Goal: Register for event/course

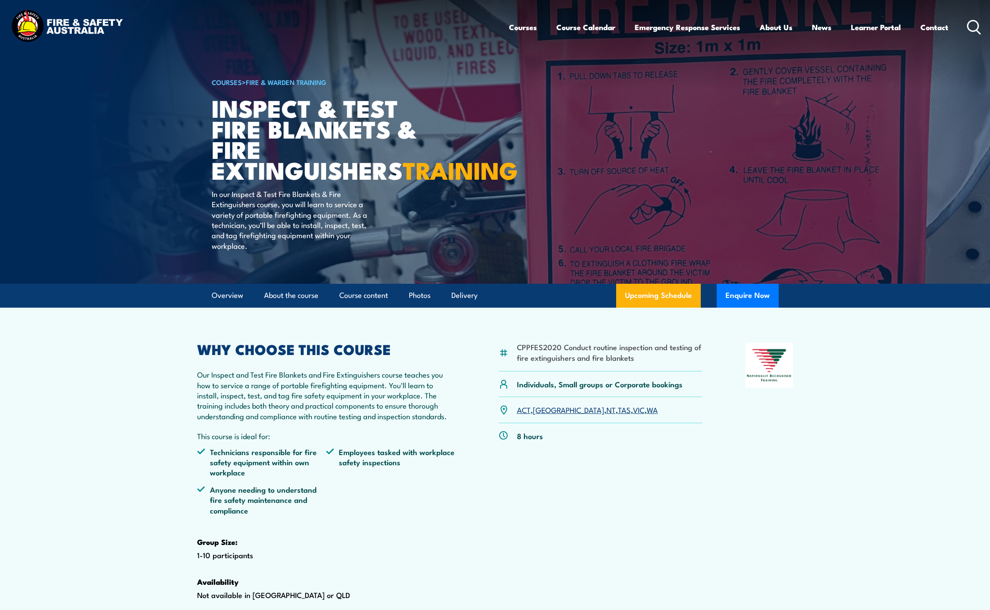
click at [646, 415] on link "WA" at bounding box center [651, 409] width 11 height 11
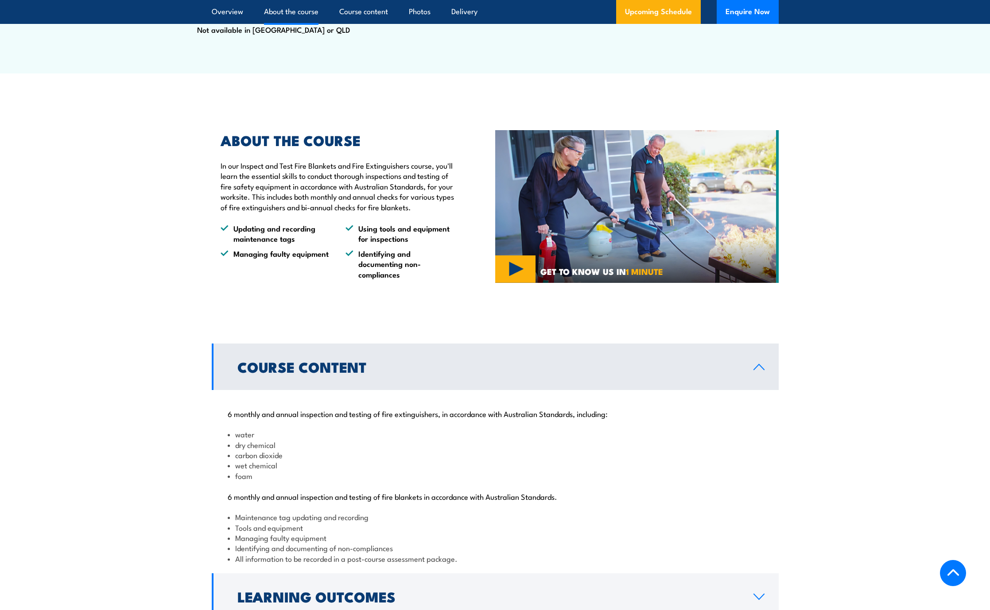
scroll to position [448, 0]
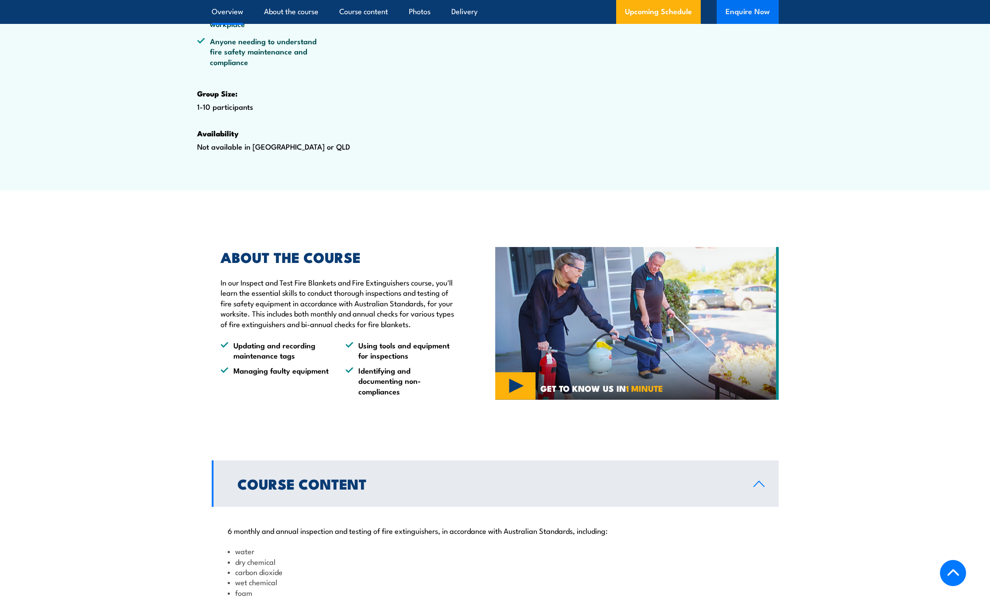
click at [752, 15] on button "Enquire Now" at bounding box center [747, 12] width 62 height 24
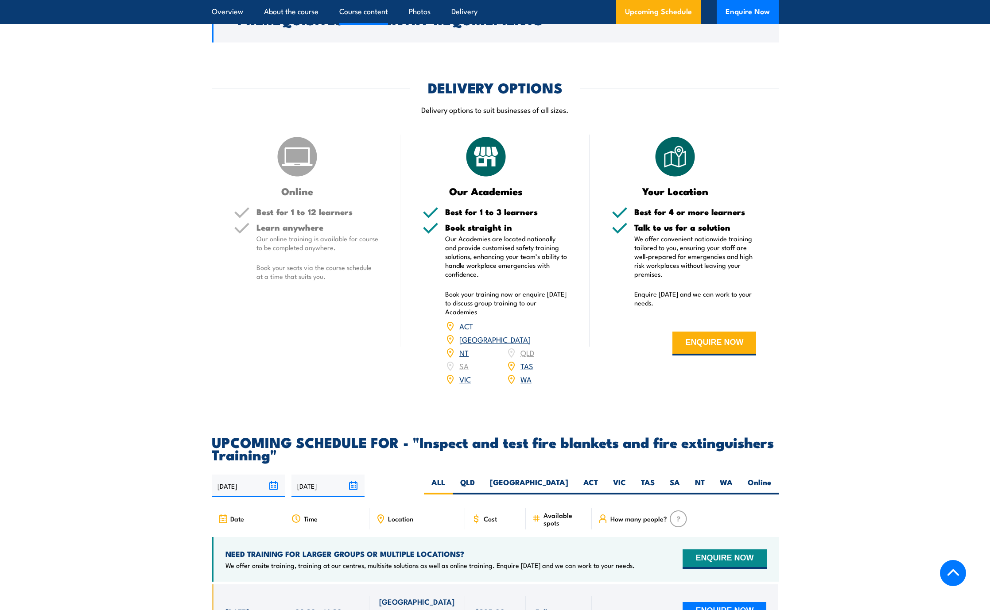
scroll to position [1195, 0]
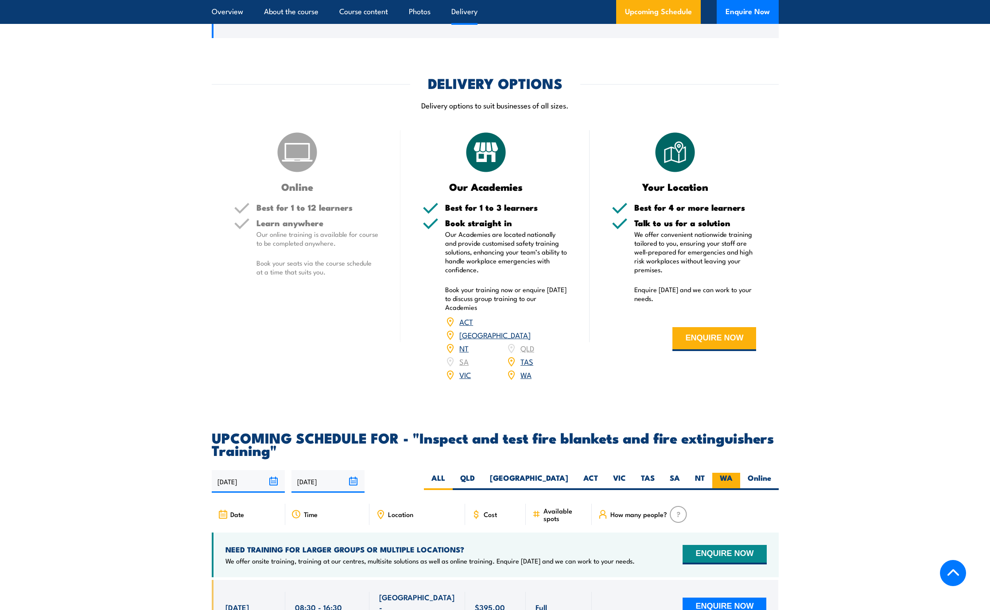
click at [723, 490] on label "WA" at bounding box center [726, 481] width 28 height 17
click at [732, 479] on input "WA" at bounding box center [735, 476] width 6 height 6
radio input "true"
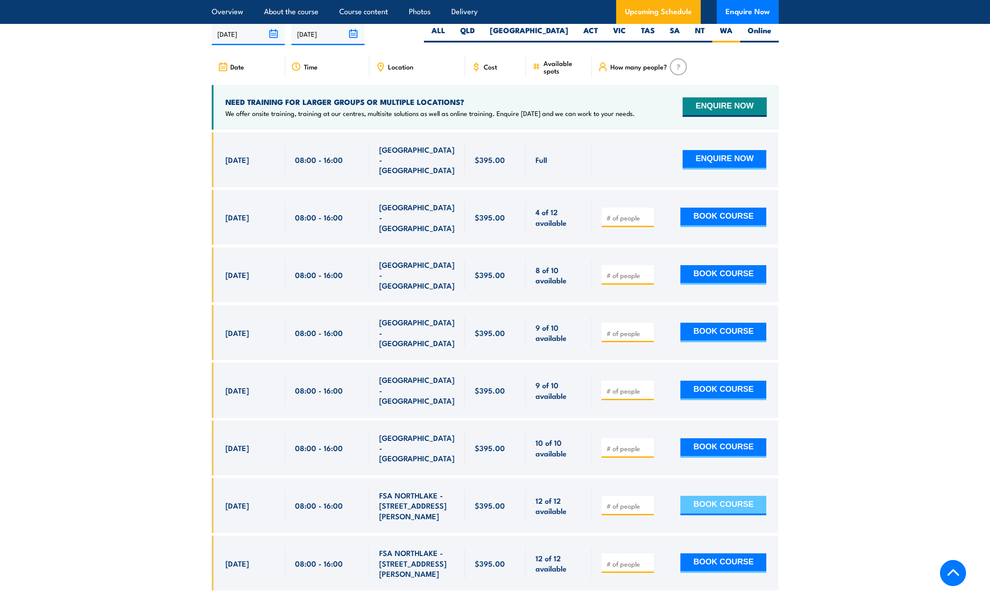
scroll to position [1644, 0]
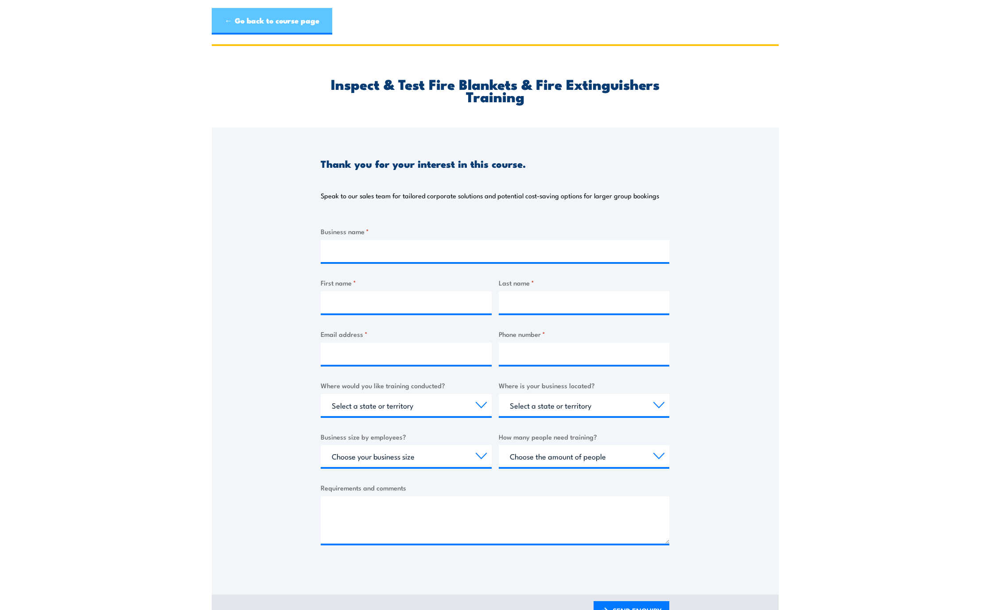
click at [285, 20] on link "← Go back to course page" at bounding box center [272, 21] width 120 height 27
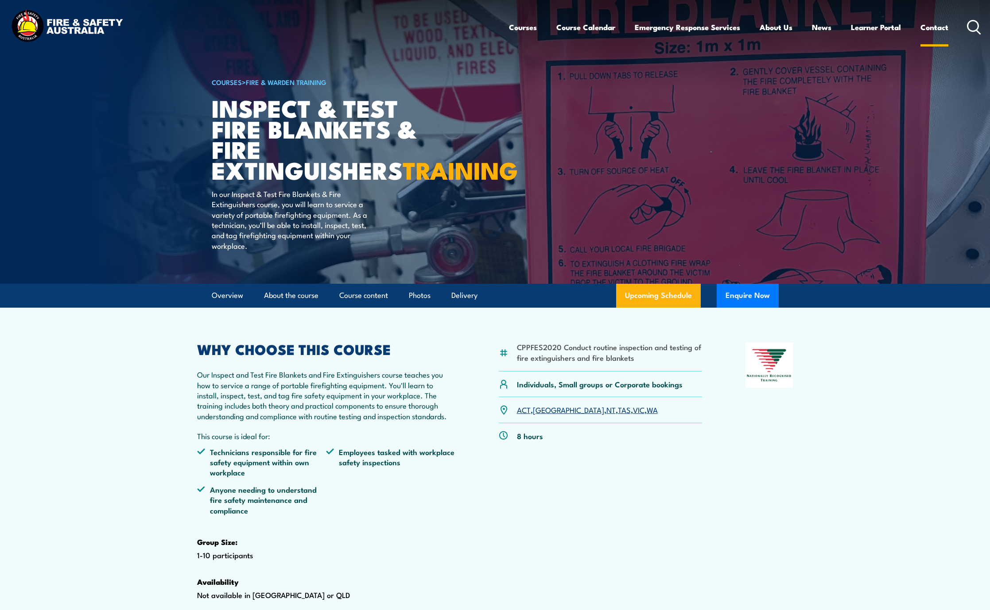
click at [938, 30] on link "Contact" at bounding box center [934, 26] width 28 height 23
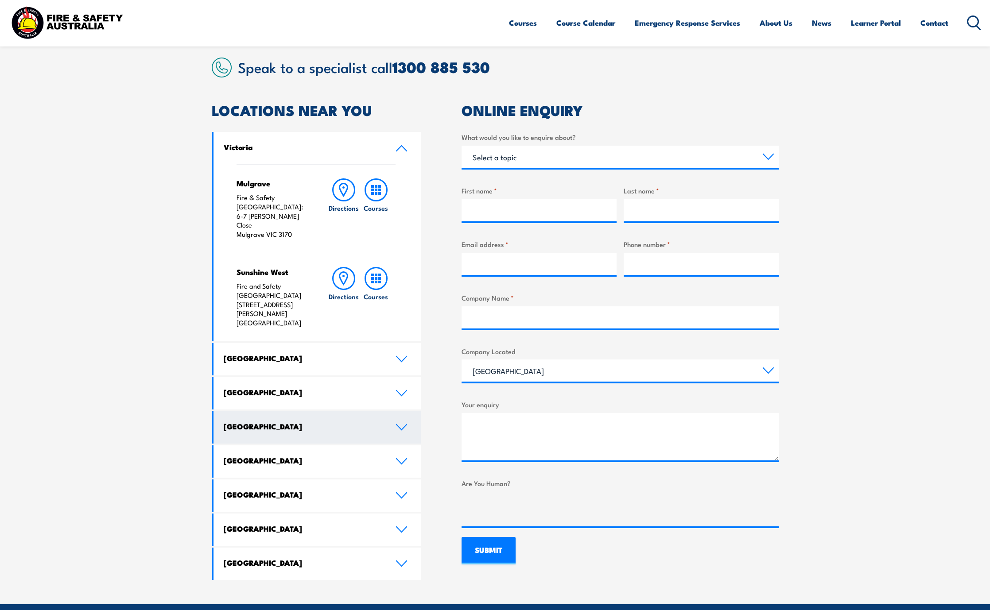
scroll to position [221, 0]
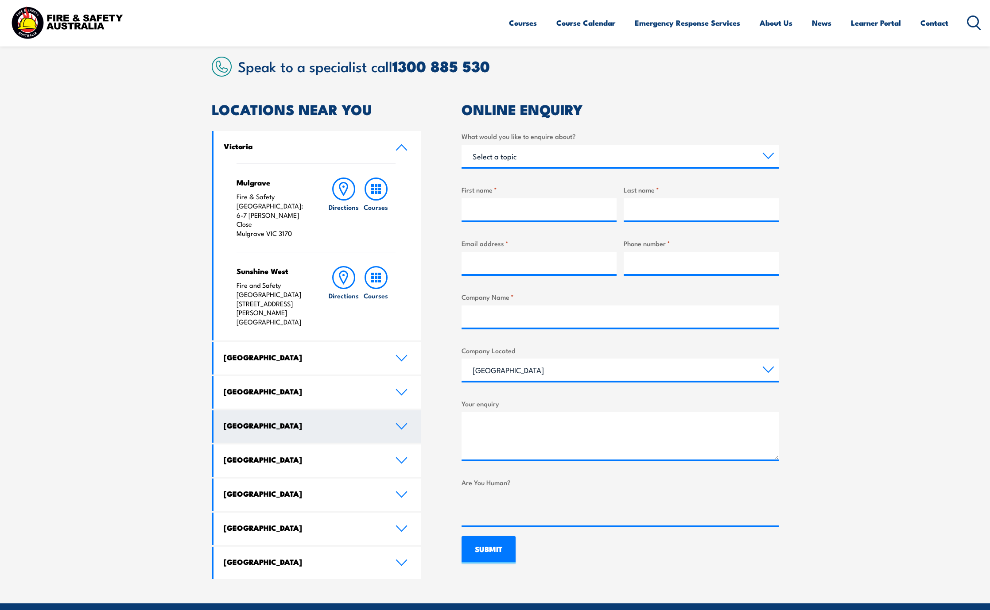
click at [272, 421] on h4 "Western Australia" at bounding box center [303, 426] width 158 height 10
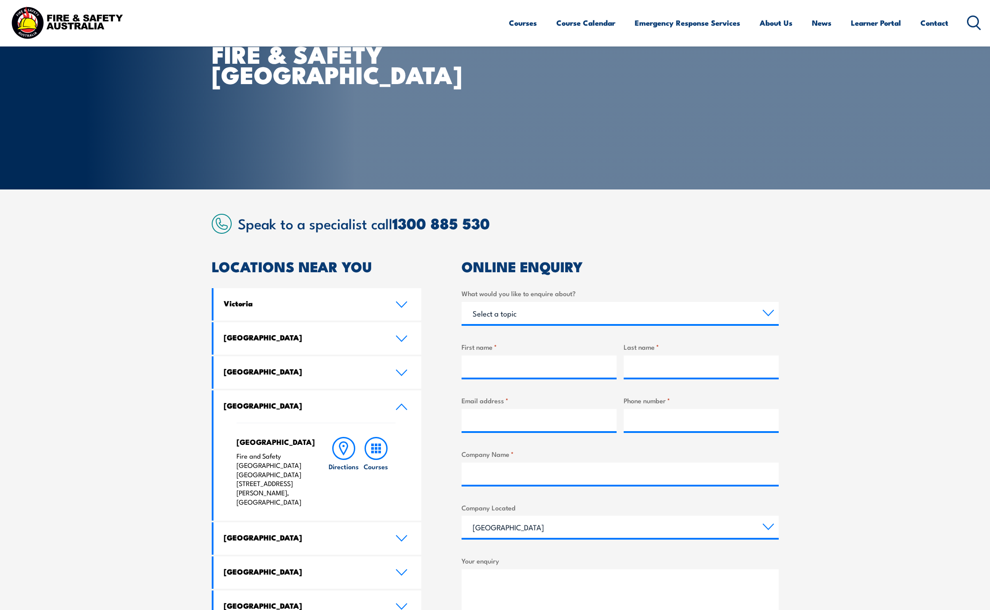
scroll to position [0, 0]
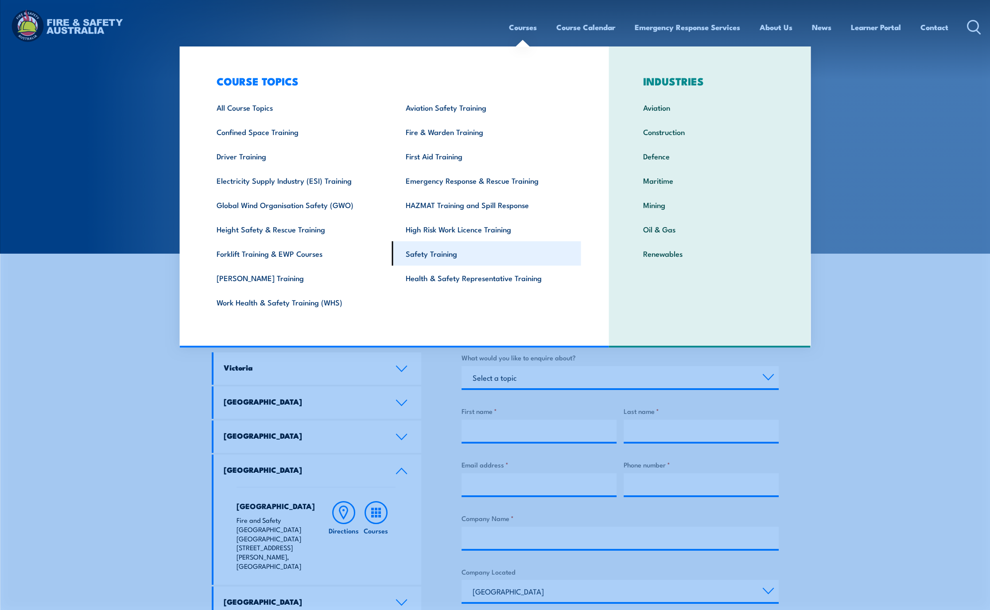
click at [424, 252] on link "Safety Training" at bounding box center [486, 253] width 189 height 24
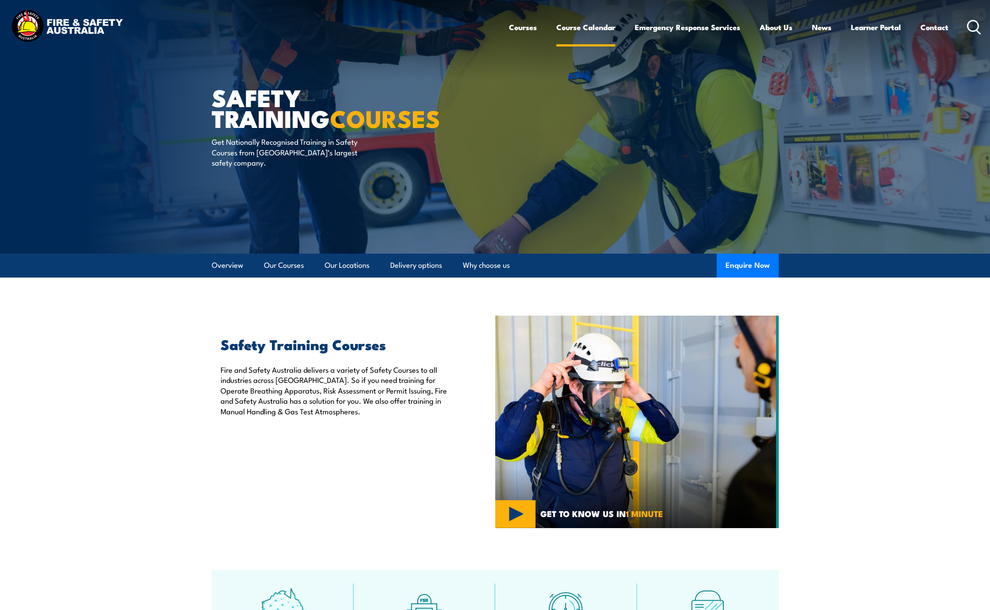
click at [587, 28] on link "Course Calendar" at bounding box center [585, 26] width 59 height 23
click at [588, 31] on link "Course Calendar" at bounding box center [585, 26] width 59 height 23
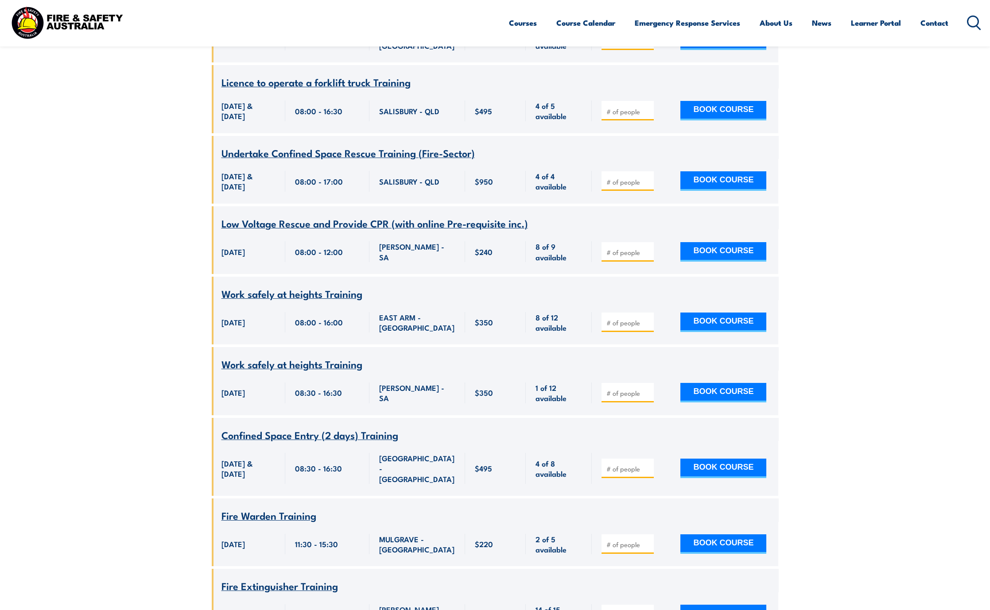
scroll to position [4250, 0]
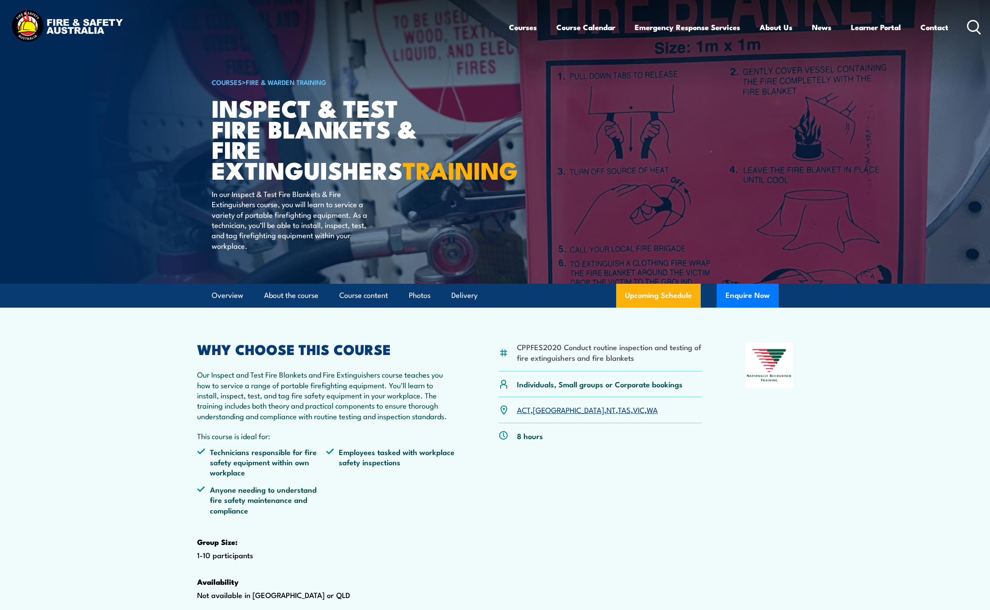
click at [646, 415] on link "WA" at bounding box center [651, 409] width 11 height 11
click at [933, 28] on link "Contact" at bounding box center [934, 26] width 28 height 23
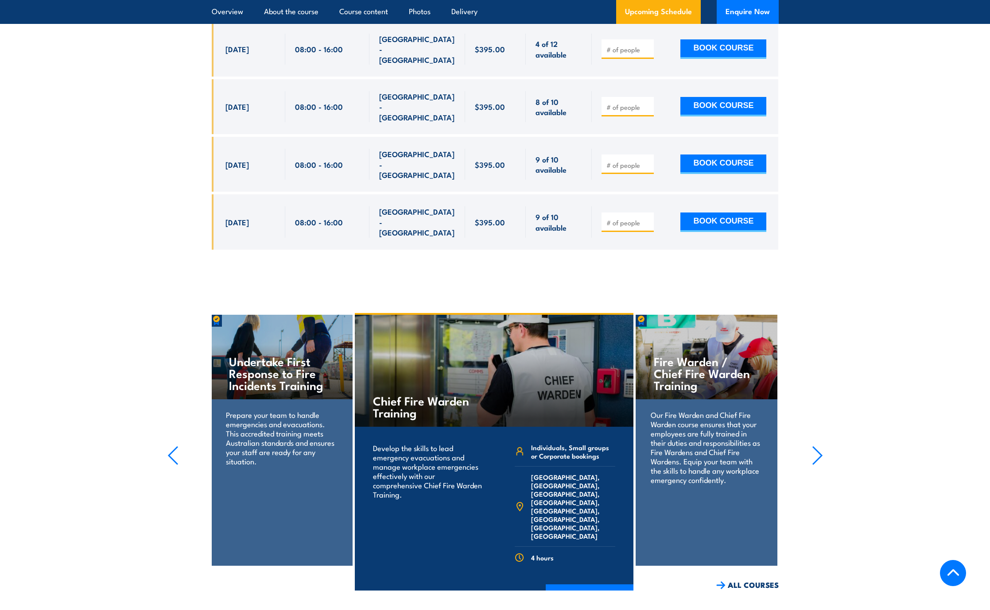
scroll to position [1815, 0]
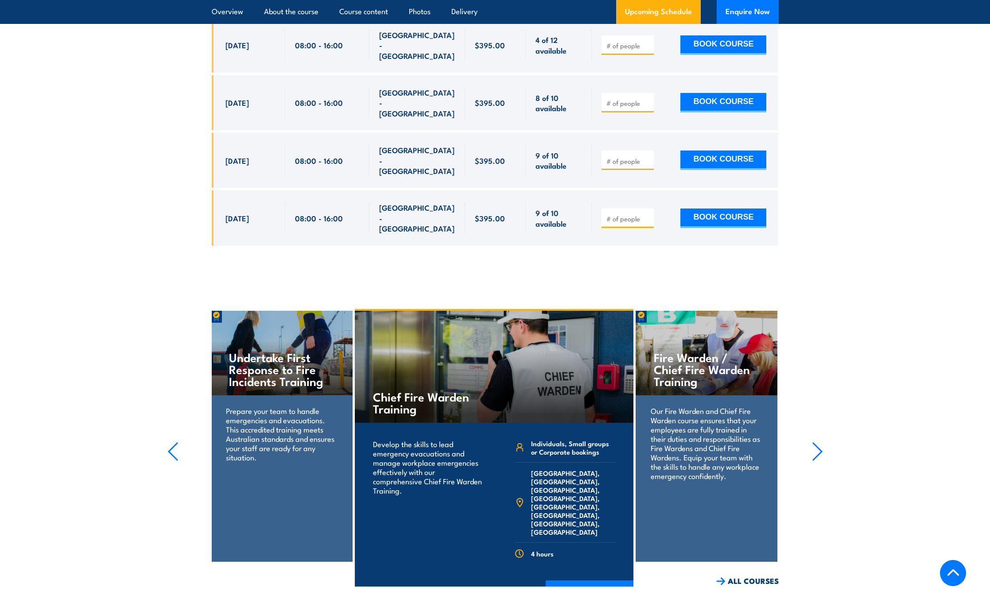
click at [819, 442] on icon "button" at bounding box center [817, 451] width 11 height 19
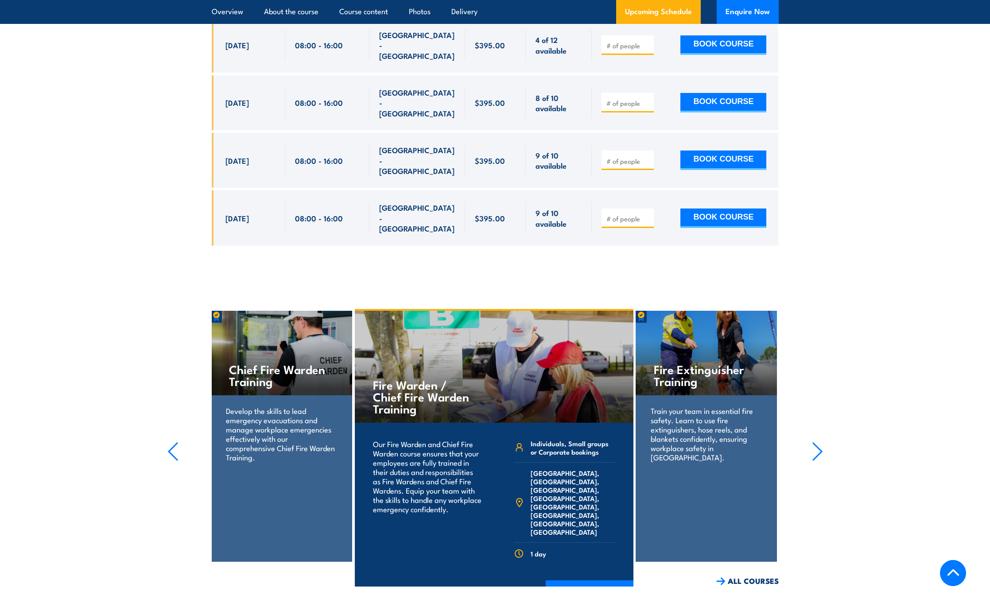
click at [819, 442] on icon "button" at bounding box center [817, 451] width 11 height 19
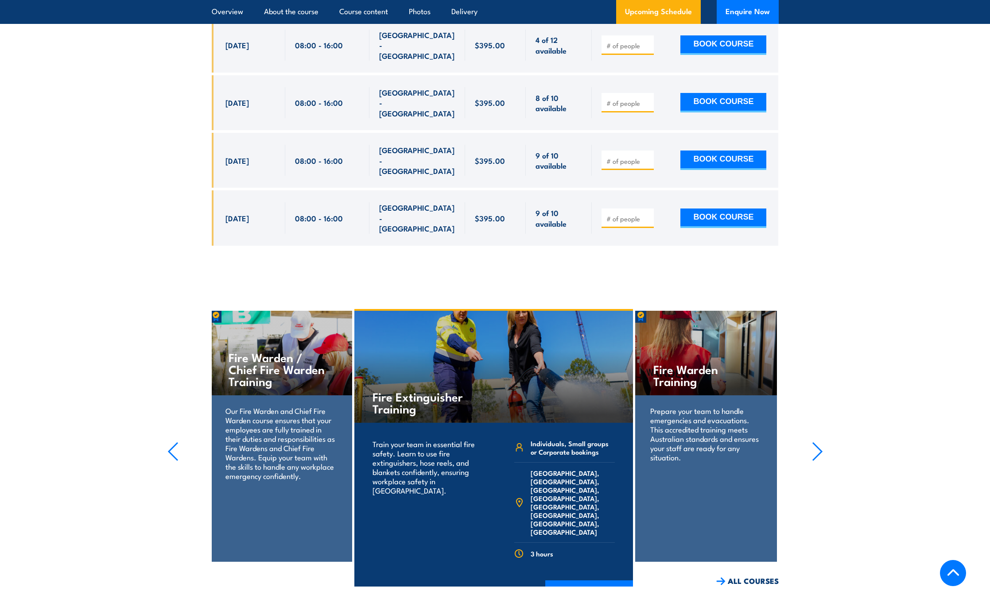
click at [819, 442] on icon "button" at bounding box center [817, 451] width 11 height 19
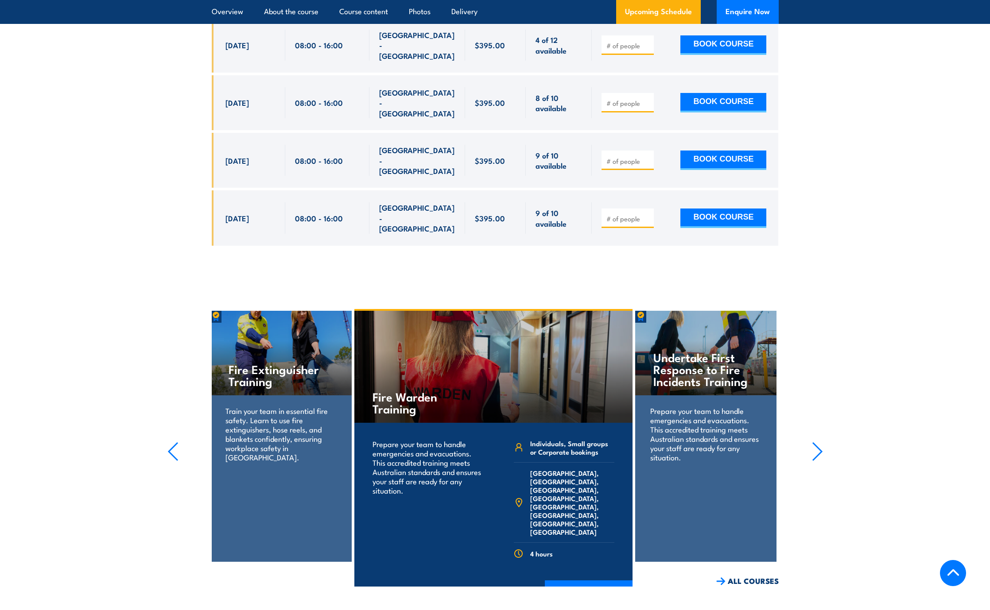
click at [819, 442] on icon "button" at bounding box center [817, 451] width 11 height 19
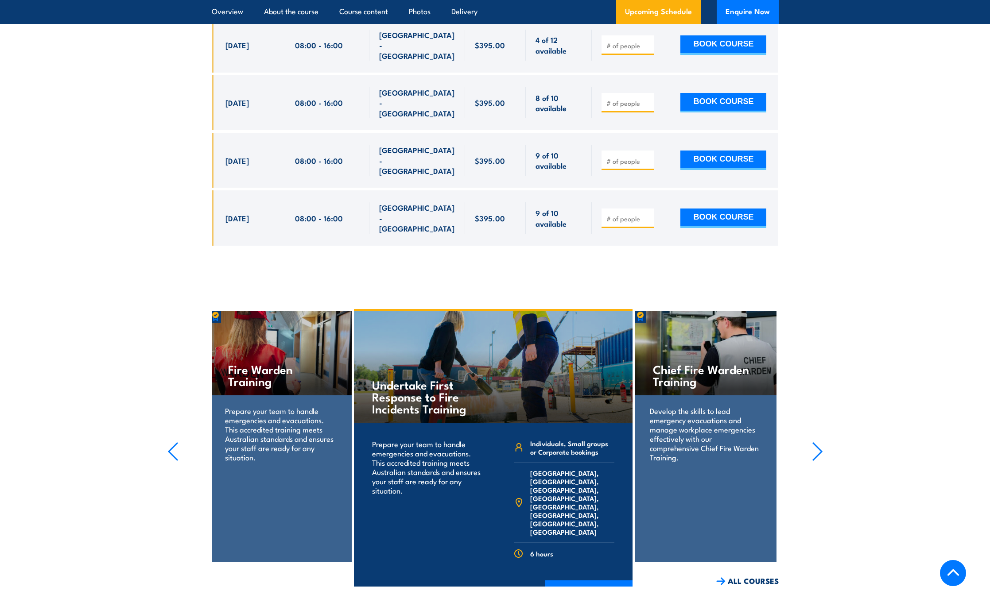
click at [819, 442] on icon "button" at bounding box center [817, 451] width 11 height 19
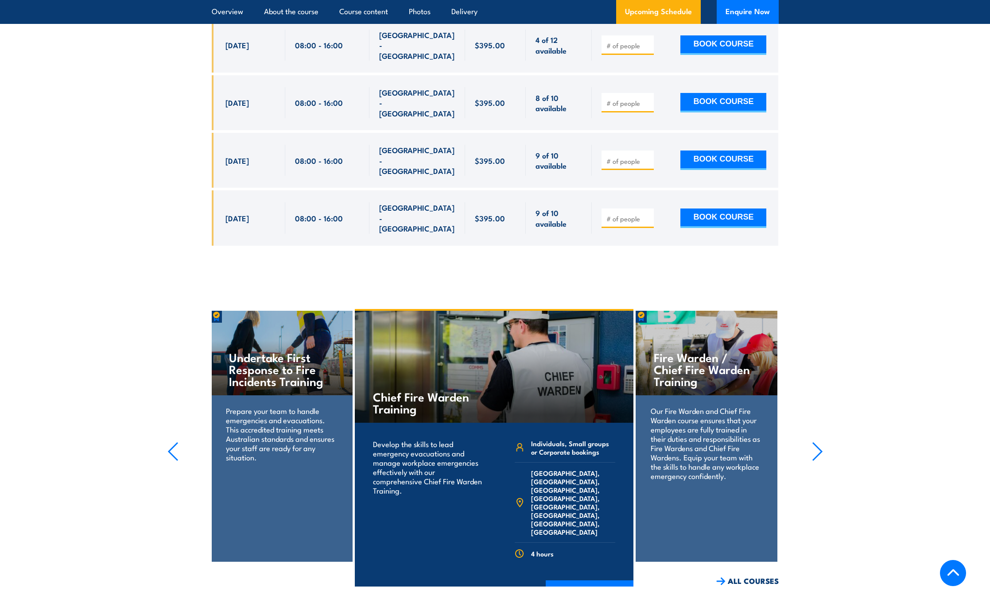
click at [819, 442] on icon "button" at bounding box center [817, 451] width 11 height 19
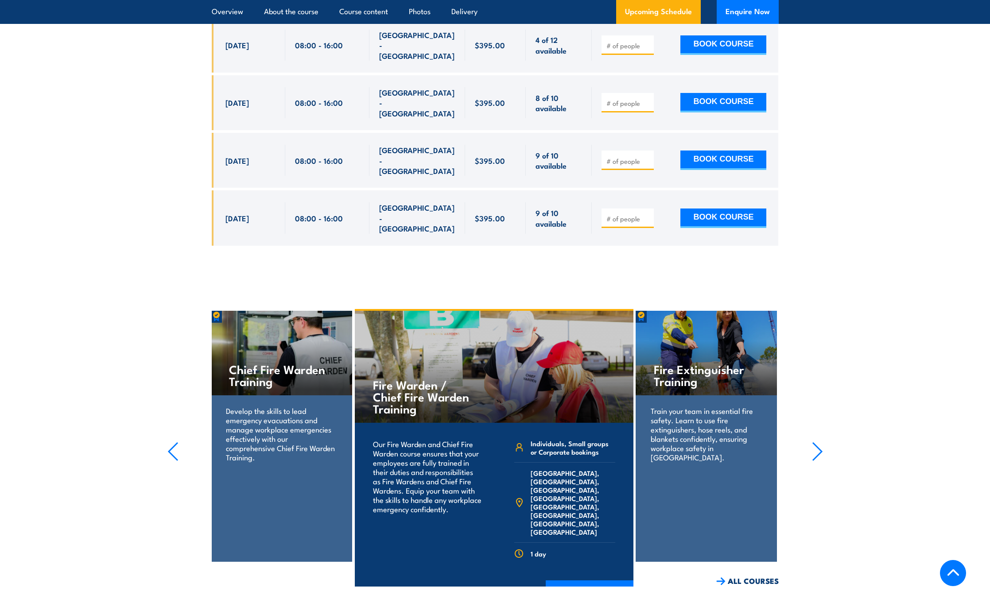
click at [819, 442] on icon "button" at bounding box center [817, 451] width 11 height 19
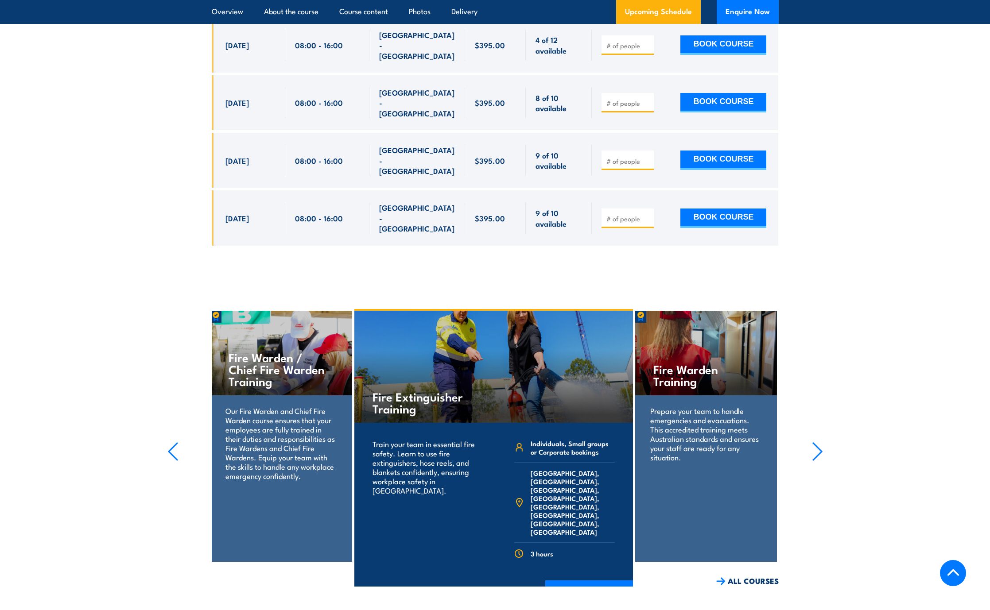
click at [819, 442] on icon "button" at bounding box center [817, 451] width 11 height 19
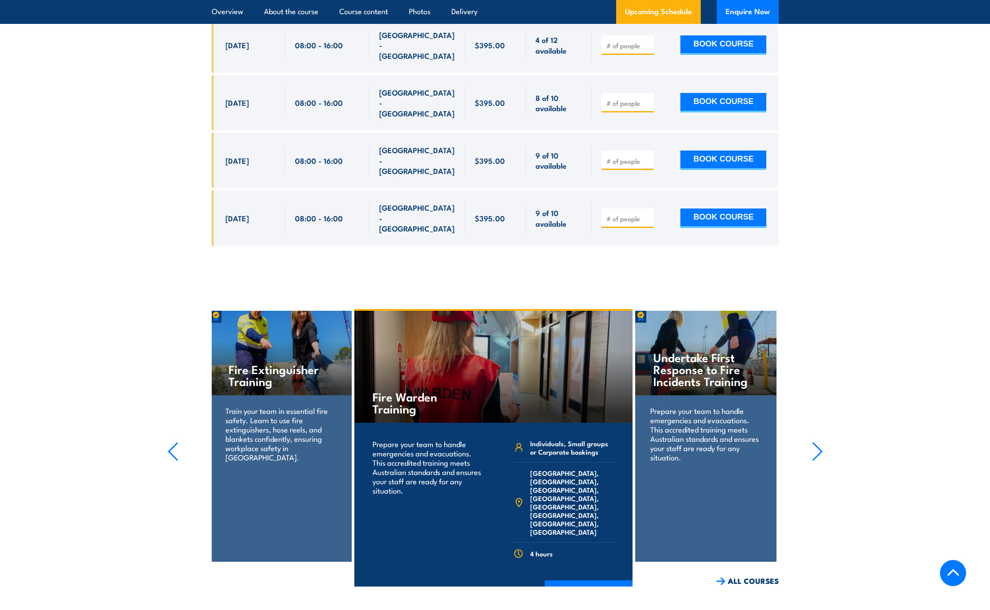
click at [819, 442] on icon "button" at bounding box center [817, 451] width 11 height 19
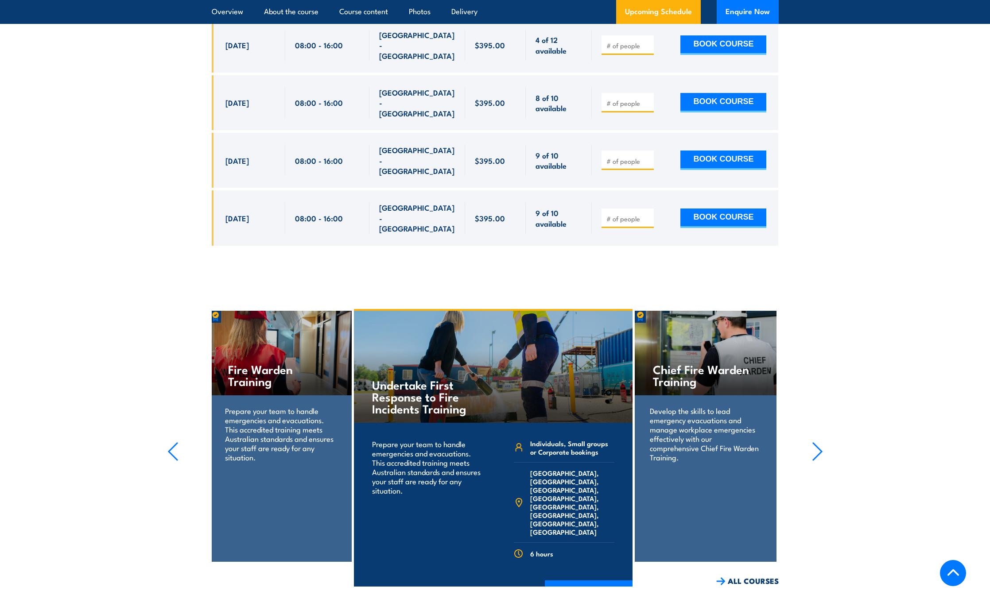
click at [819, 442] on icon "button" at bounding box center [817, 451] width 11 height 19
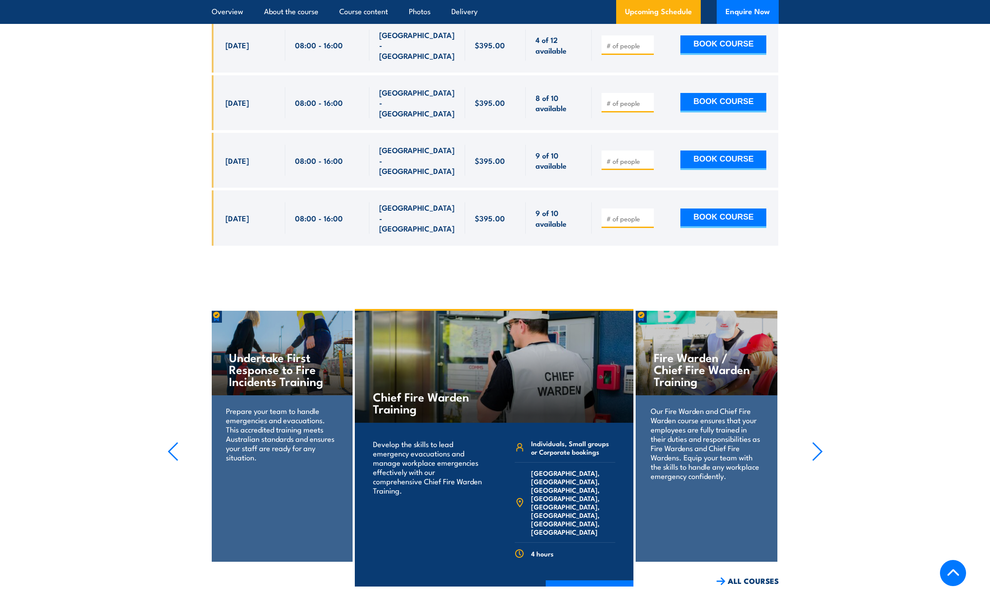
click at [819, 442] on icon "button" at bounding box center [817, 451] width 11 height 19
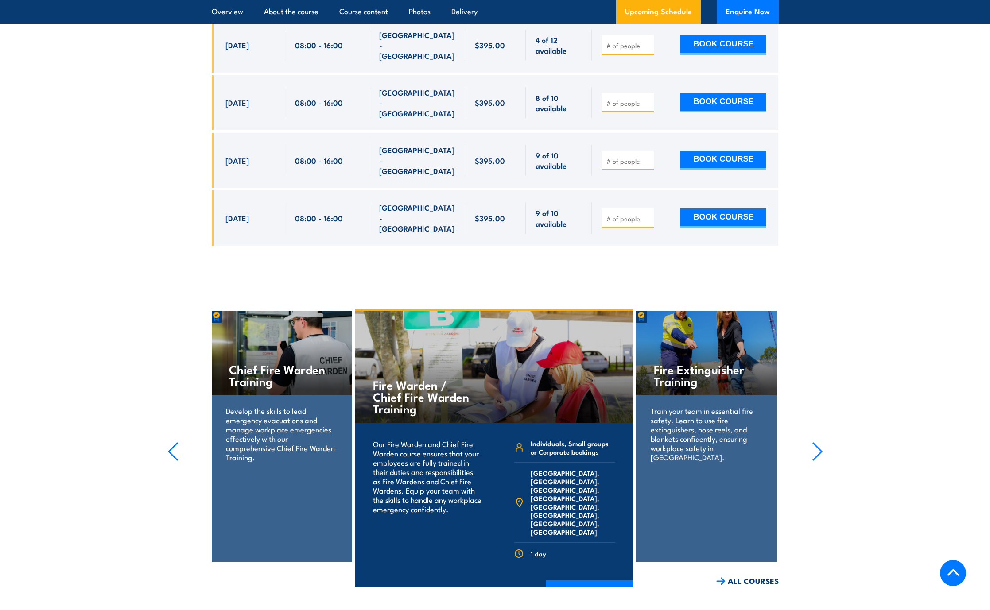
scroll to position [1638, 0]
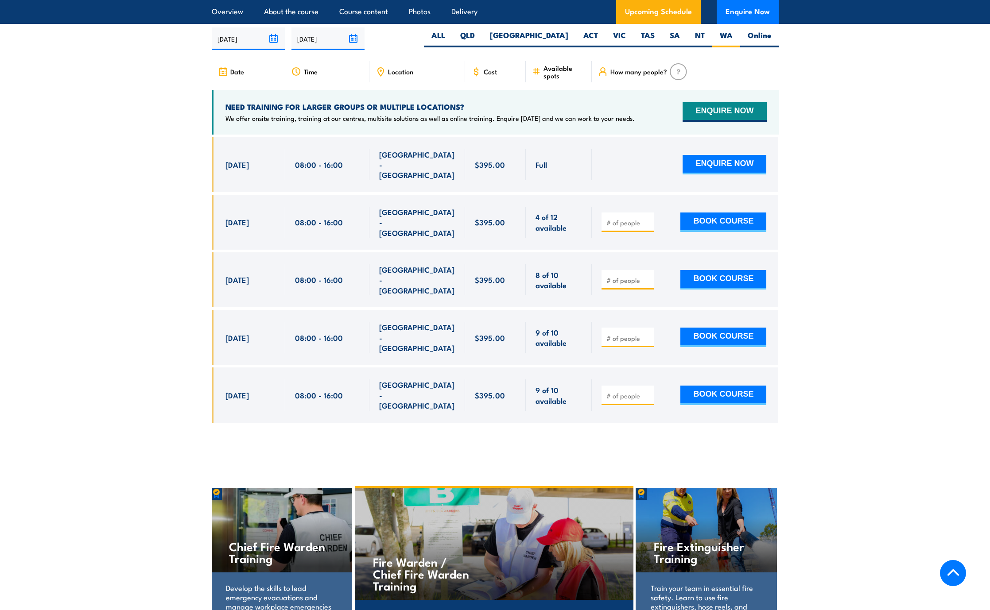
click at [626, 222] on input "number" at bounding box center [628, 222] width 44 height 9
type input "1"
click at [649, 221] on input "1" at bounding box center [628, 222] width 44 height 9
click at [726, 221] on button "BOOK COURSE" at bounding box center [723, 222] width 86 height 19
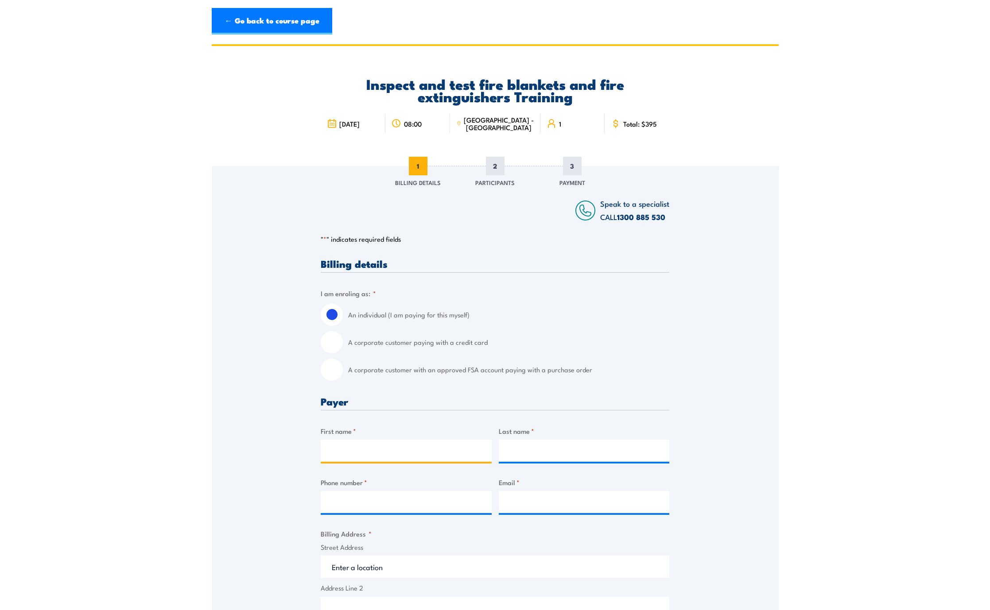
click at [340, 452] on input "First name *" at bounding box center [406, 451] width 171 height 22
type input "[PERSON_NAME]"
type input "Bird"
type input "0414474752"
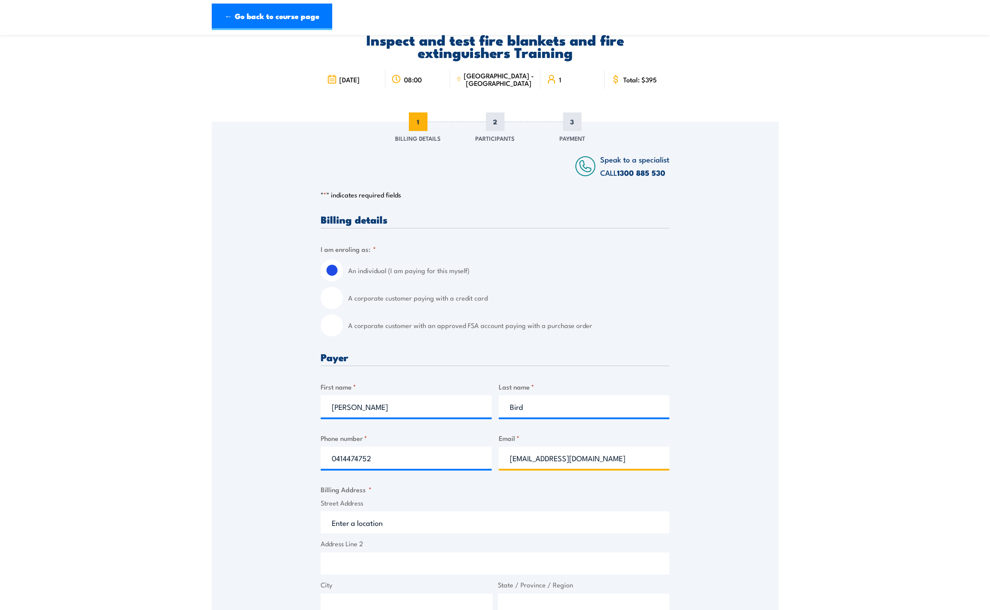
drag, startPoint x: 580, startPoint y: 459, endPoint x: 531, endPoint y: 460, distance: 49.2
click at [531, 460] on input "adbird@iinet.net.au" at bounding box center [584, 458] width 171 height 22
type input "adbirdengineeringwa@gmail.com"
drag, startPoint x: 363, startPoint y: 526, endPoint x: 368, endPoint y: 527, distance: 5.8
click at [363, 525] on input "Street Address" at bounding box center [495, 522] width 348 height 22
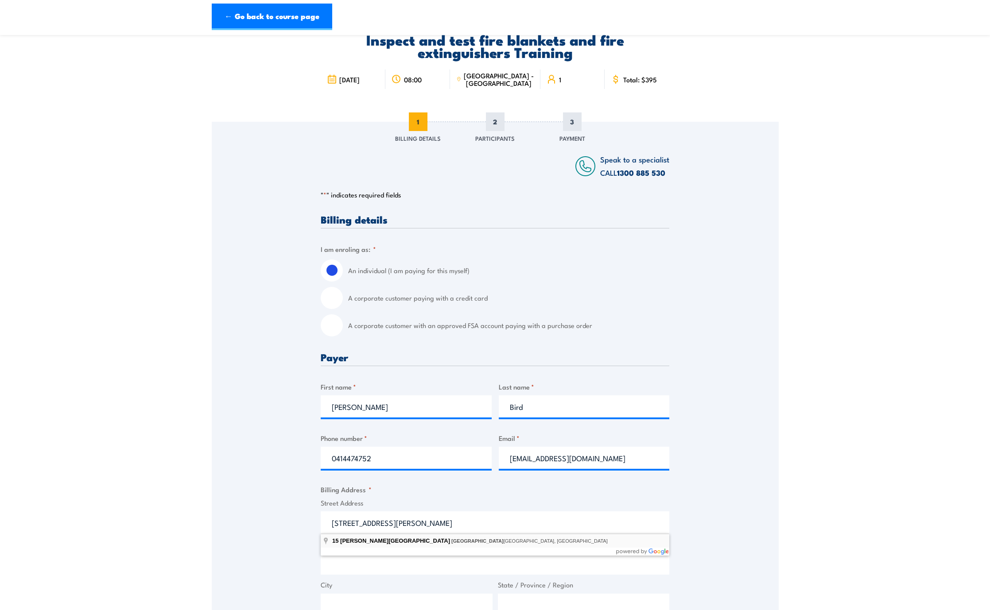
type input "15 Edward Street, Bedford WA, Australia"
type input "15 Edward St"
type input "Bedford"
type input "[GEOGRAPHIC_DATA]"
type input "6052"
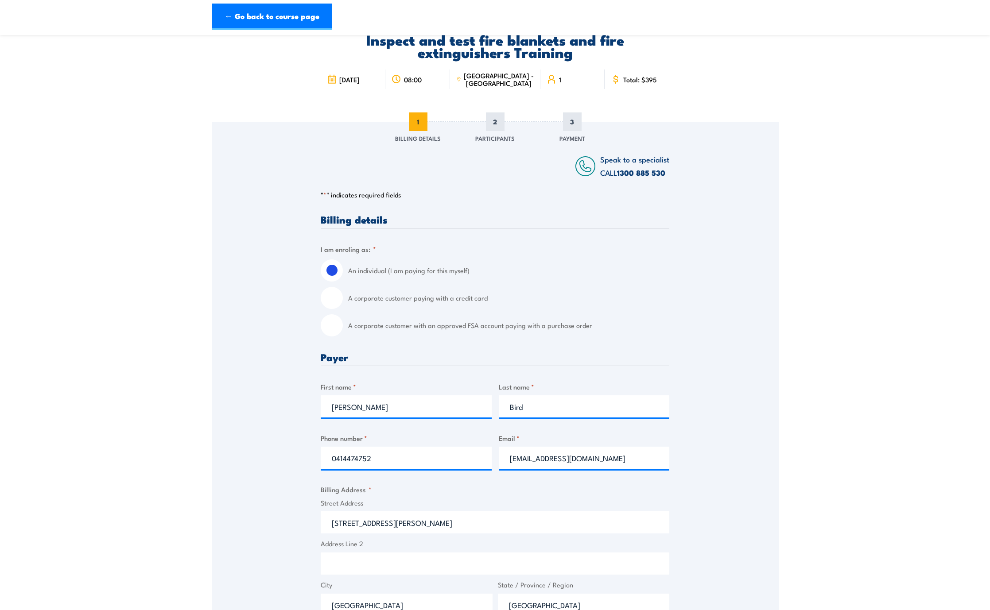
select select "Australia"
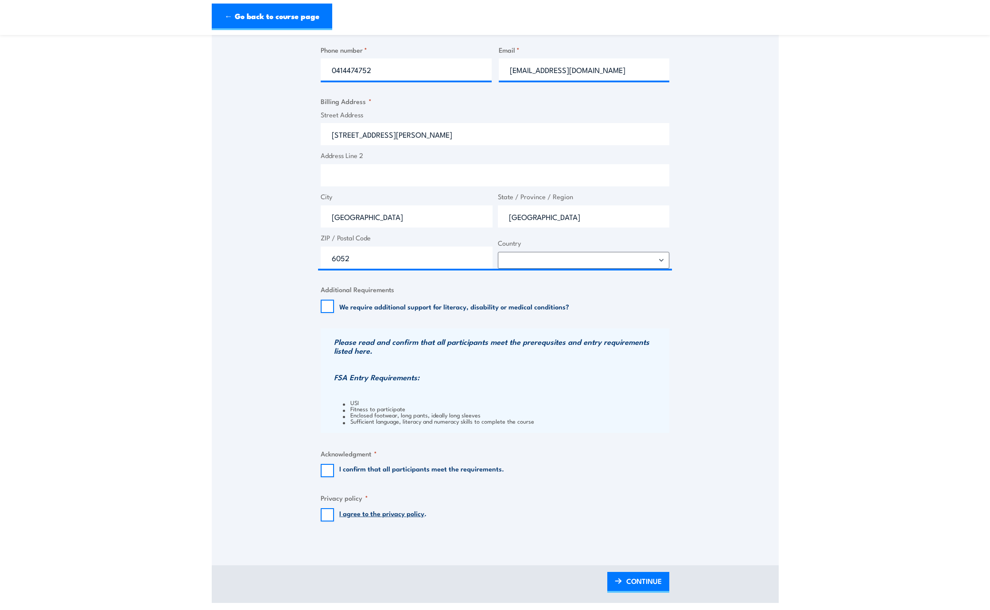
scroll to position [443, 0]
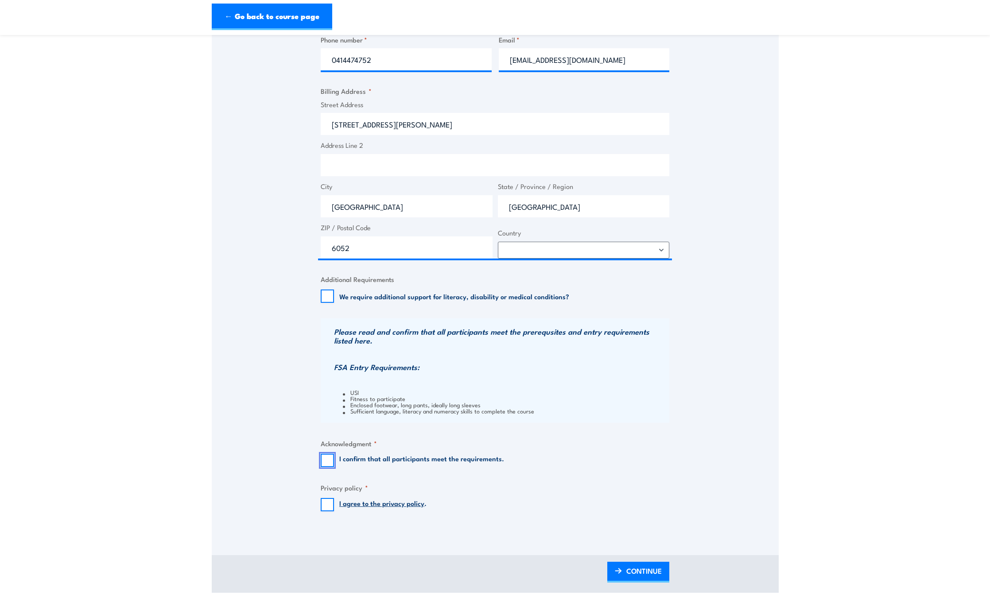
click at [330, 460] on input "I confirm that all participants meet the requirements." at bounding box center [327, 460] width 13 height 13
checkbox input "true"
click at [329, 506] on input "I agree to the privacy policy ." at bounding box center [327, 504] width 13 height 13
checkbox input "true"
click at [646, 572] on span "CONTINUE" at bounding box center [643, 570] width 35 height 23
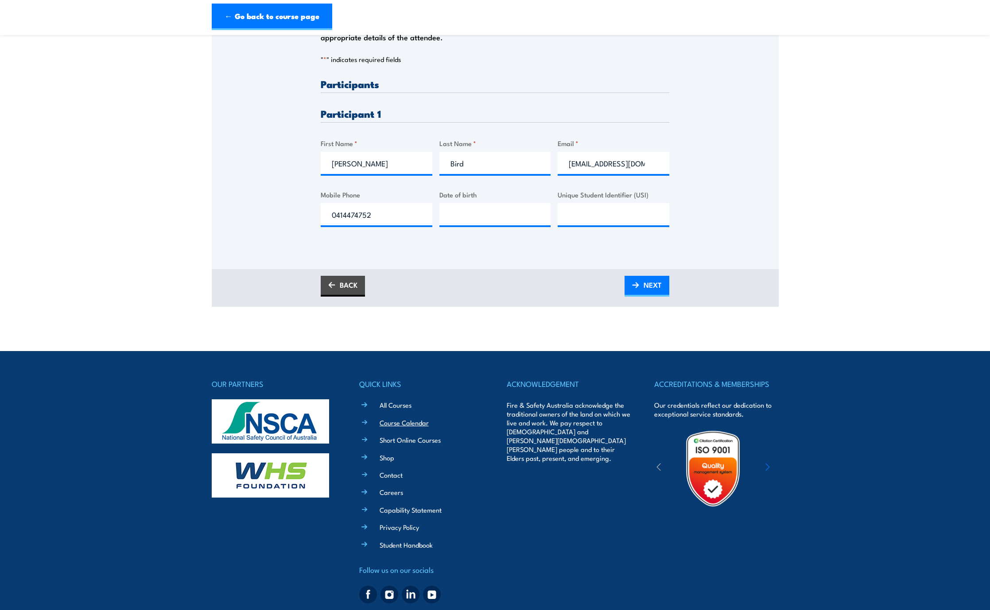
scroll to position [229, 0]
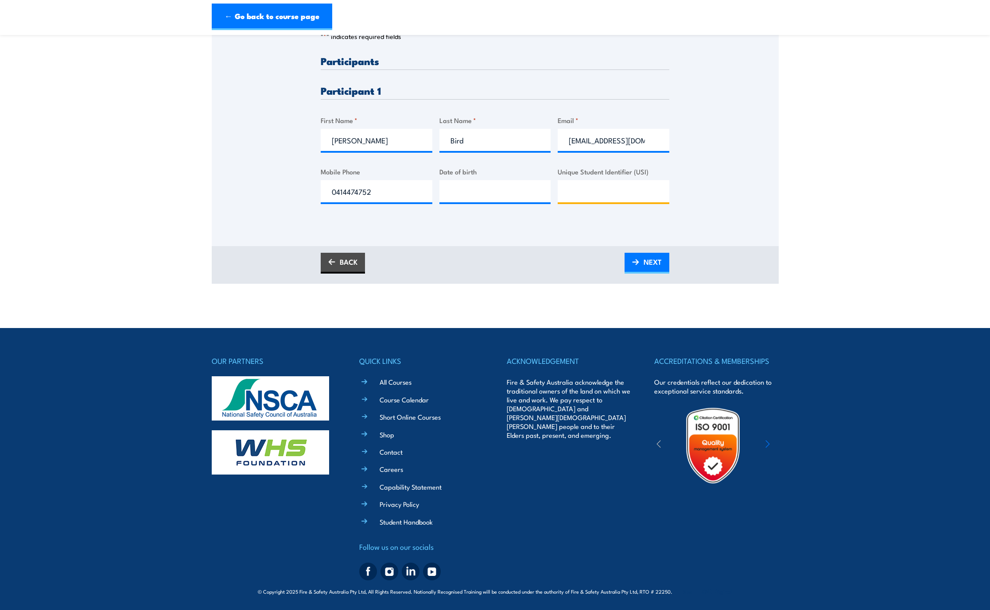
click at [576, 189] on input "Unique Student Identifier (USI)" at bounding box center [613, 191] width 112 height 22
paste input "CTQH9JUCNK"
type input "CTQH9JUCNK"
click at [465, 195] on input "__/__/____" at bounding box center [495, 191] width 112 height 22
type input "15/09/1965"
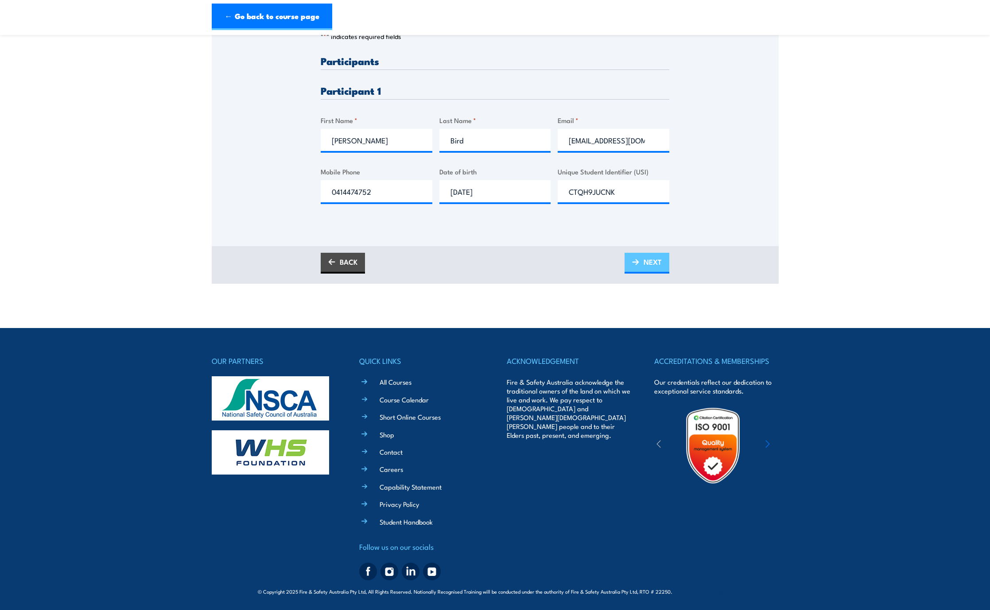
click at [652, 267] on span "NEXT" at bounding box center [652, 261] width 18 height 23
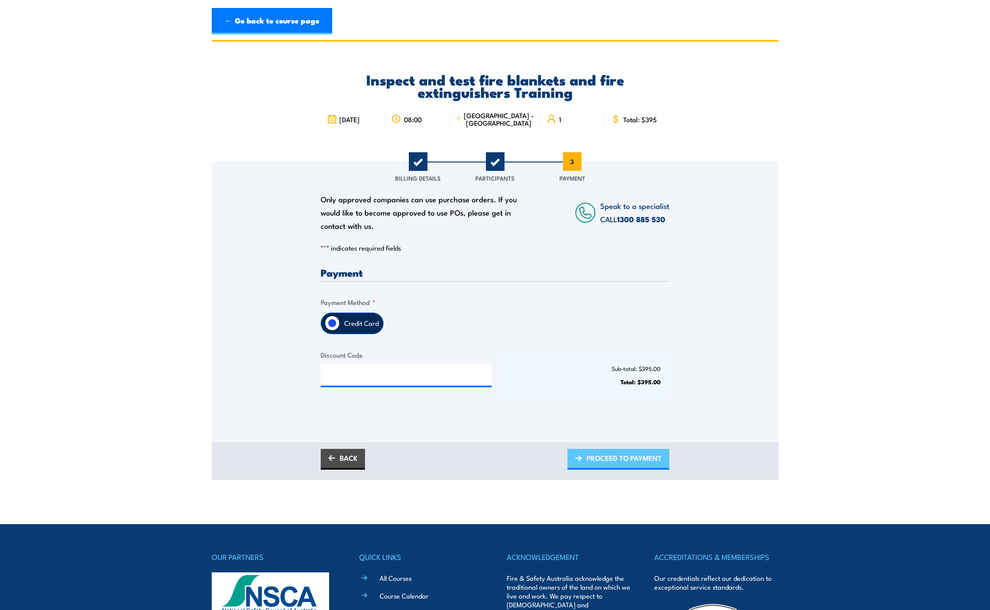
scroll to position [0, 0]
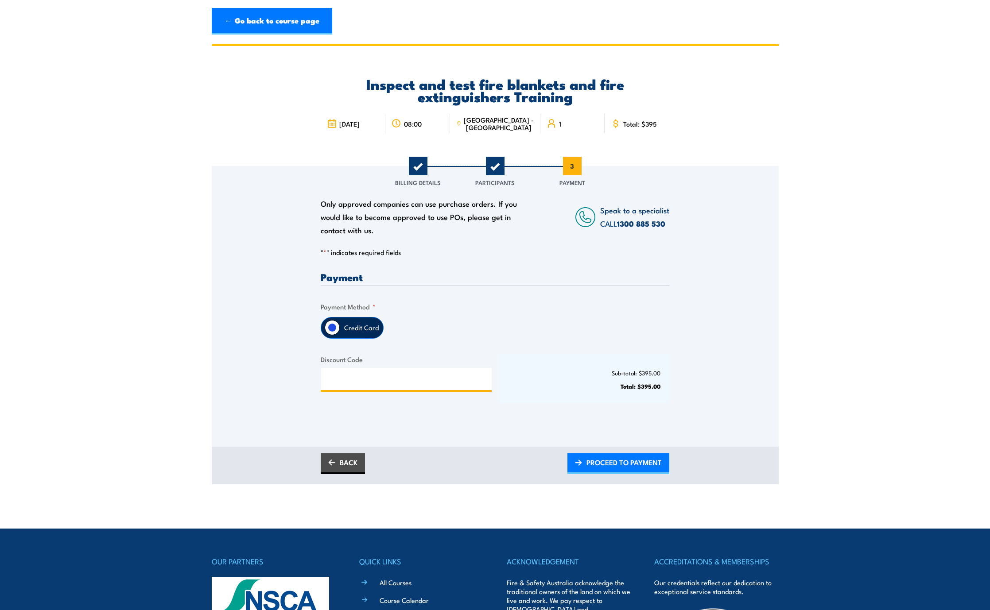
click at [335, 383] on input "Discount Code" at bounding box center [406, 379] width 171 height 22
type input "6045875212810195"
drag, startPoint x: 396, startPoint y: 381, endPoint x: 332, endPoint y: 382, distance: 64.2
click at [332, 382] on input "6045875212810195" at bounding box center [406, 379] width 171 height 22
click at [628, 468] on span "PROCEED TO PAYMENT" at bounding box center [623, 462] width 75 height 23
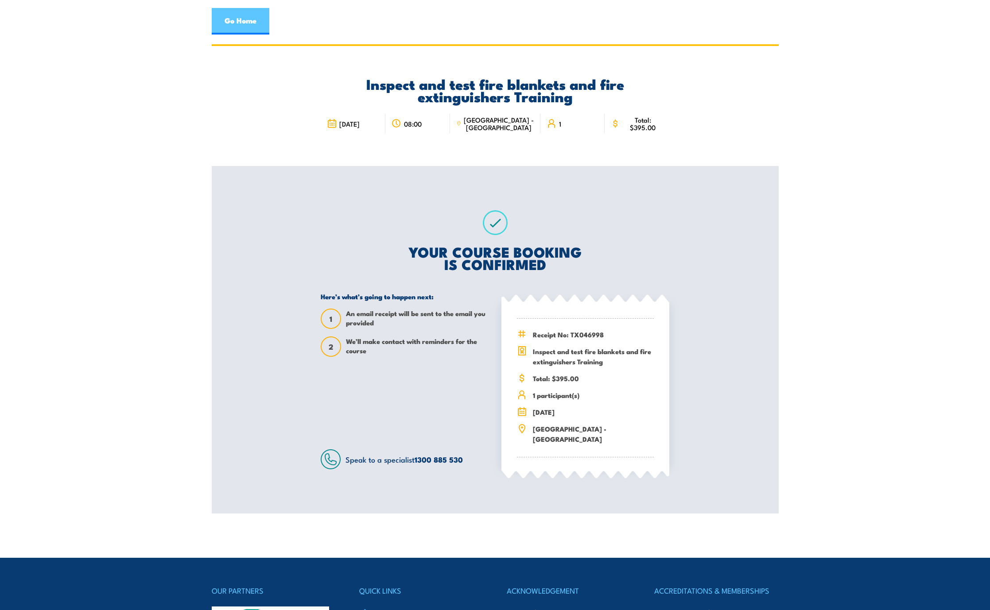
click at [240, 24] on link "Go Home" at bounding box center [241, 21] width 58 height 27
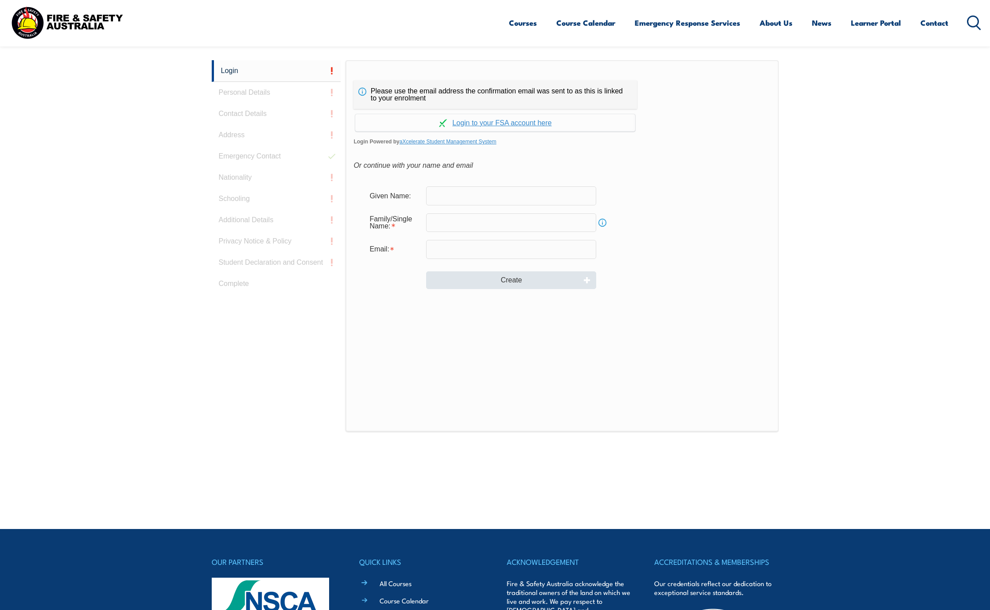
scroll to position [236, 0]
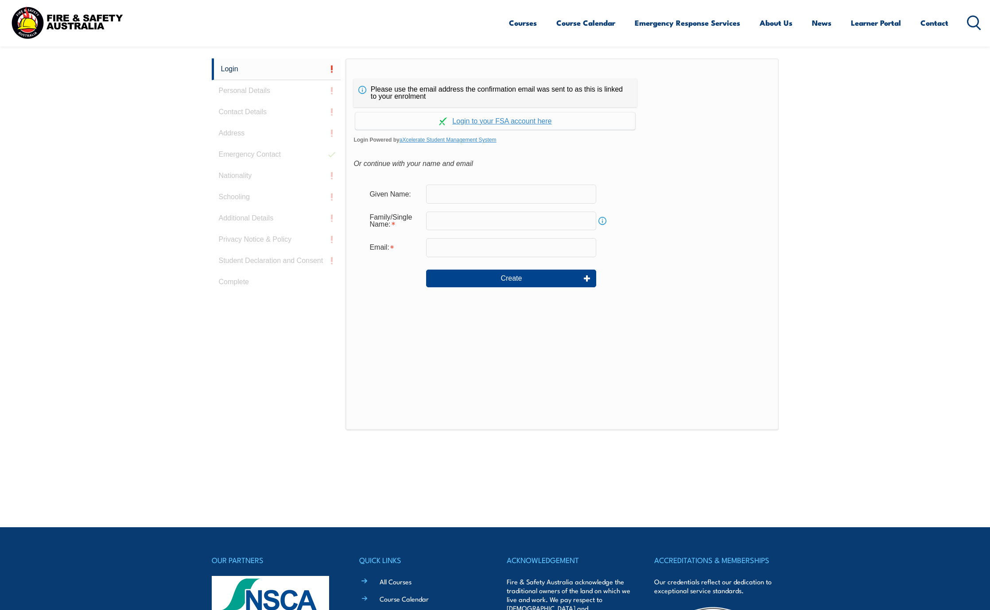
click at [444, 192] on input "text" at bounding box center [511, 194] width 170 height 19
type input "[PERSON_NAME]"
type input "Bird"
click at [506, 248] on input "[EMAIL_ADDRESS][DOMAIN_NAME]" at bounding box center [511, 247] width 170 height 19
type input "[EMAIL_ADDRESS][DOMAIN_NAME]"
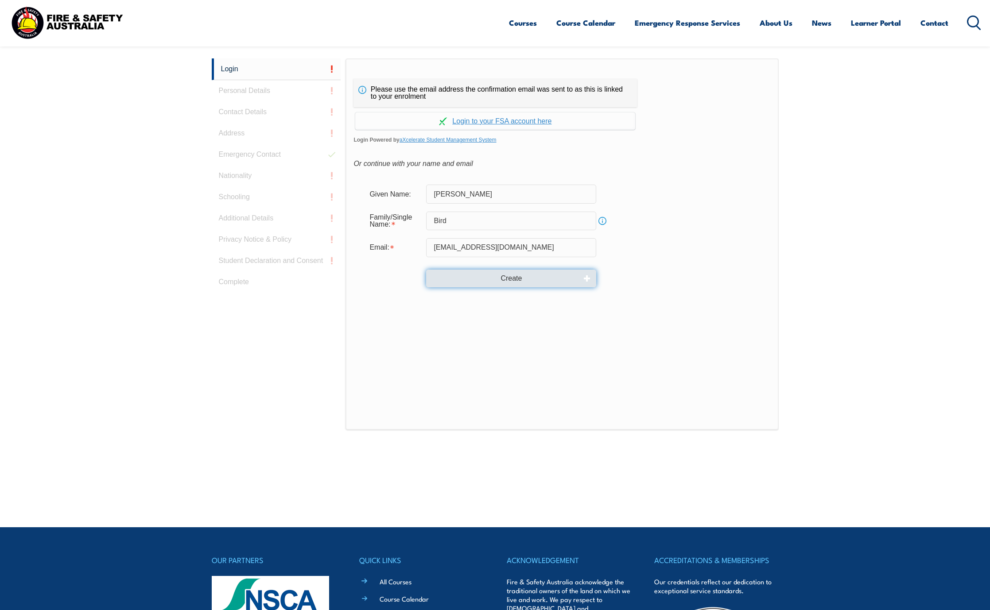
click at [518, 278] on button "Create" at bounding box center [511, 279] width 170 height 18
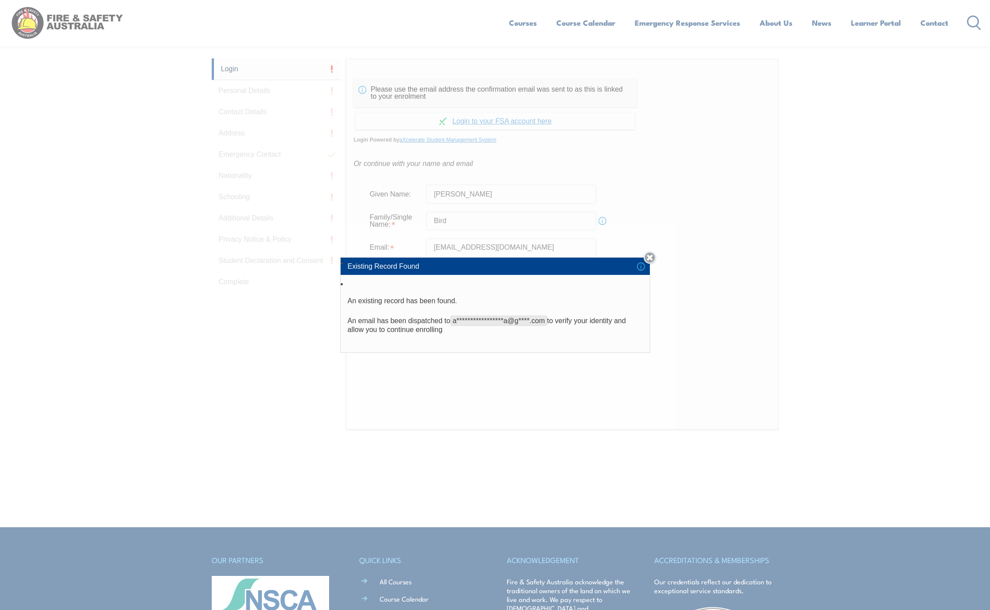
click at [652, 256] on link "Close" at bounding box center [649, 257] width 12 height 12
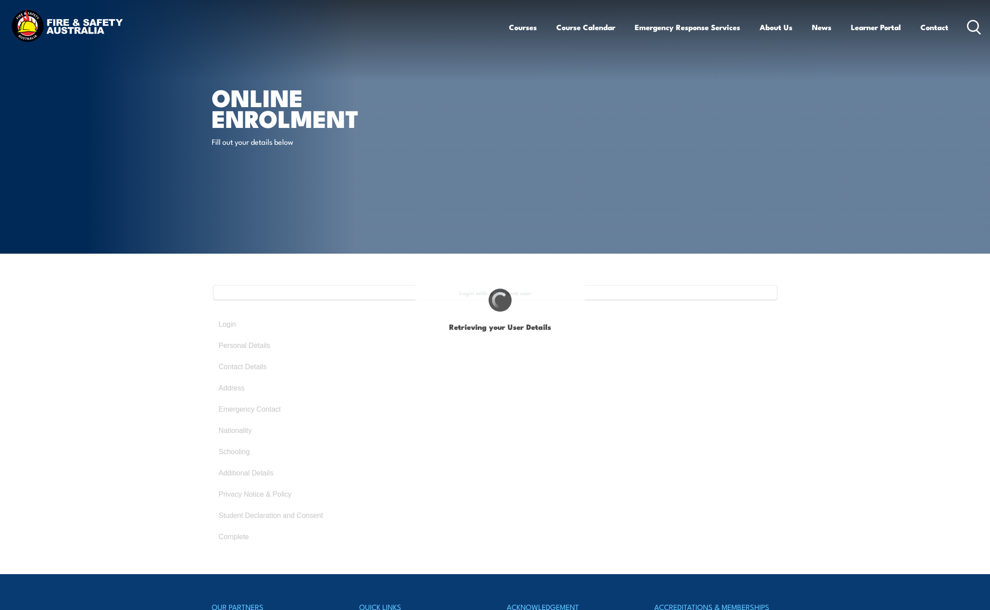
type input "[PERSON_NAME]"
type input "Bird"
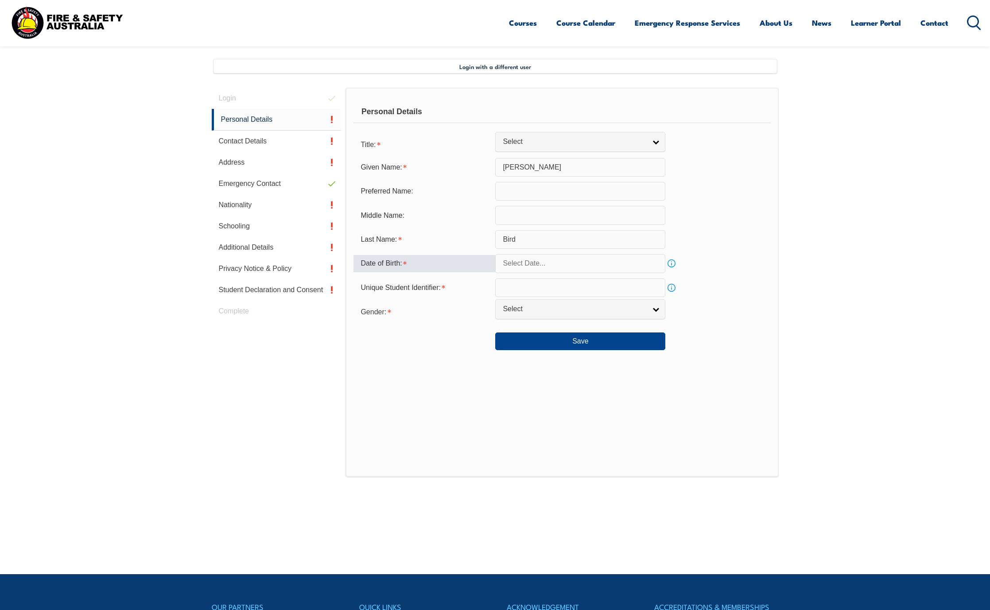
scroll to position [241, 0]
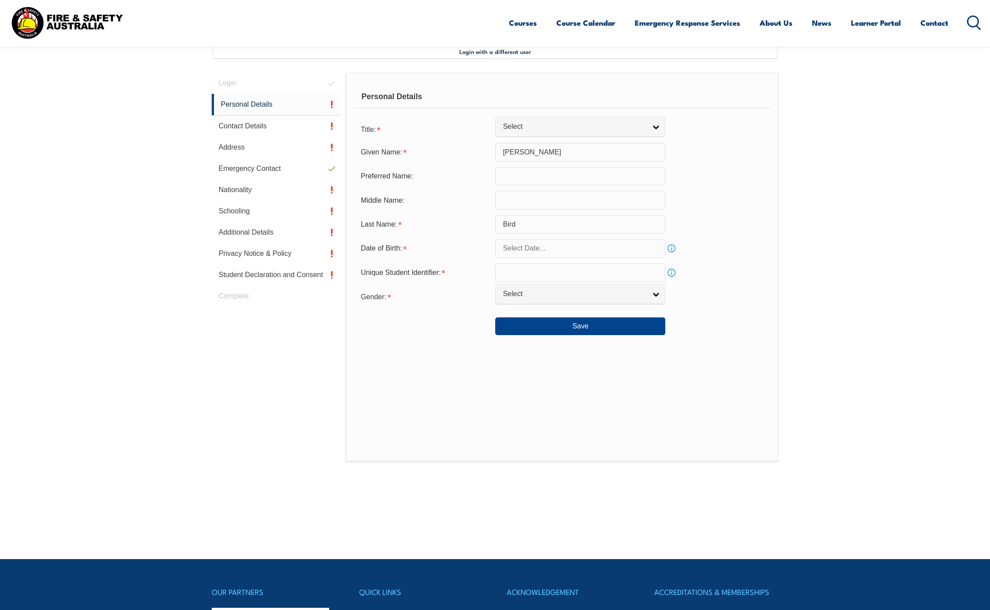
click at [516, 204] on input "text" at bounding box center [580, 200] width 170 height 19
click at [509, 201] on input "[PERSON_NAME]" at bounding box center [580, 200] width 170 height 19
type input "[PERSON_NAME]"
click at [510, 177] on input "text" at bounding box center [580, 176] width 170 height 19
type input "Adrian"
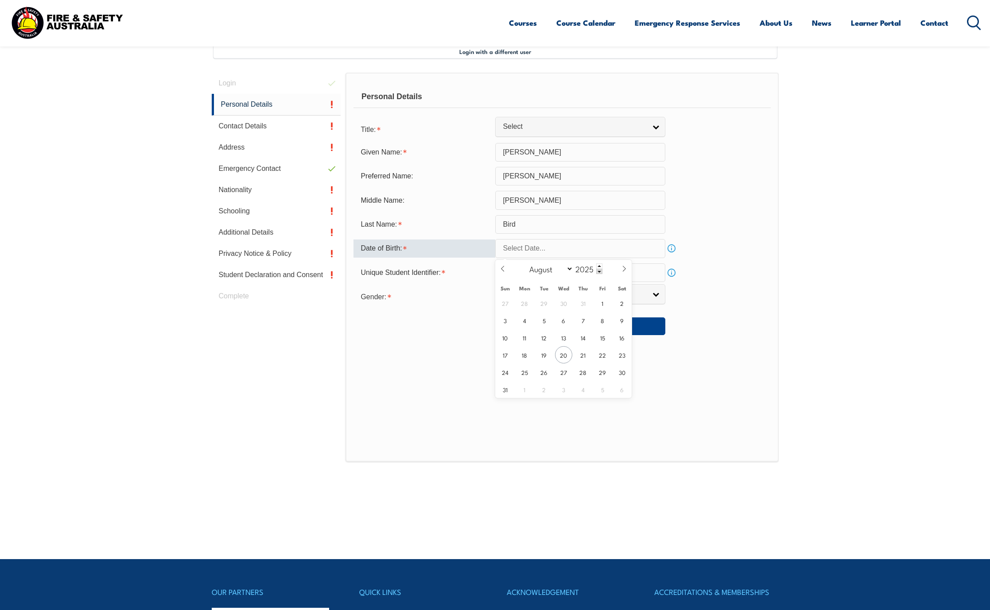
click at [517, 247] on input "text" at bounding box center [580, 248] width 170 height 19
click at [597, 271] on span at bounding box center [599, 271] width 6 height 5
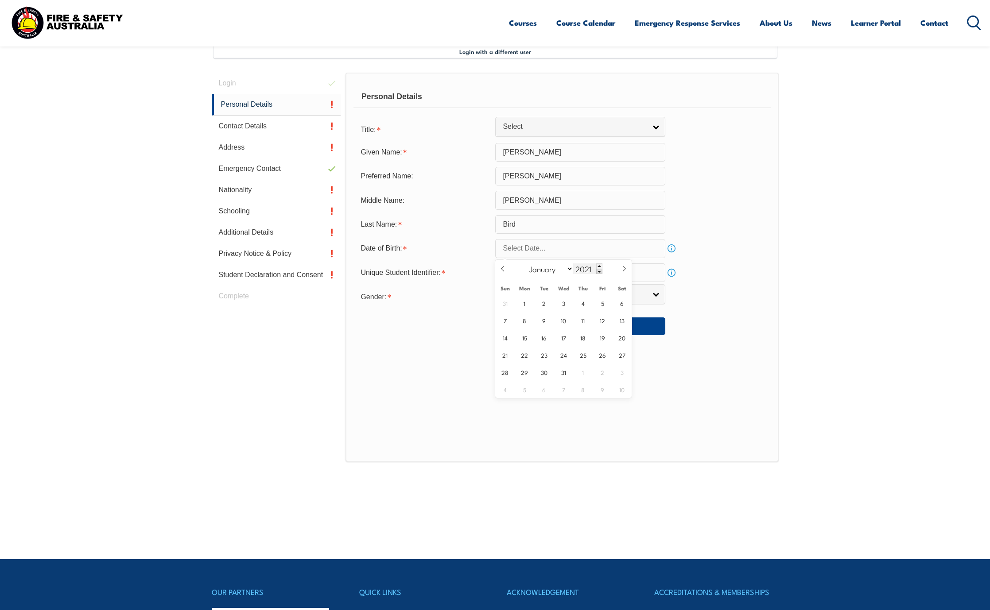
click at [597, 271] on span at bounding box center [599, 271] width 6 height 5
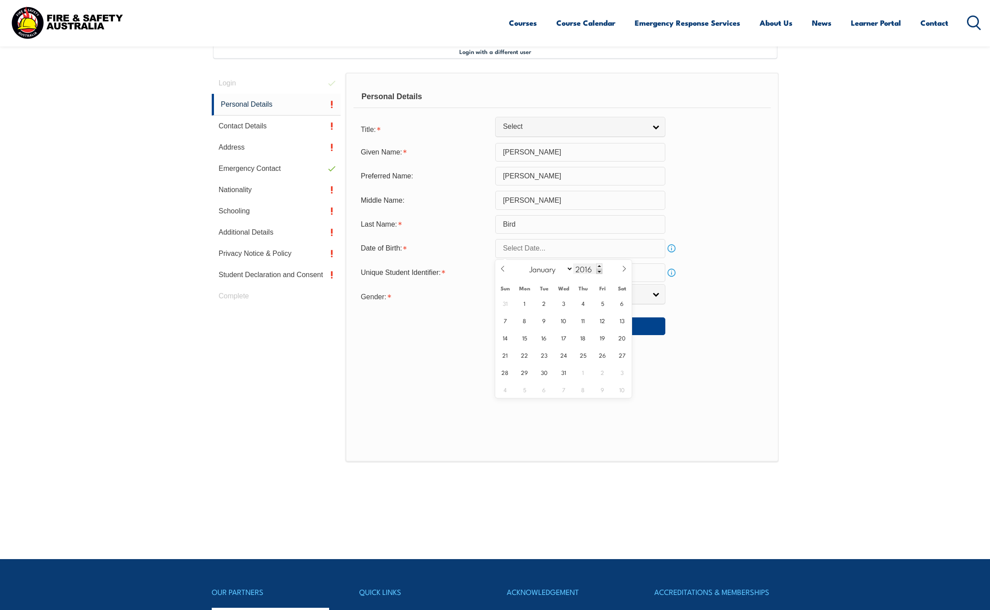
click at [597, 271] on span at bounding box center [599, 271] width 6 height 5
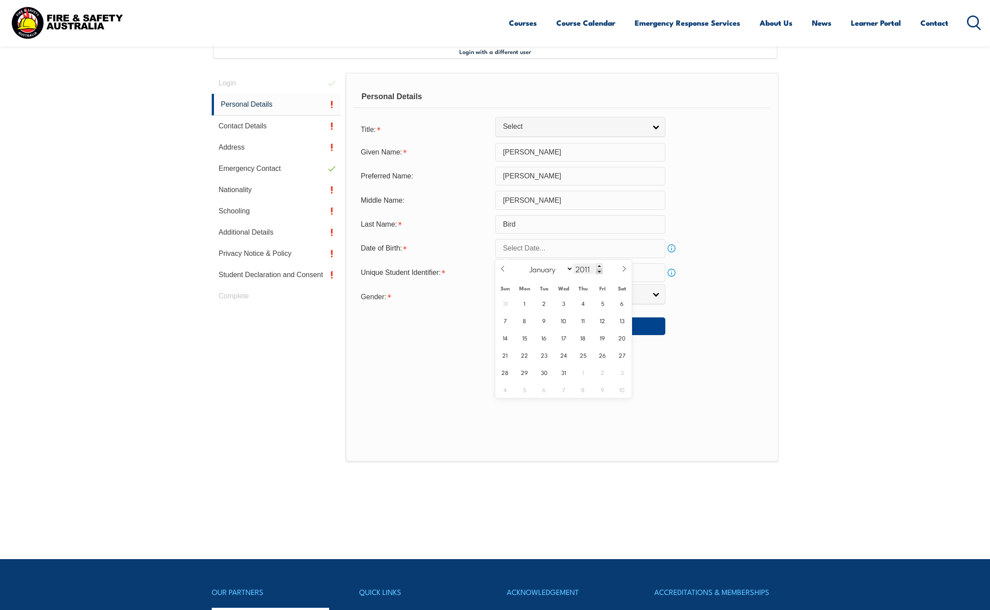
click at [597, 271] on span at bounding box center [599, 271] width 6 height 5
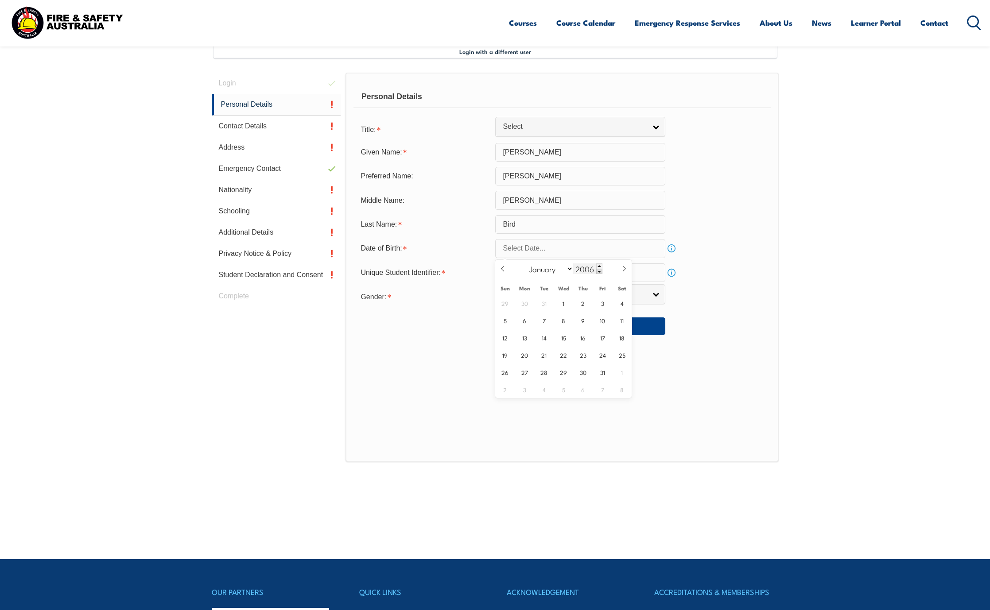
click at [597, 271] on span at bounding box center [599, 271] width 6 height 5
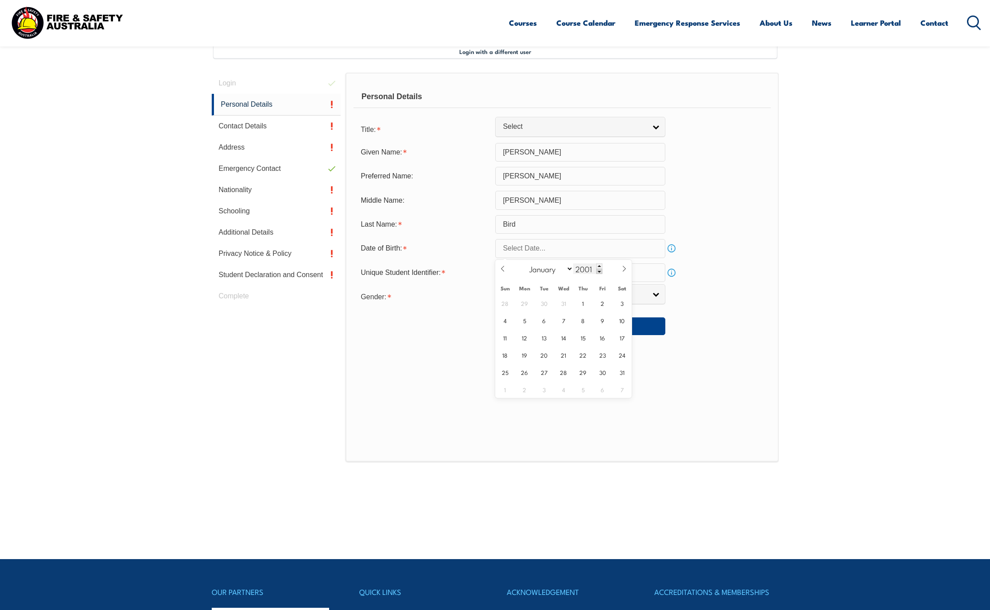
click at [597, 271] on span at bounding box center [599, 271] width 6 height 5
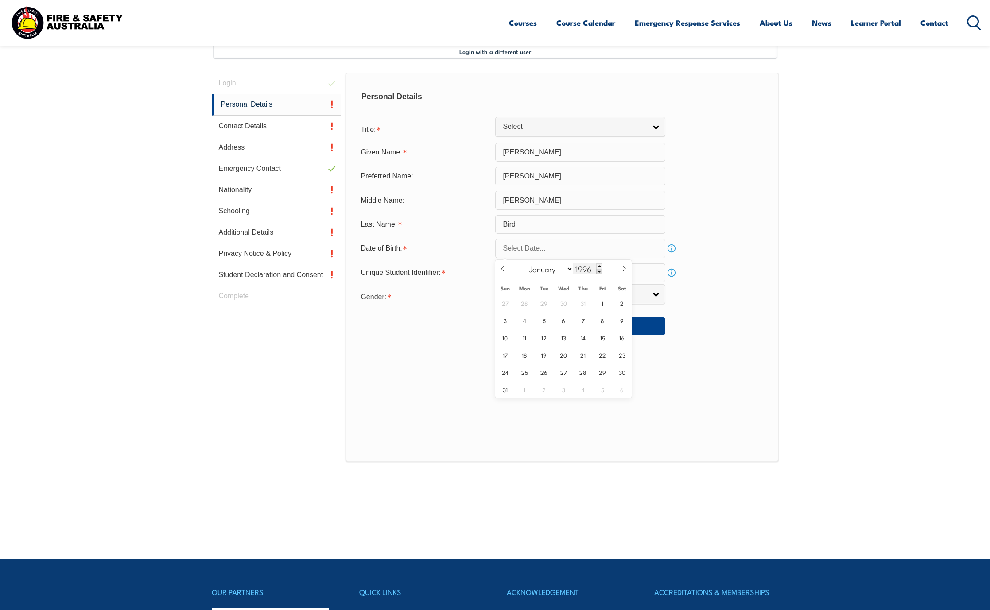
click at [597, 271] on span at bounding box center [599, 271] width 6 height 5
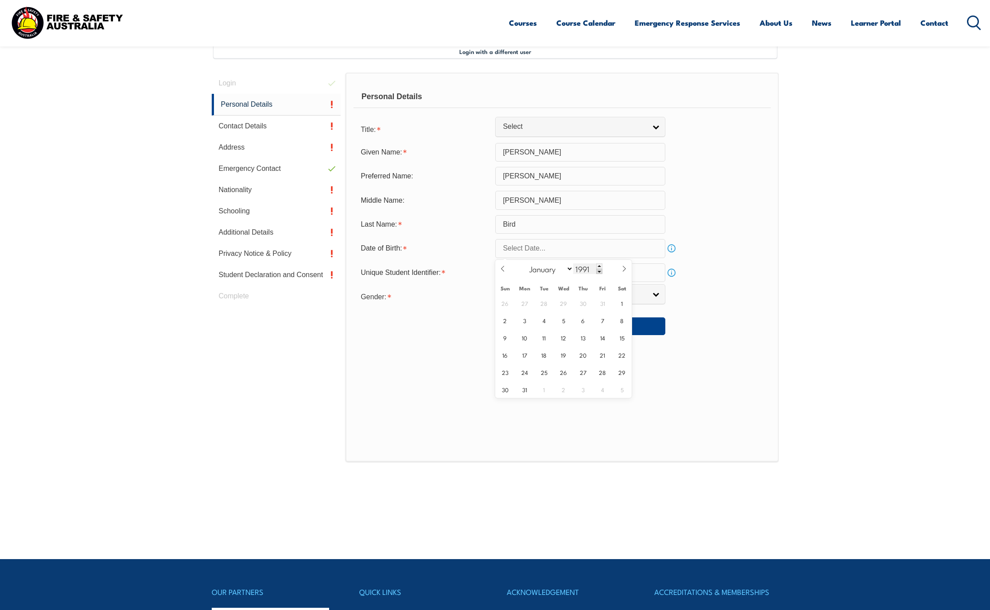
click at [597, 271] on span at bounding box center [599, 271] width 6 height 5
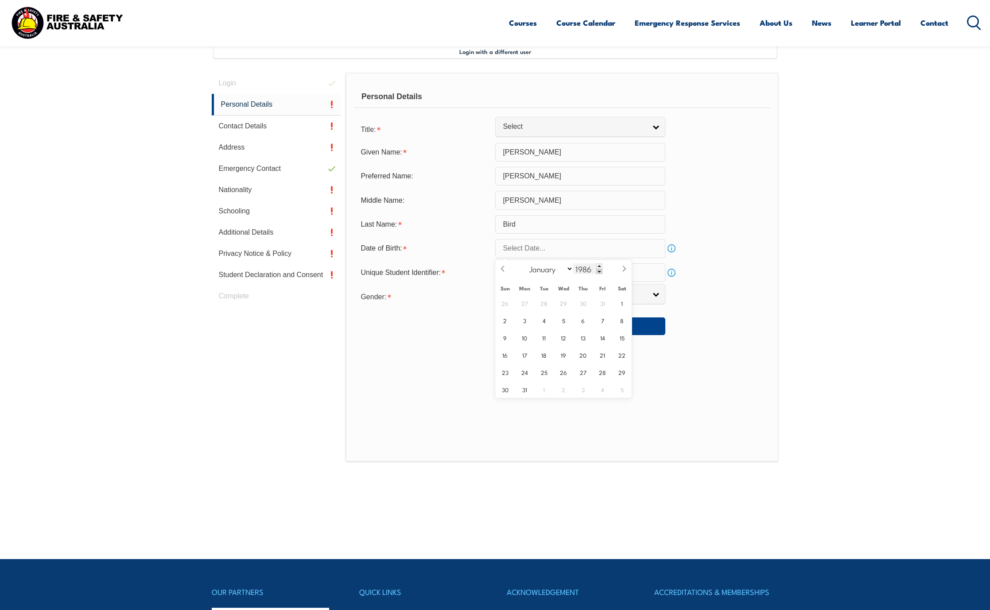
click at [597, 271] on span at bounding box center [599, 271] width 6 height 5
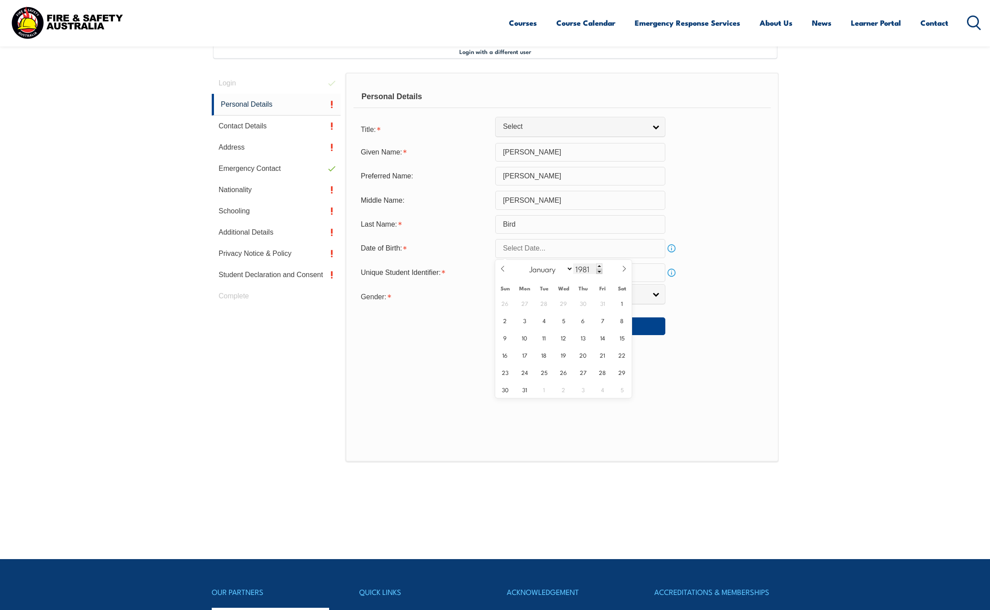
click at [597, 271] on span at bounding box center [599, 271] width 6 height 5
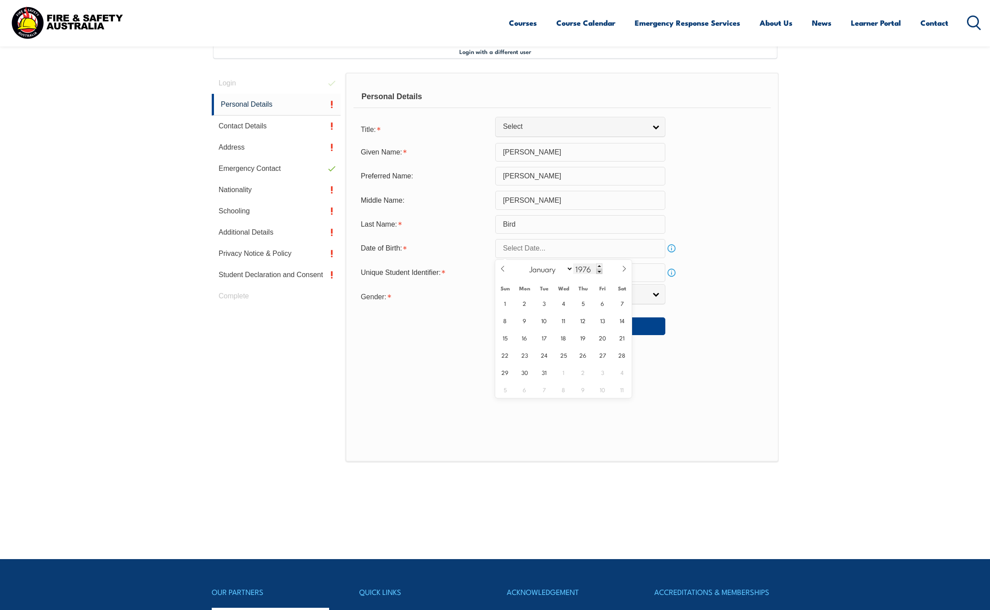
click at [597, 271] on span at bounding box center [599, 271] width 6 height 5
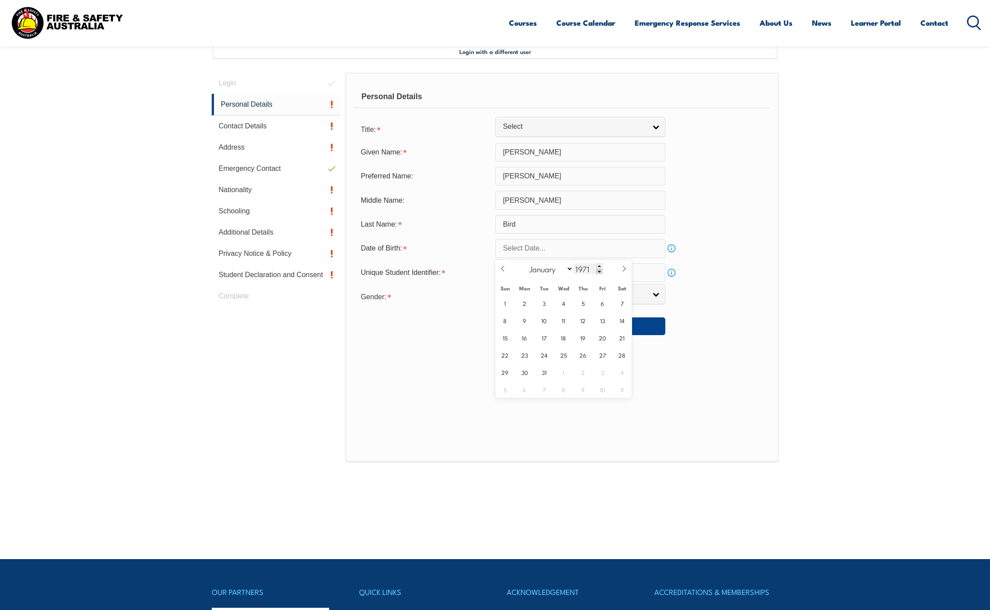
click at [597, 271] on span at bounding box center [599, 271] width 6 height 5
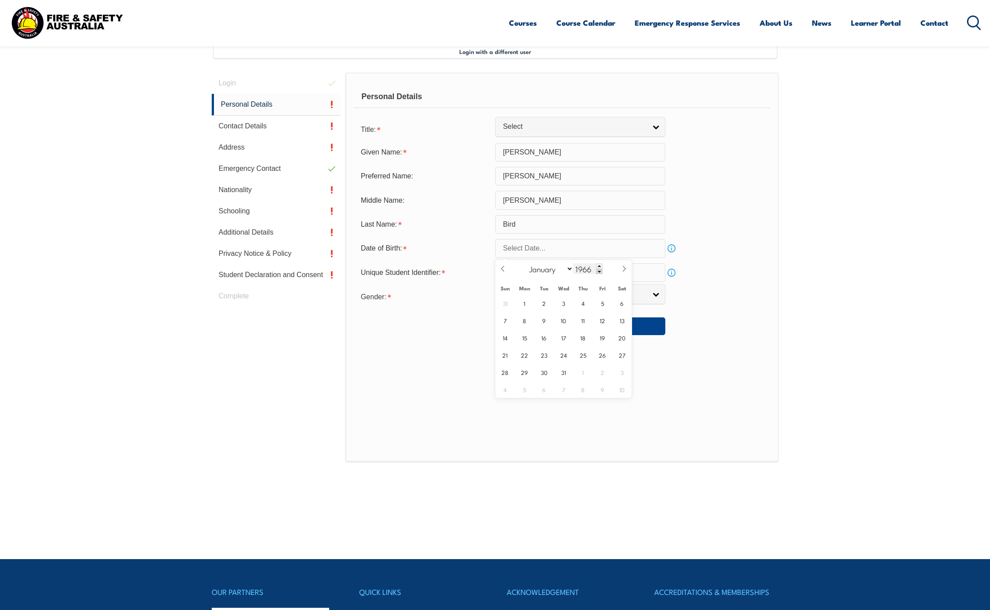
click at [597, 271] on span at bounding box center [599, 271] width 6 height 5
click at [598, 264] on span at bounding box center [599, 265] width 6 height 5
type input "1965"
click at [566, 268] on select "January February March April May June July August September October November De…" at bounding box center [549, 269] width 48 height 12
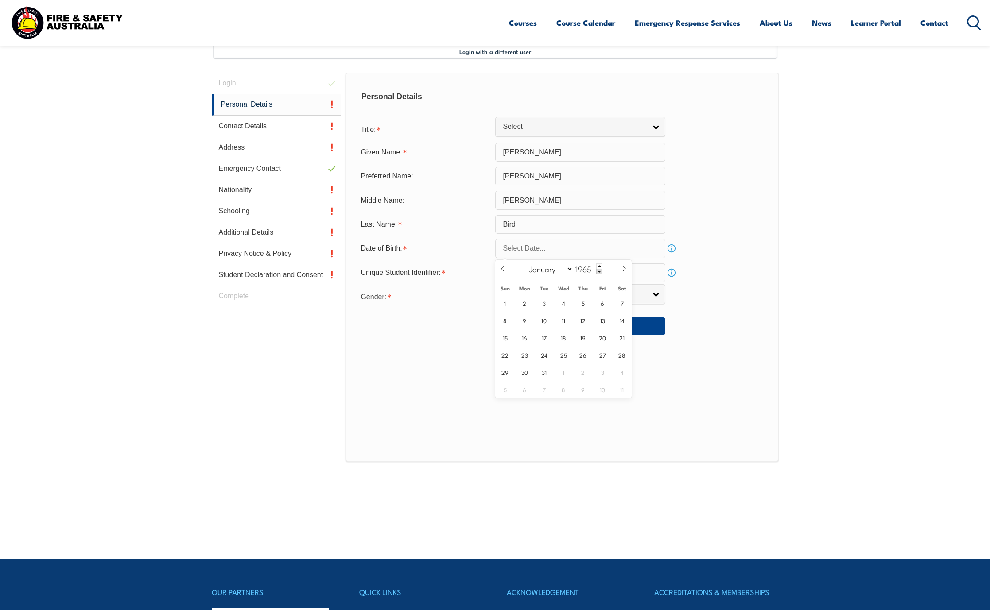
drag, startPoint x: 566, startPoint y: 268, endPoint x: 563, endPoint y: 277, distance: 9.4
click at [566, 269] on select "January February March April May June July August September October November De…" at bounding box center [549, 269] width 48 height 12
click at [568, 270] on select "January February March April May June July August September October November De…" at bounding box center [549, 269] width 48 height 12
select select "8"
click at [525, 263] on select "January February March April May June July August September October November De…" at bounding box center [549, 269] width 48 height 12
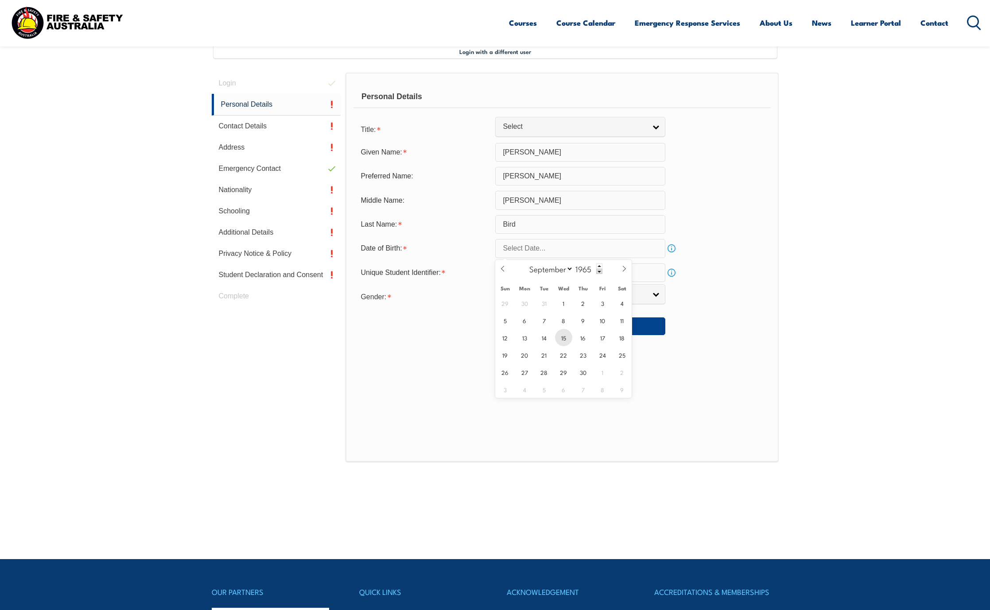
click at [561, 341] on span "15" at bounding box center [563, 337] width 17 height 17
type input "September 15, 1965"
click at [520, 274] on input "text" at bounding box center [580, 272] width 170 height 19
paste input "CTQH9JUCNK"
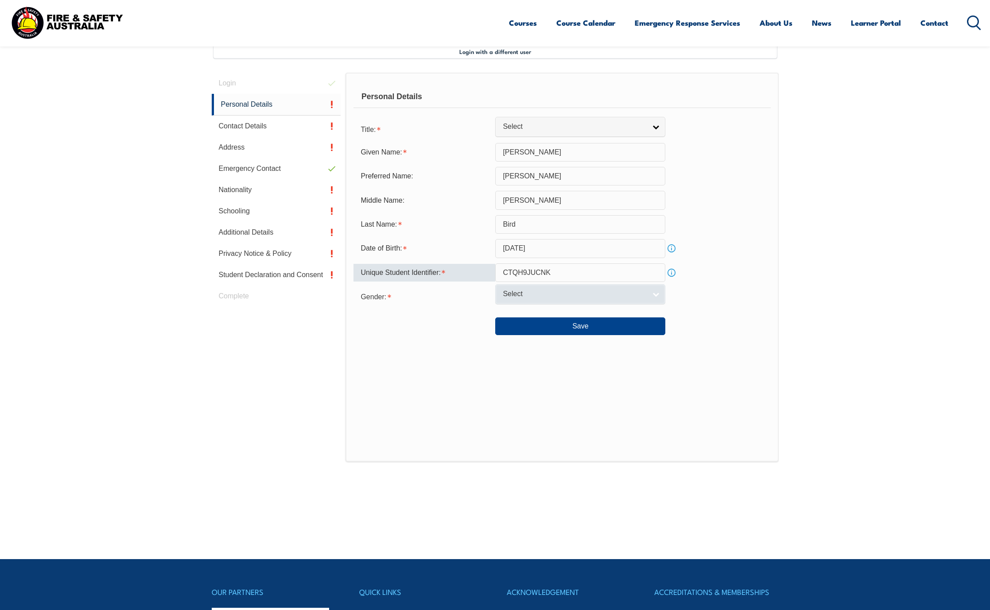
type input "CTQH9JUCNK"
click at [531, 297] on span "Select" at bounding box center [573, 294] width 143 height 9
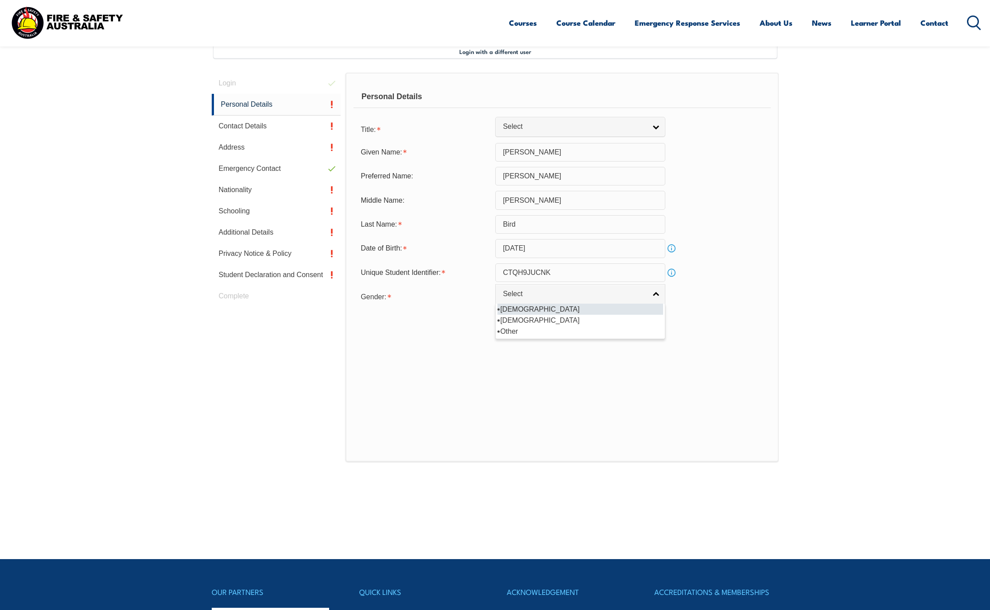
click at [525, 311] on li "Male" at bounding box center [580, 309] width 166 height 11
select select "M"
click at [595, 333] on button "Save" at bounding box center [580, 326] width 170 height 18
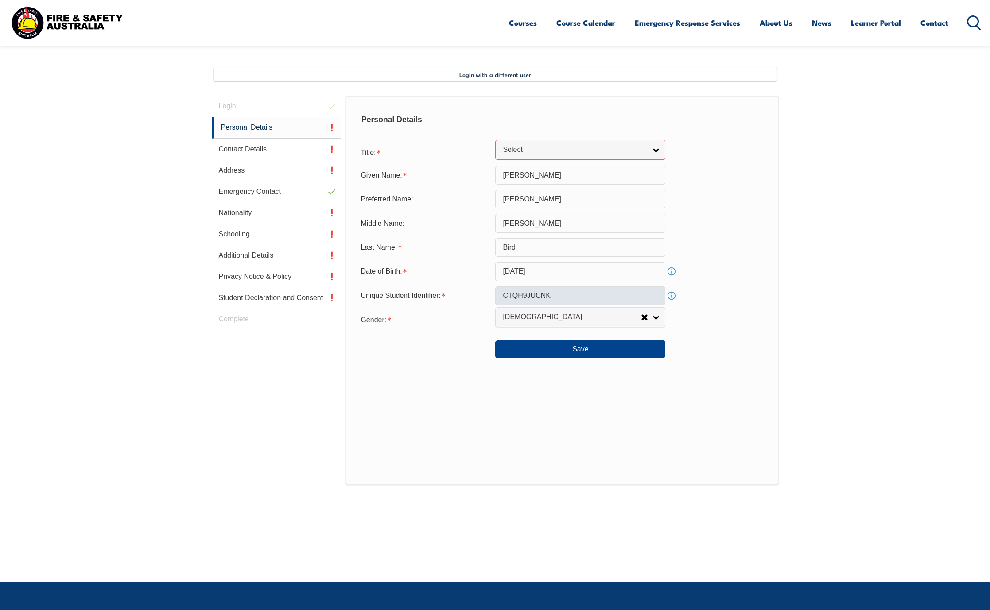
scroll to position [180, 0]
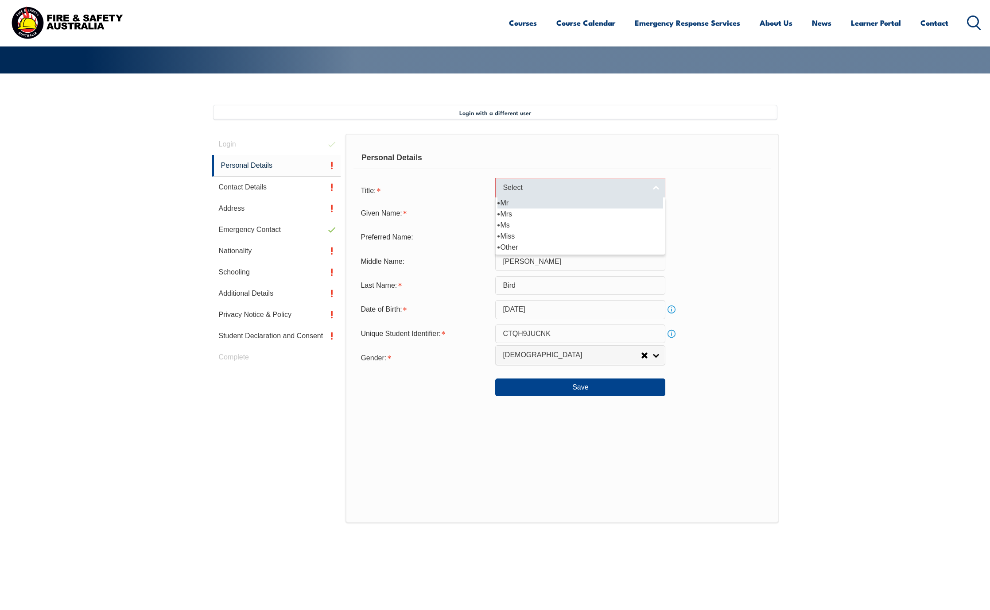
click at [659, 189] on link "Select" at bounding box center [580, 188] width 170 height 20
click at [528, 202] on li "Mr" at bounding box center [580, 202] width 166 height 11
select select "Mr"
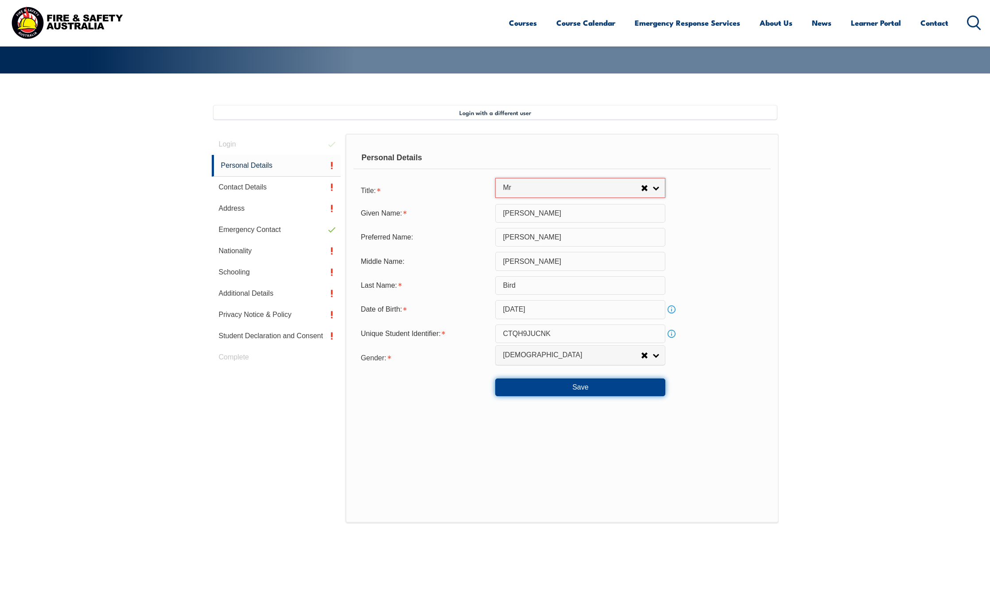
click at [595, 394] on button "Save" at bounding box center [580, 388] width 170 height 18
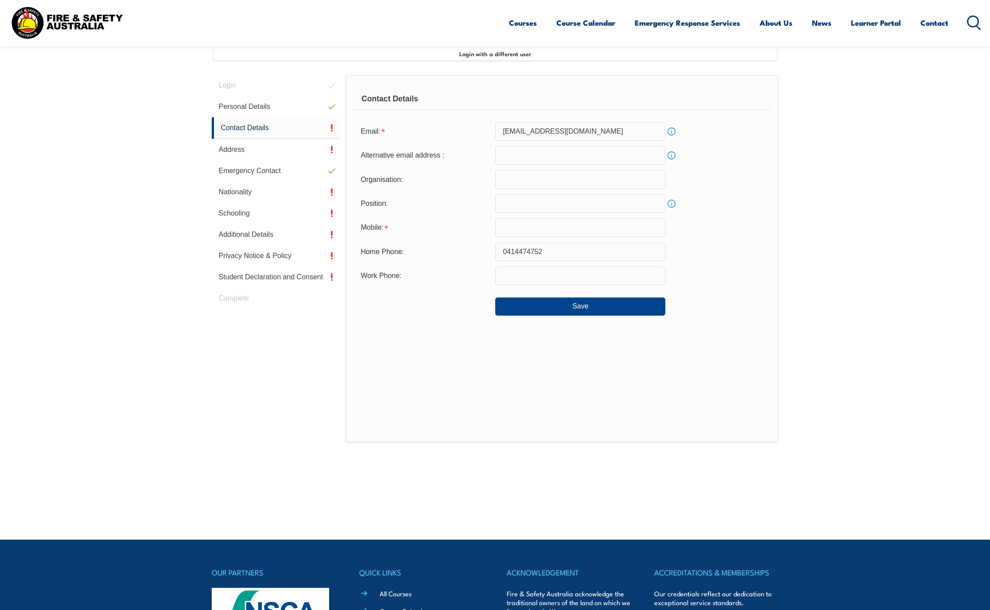
scroll to position [241, 0]
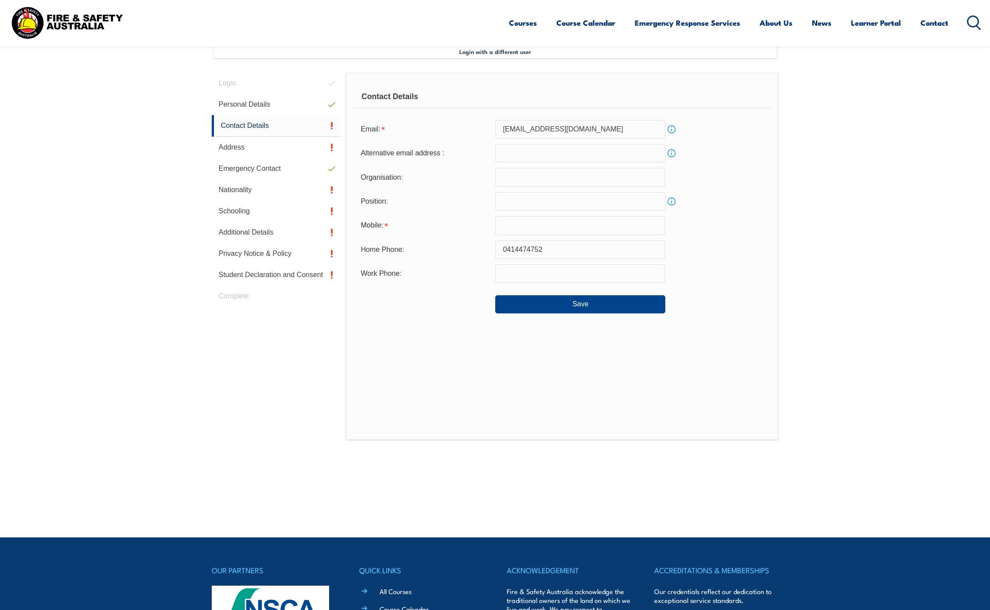
click at [673, 153] on link "Info" at bounding box center [671, 153] width 12 height 12
click at [519, 155] on input "email" at bounding box center [580, 153] width 170 height 19
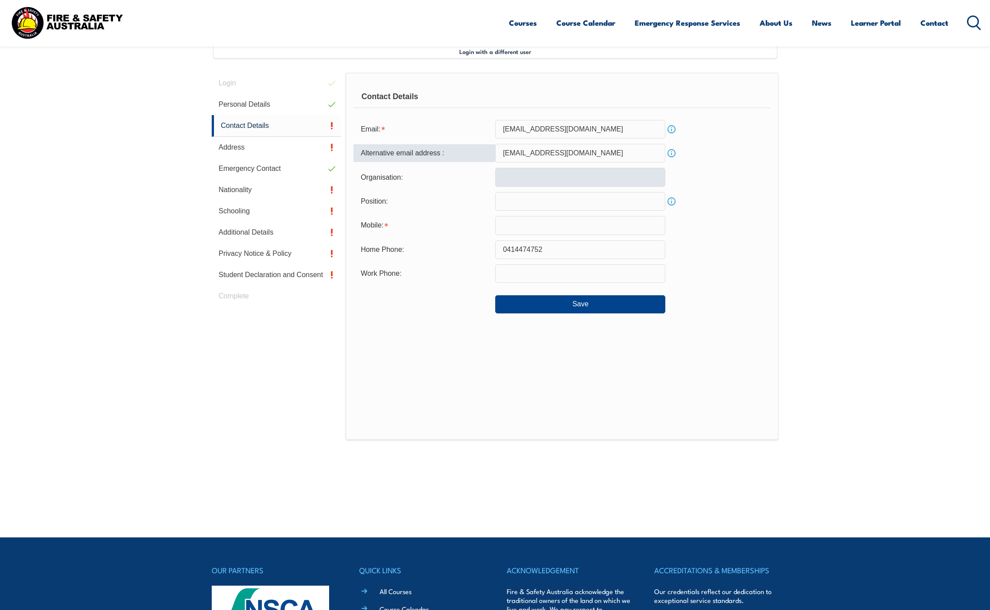
type input "adbird47@gmail.com"
click at [512, 176] on input "text" at bounding box center [580, 177] width 170 height 19
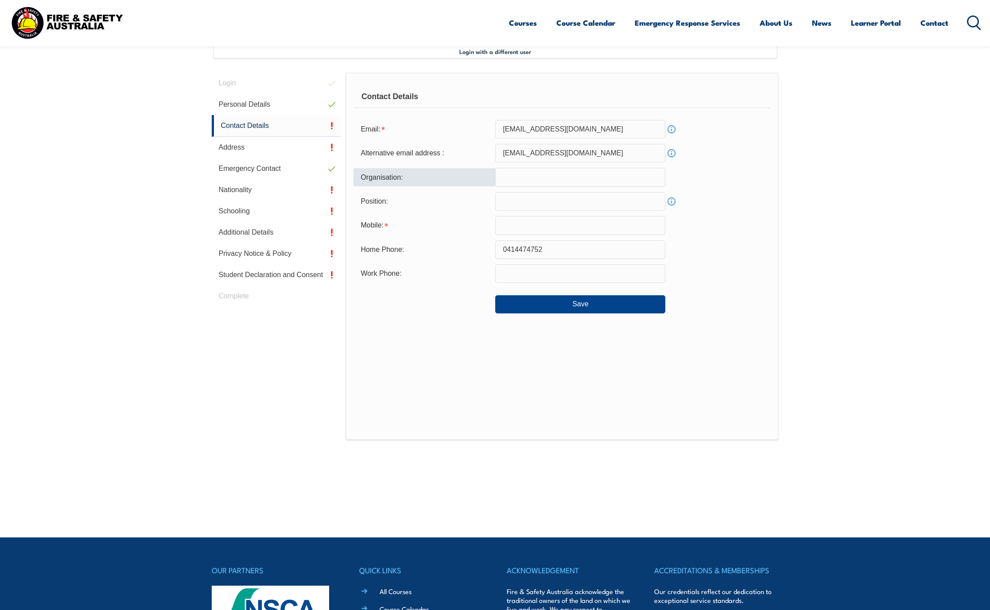
type input "ADBird Engineering Pty Ltd"
type input "adbird@iinet.net.au"
type input "0414474752"
click at [526, 204] on input "text" at bounding box center [580, 201] width 170 height 19
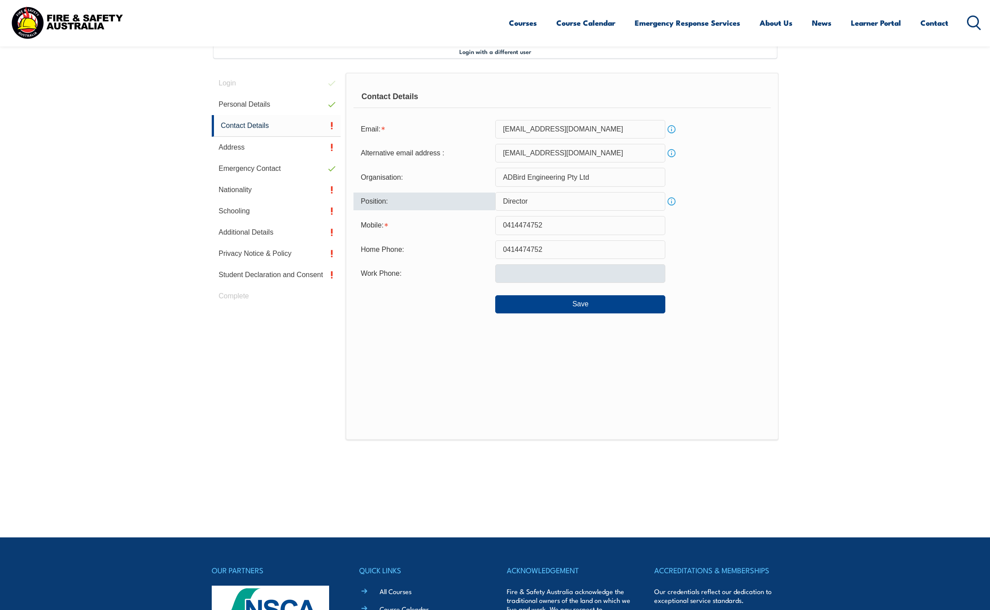
type input "Director"
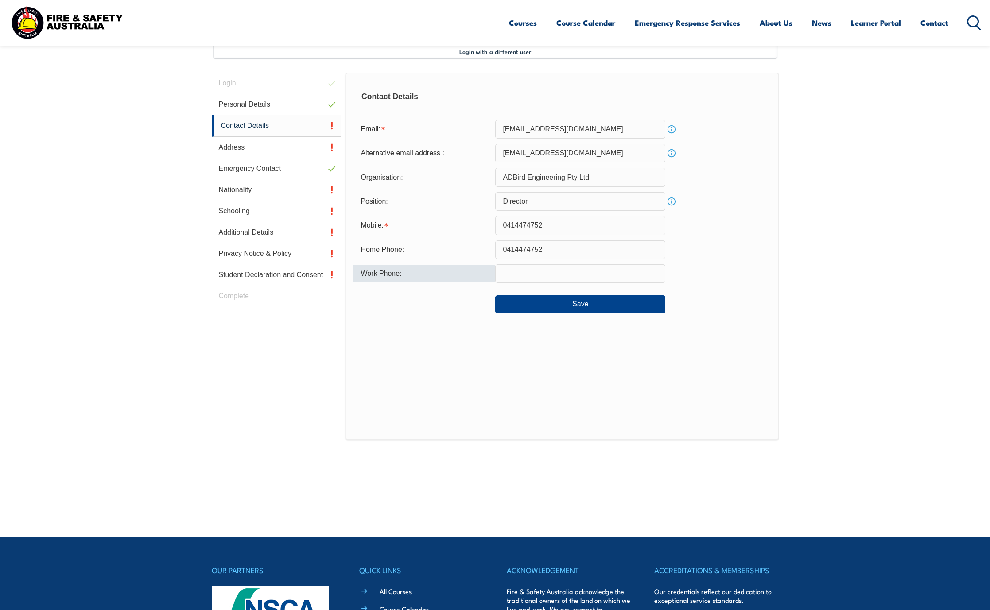
click at [523, 279] on input "text" at bounding box center [580, 273] width 170 height 19
type input "0414474752"
click at [585, 133] on input "adbird@iinet.net.au" at bounding box center [580, 129] width 170 height 19
type input "adbirdengineeringwa@gmail.com"
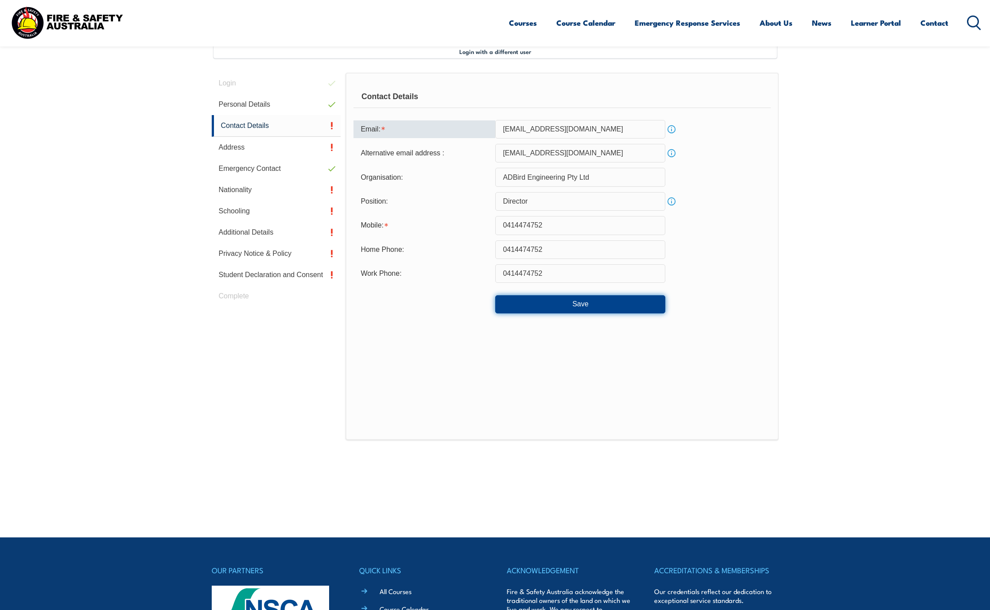
click at [582, 305] on button "Save" at bounding box center [580, 304] width 170 height 18
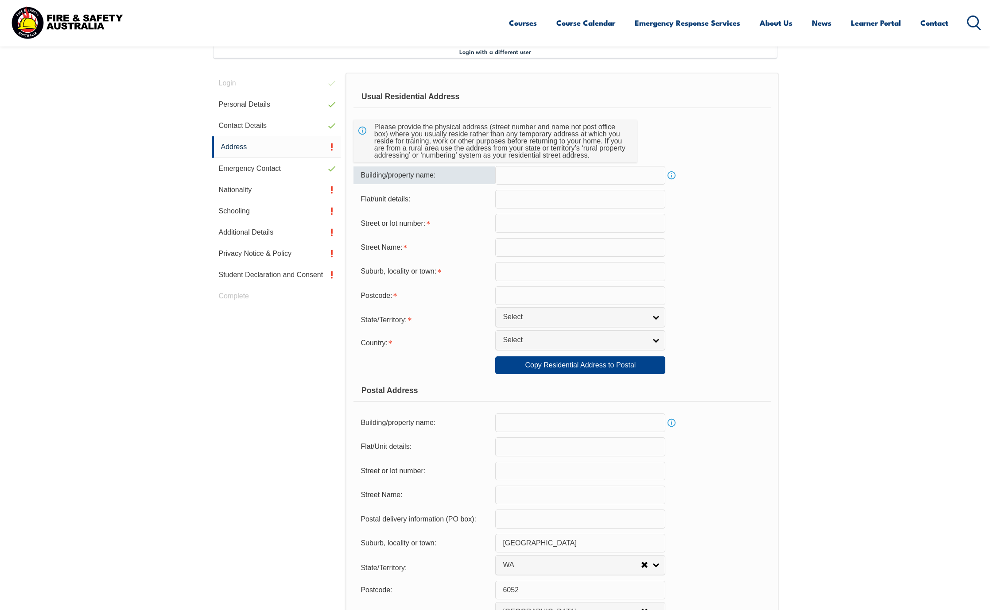
click at [507, 178] on input "text" at bounding box center [580, 175] width 170 height 19
type input "15 Edward Street"
type input "15"
type input "Edward Street"
type input "BEDFORD"
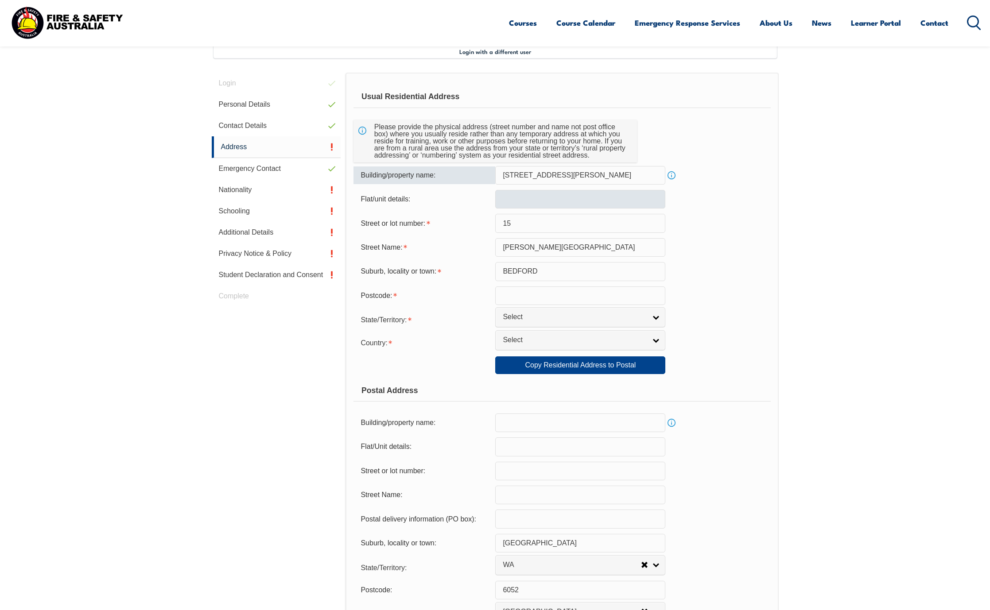
type input "6052"
select select "WA"
type input "WA"
select select "1101"
type input "WA"
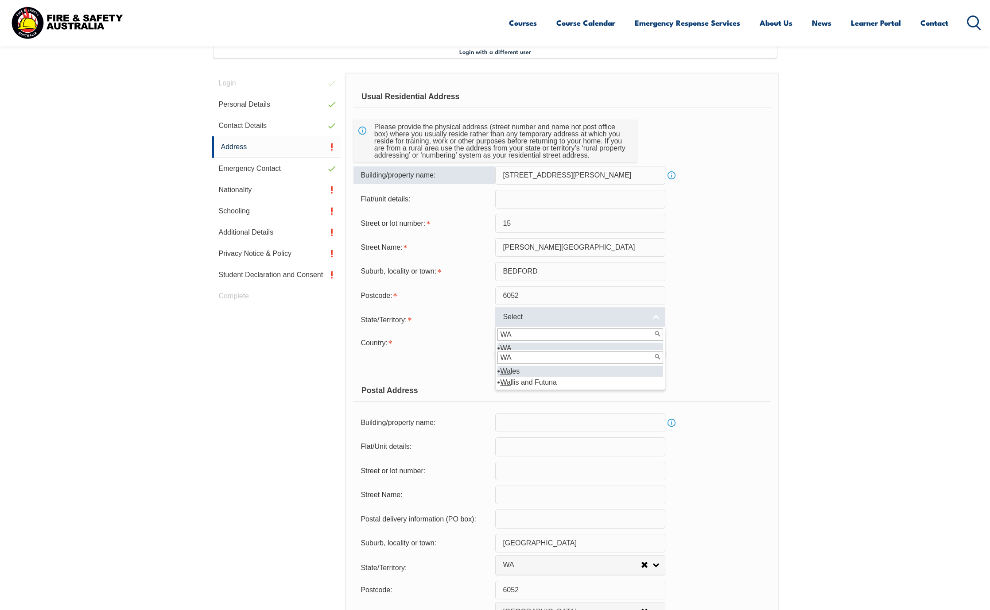
click at [521, 316] on span "Select" at bounding box center [573, 317] width 143 height 9
click at [506, 339] on input "WA" at bounding box center [580, 335] width 166 height 12
click at [711, 350] on div "Country: Adelie Land (France) Afghanistan Aland Islands Albania Algeria Andorra…" at bounding box center [561, 342] width 417 height 18
click at [464, 378] on form "Usual Residential Address Please provide the physical address (street number an…" at bounding box center [561, 369] width 417 height 567
click at [523, 364] on input "WA" at bounding box center [580, 358] width 166 height 12
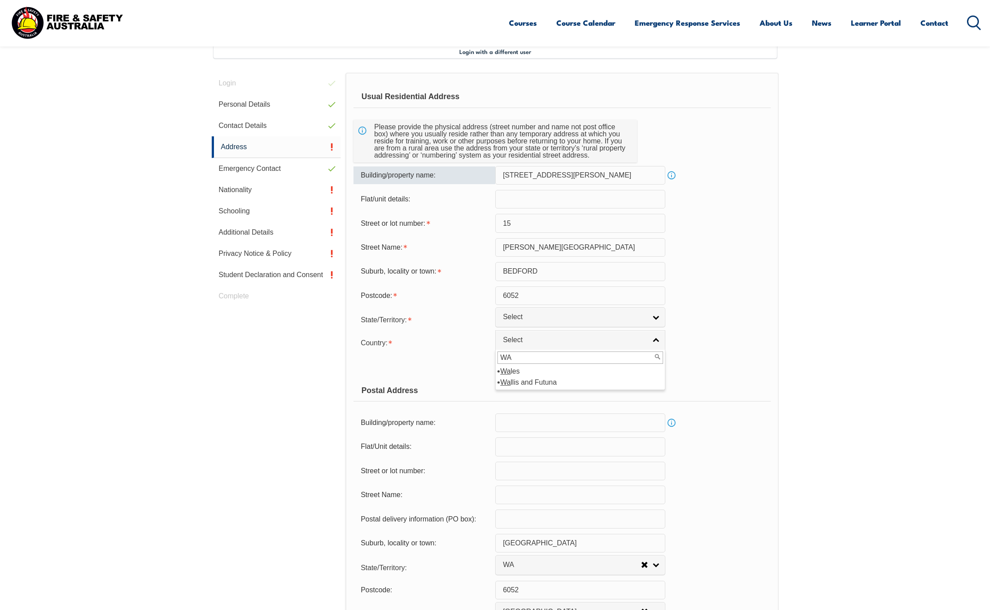
type input "WESTERN AUSTRALIA"
click at [703, 371] on div "Copy Residential Address to Postal: Copy Residential Address to Postal" at bounding box center [561, 365] width 417 height 18
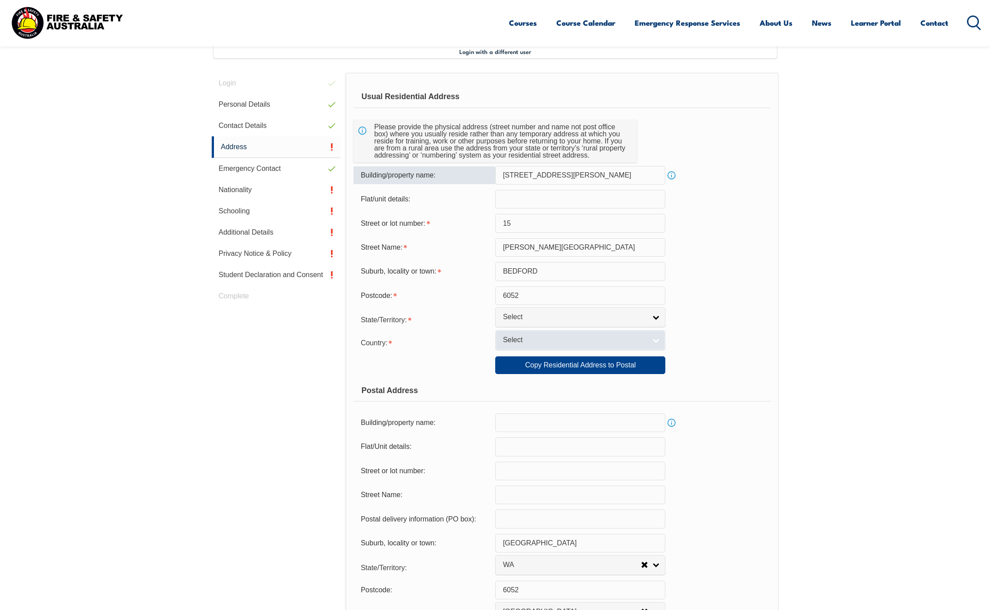
click at [536, 339] on span "Select" at bounding box center [573, 340] width 143 height 9
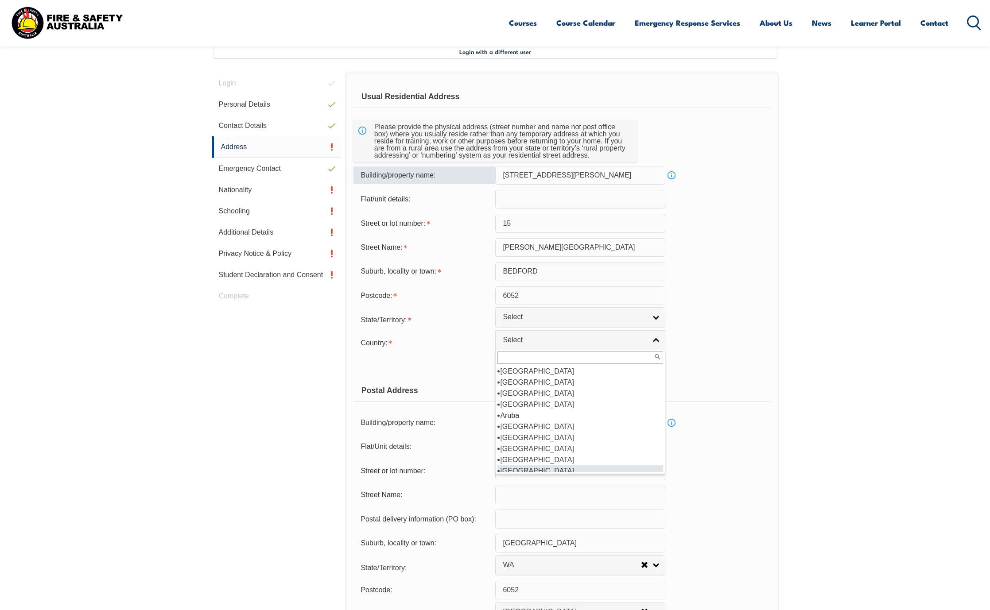
scroll to position [133, 0]
click at [522, 385] on li "Australia" at bounding box center [580, 382] width 166 height 11
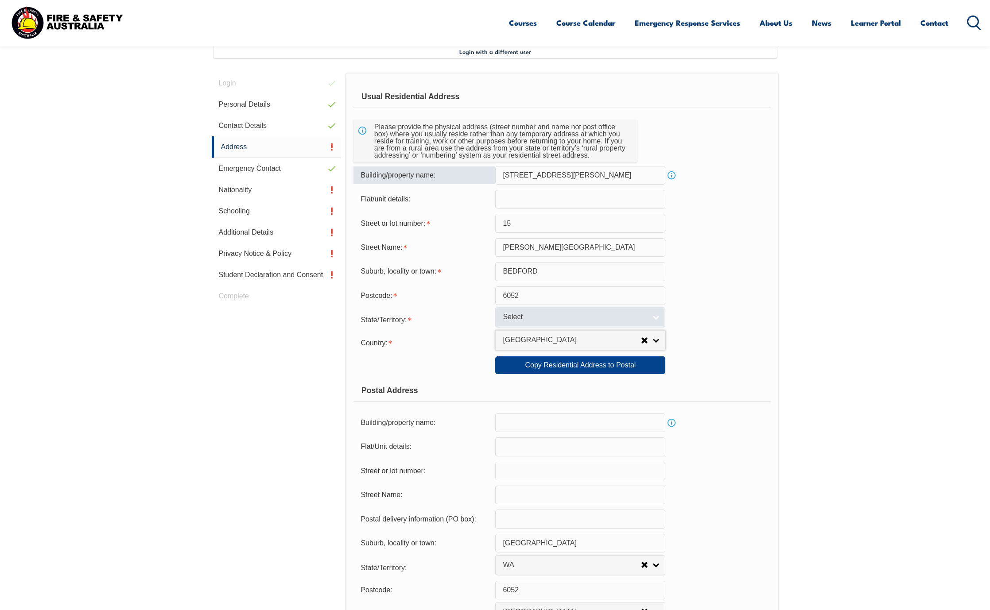
drag, startPoint x: 644, startPoint y: 313, endPoint x: 653, endPoint y: 315, distance: 8.5
click at [646, 313] on link "Select" at bounding box center [580, 317] width 170 height 20
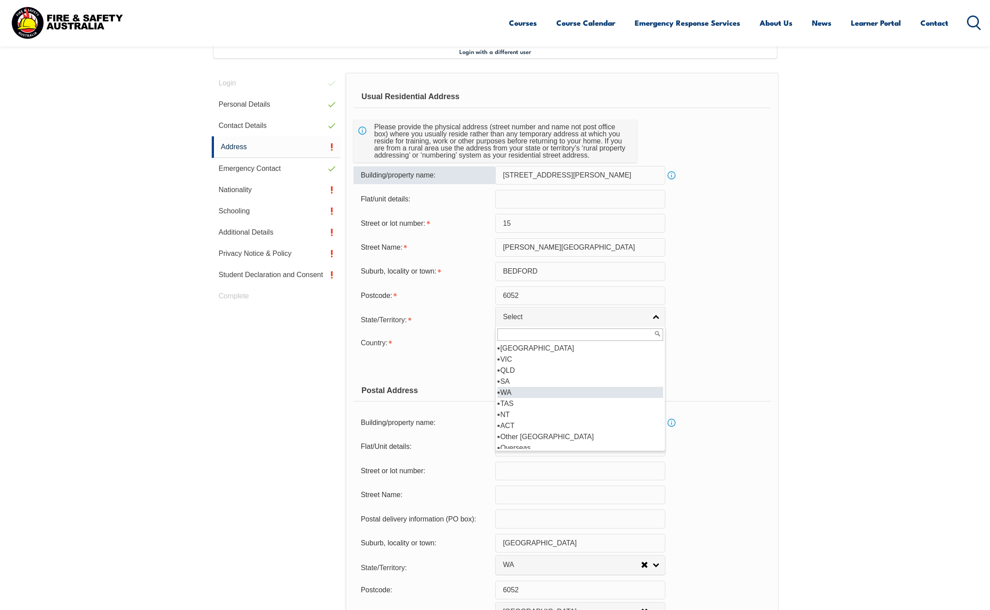
click at [514, 391] on li "WA" at bounding box center [580, 392] width 166 height 11
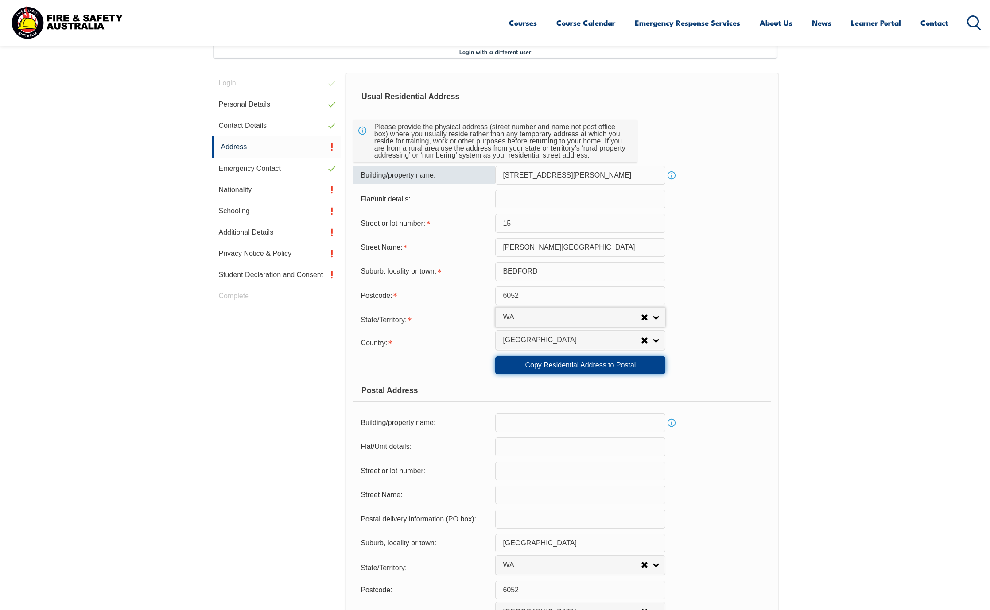
click at [624, 367] on link "Copy Residential Address to Postal" at bounding box center [580, 365] width 170 height 18
type input "15 Edward Street"
type input "15"
type input "Edward Street"
type input "BEDFORD"
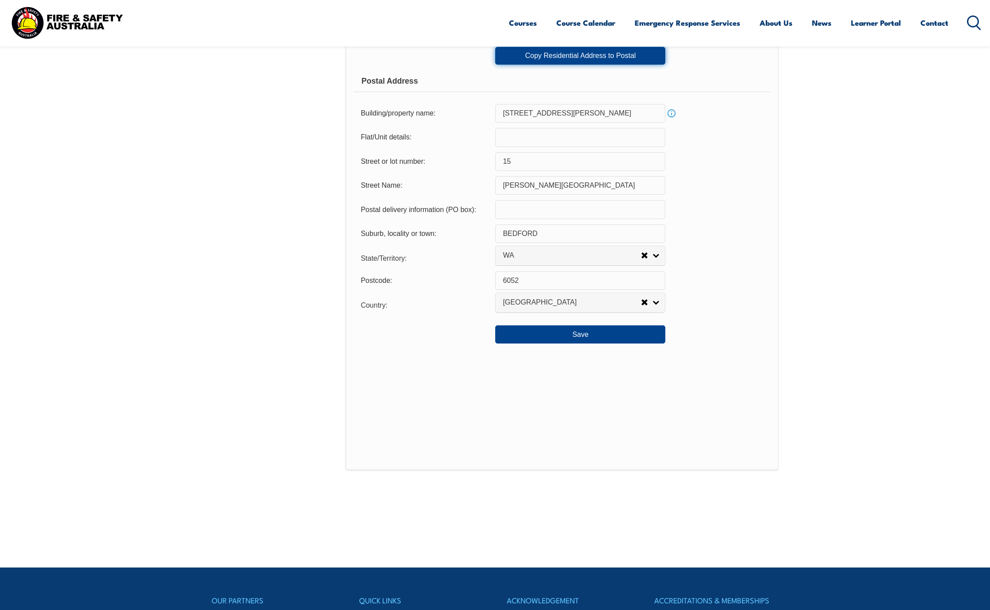
scroll to position [551, 0]
click at [586, 338] on button "Save" at bounding box center [580, 334] width 170 height 18
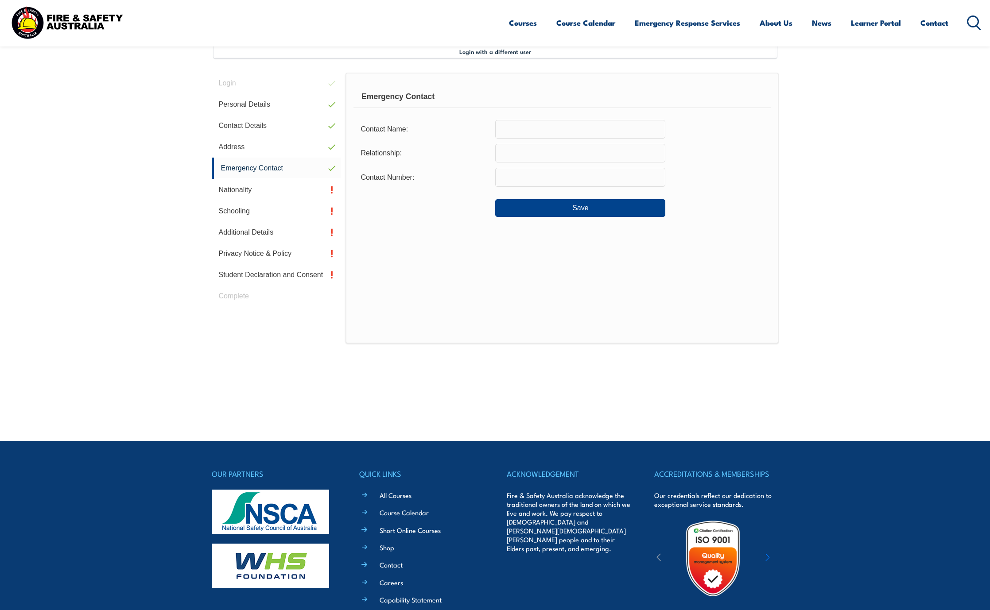
scroll to position [241, 0]
click at [531, 134] on input "text" at bounding box center [580, 129] width 170 height 19
type input "Angela Bird"
click at [504, 157] on input "text" at bounding box center [580, 153] width 170 height 19
type input "Wife"
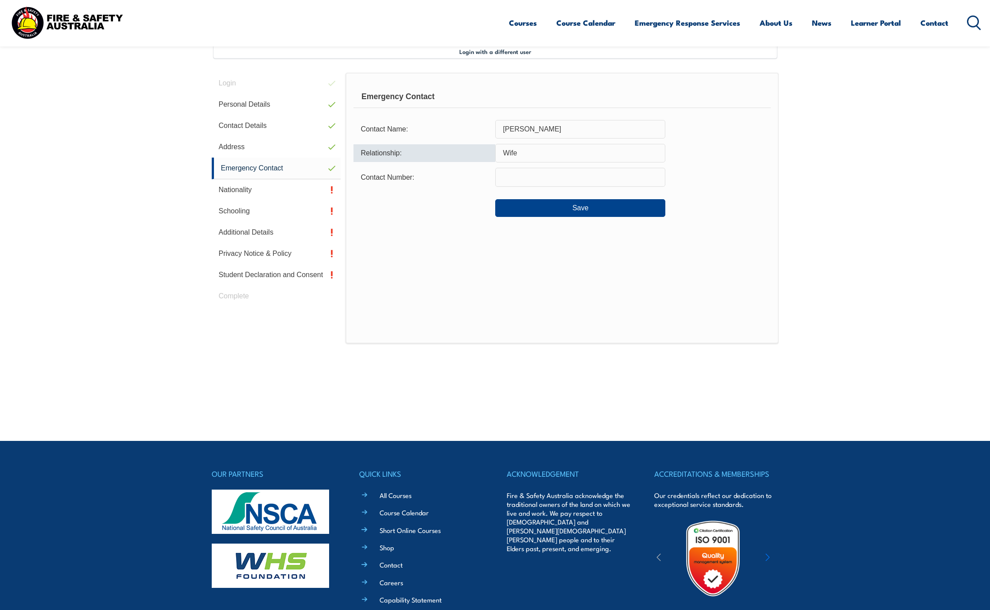
click at [520, 178] on input "text" at bounding box center [580, 177] width 170 height 19
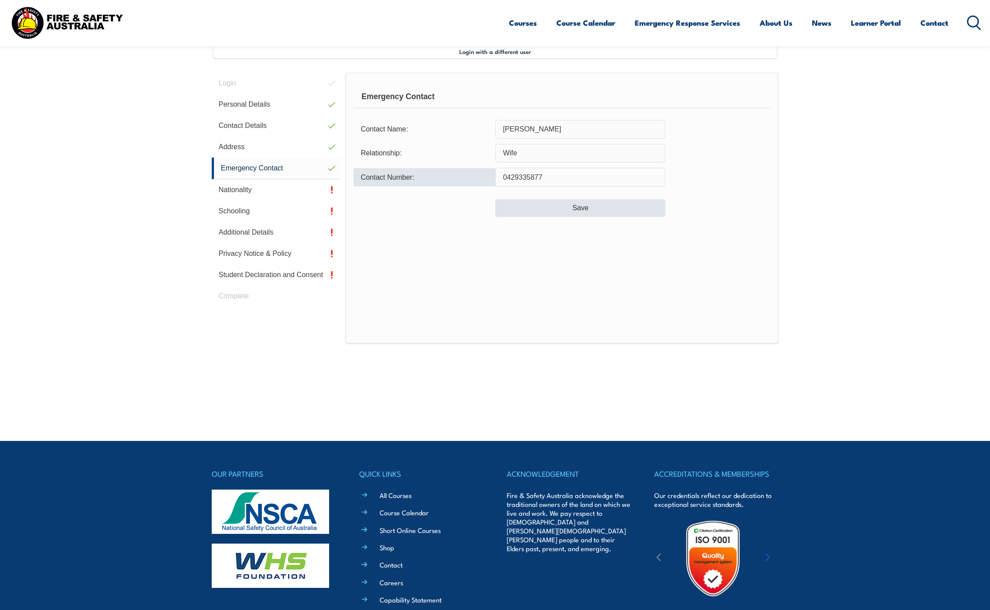
type input "0429335877"
click at [580, 215] on button "Save" at bounding box center [580, 208] width 170 height 18
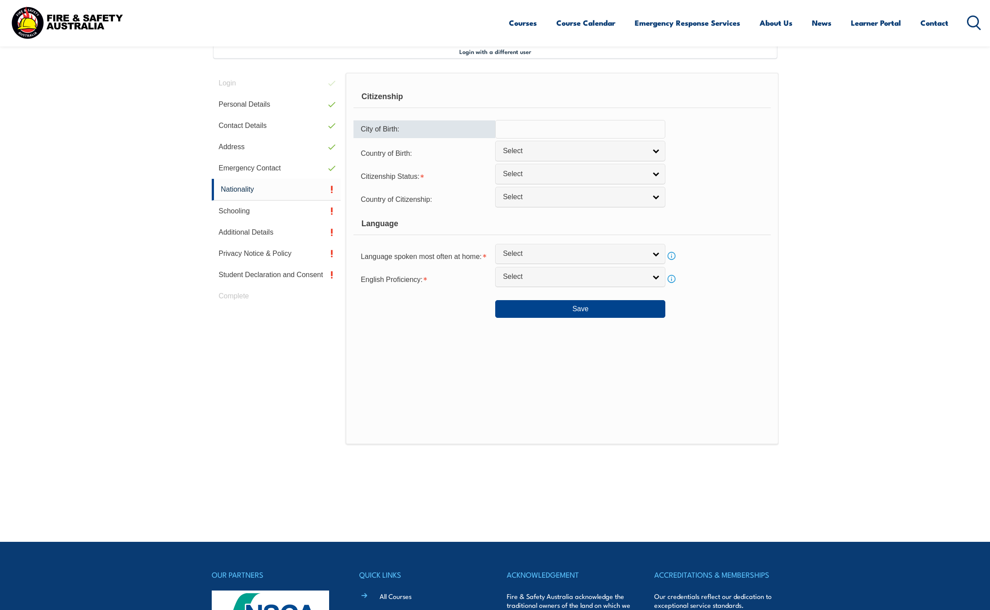
click at [520, 129] on input "text" at bounding box center [580, 129] width 170 height 19
type input "Albany"
click at [553, 148] on span "Select" at bounding box center [573, 151] width 143 height 9
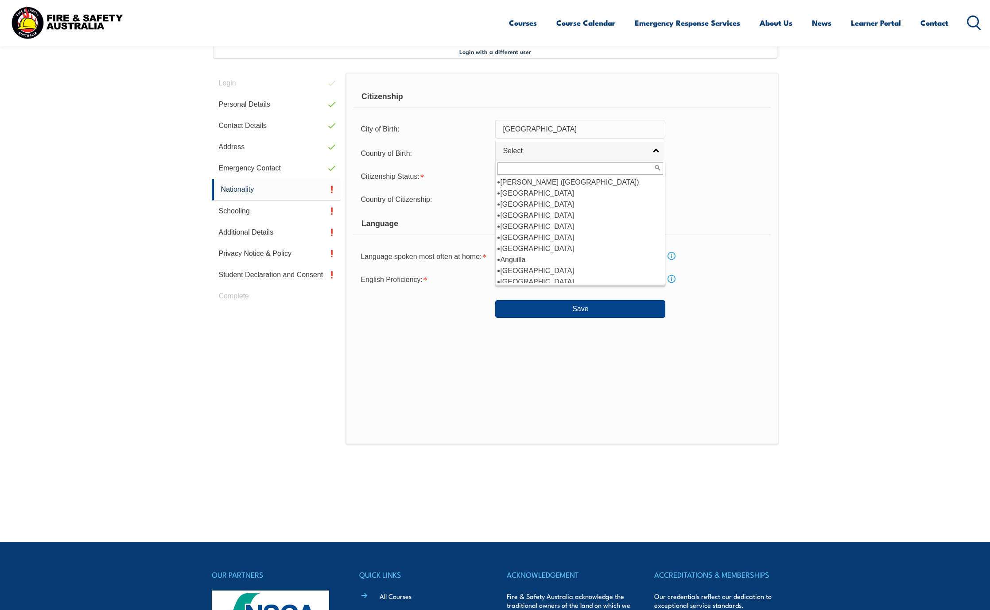
scroll to position [89, 0]
click at [539, 240] on li "Australia" at bounding box center [580, 237] width 166 height 11
select select "1101"
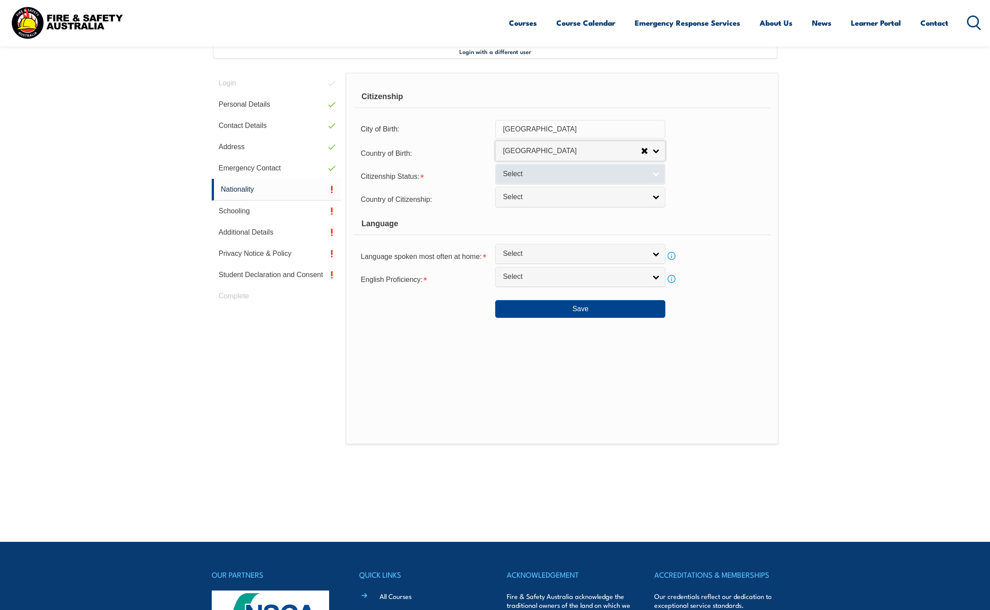
click at [530, 174] on span "Select" at bounding box center [573, 174] width 143 height 9
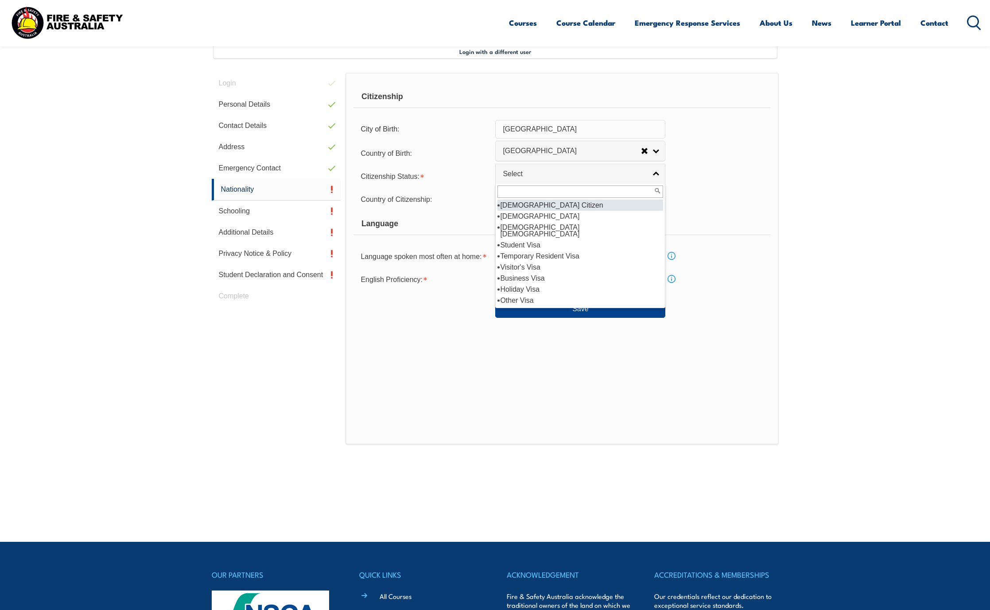
click at [533, 208] on li "Australian Citizen" at bounding box center [580, 205] width 166 height 11
select select "1"
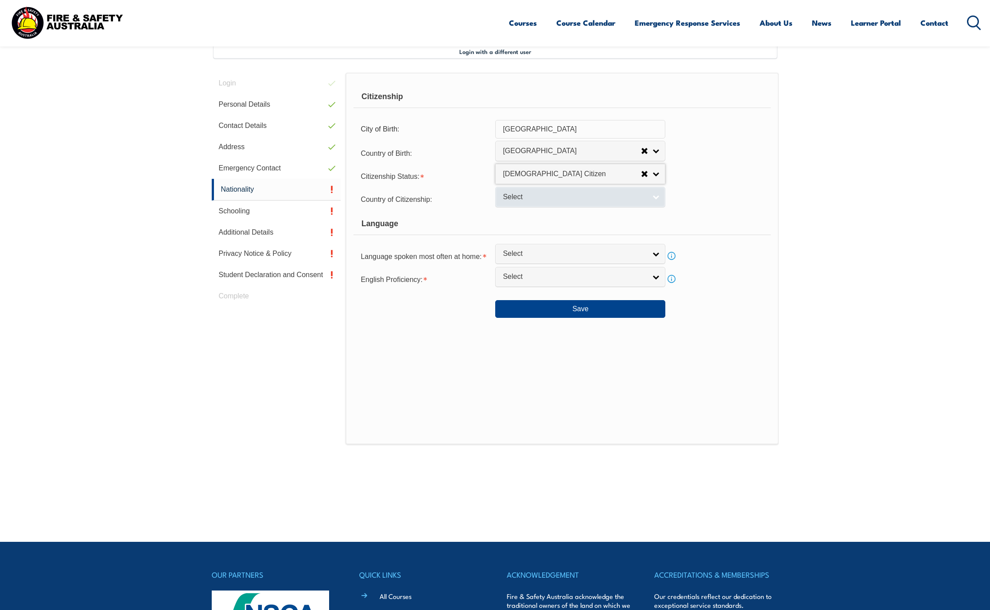
click at [532, 198] on span "Select" at bounding box center [573, 197] width 143 height 9
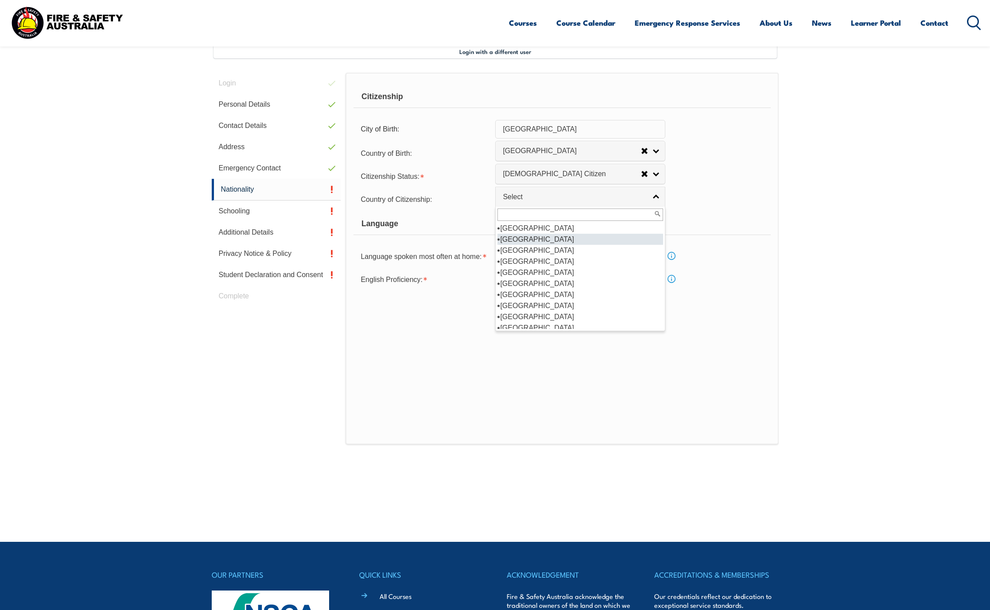
scroll to position [133, 0]
click at [522, 242] on li "Australia" at bounding box center [580, 239] width 166 height 11
select select "1101"
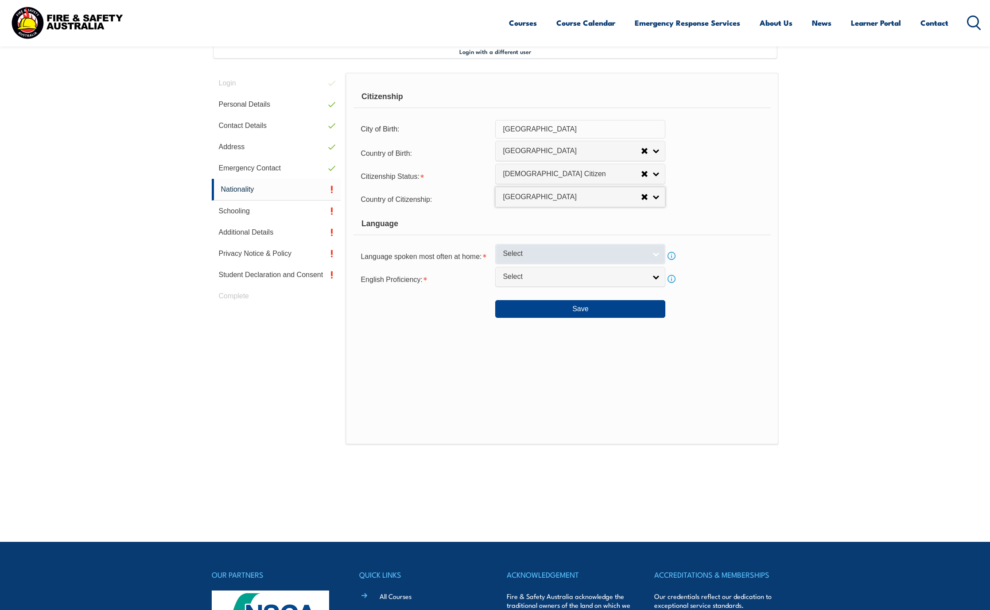
click at [533, 252] on span "Select" at bounding box center [573, 253] width 143 height 9
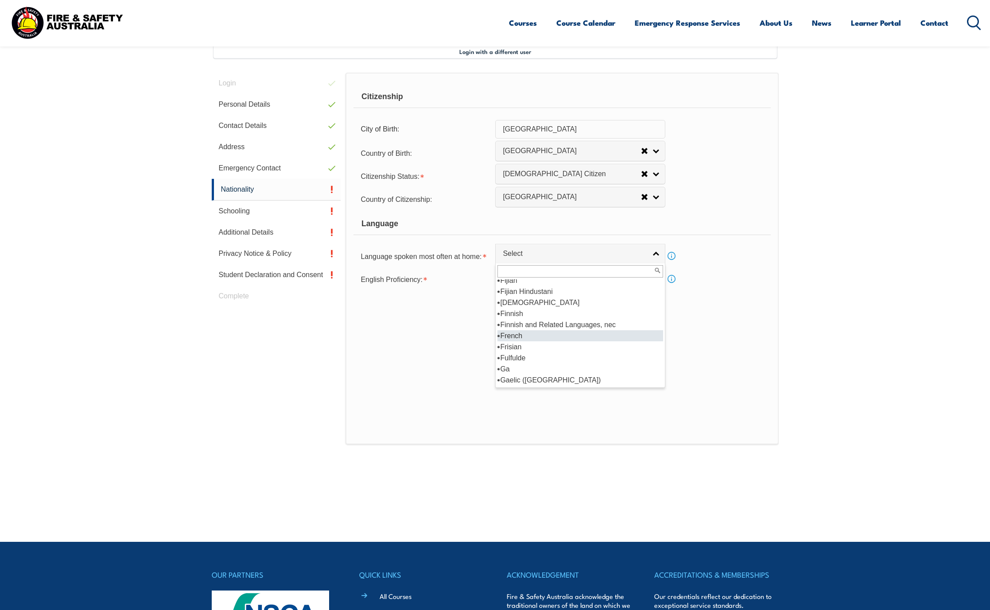
scroll to position [1107, 0]
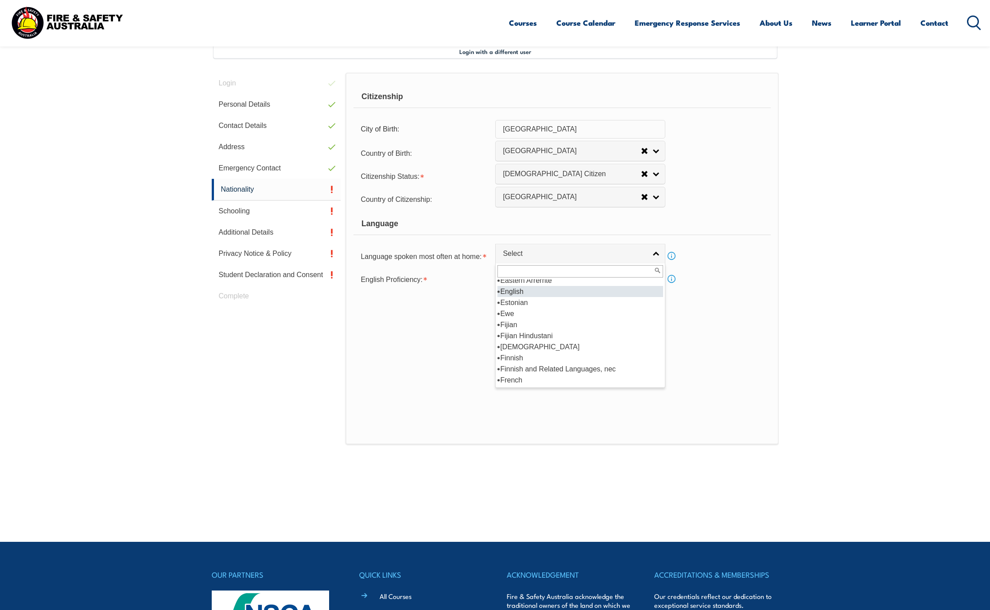
click at [524, 293] on li "English" at bounding box center [580, 291] width 166 height 11
select select "1201"
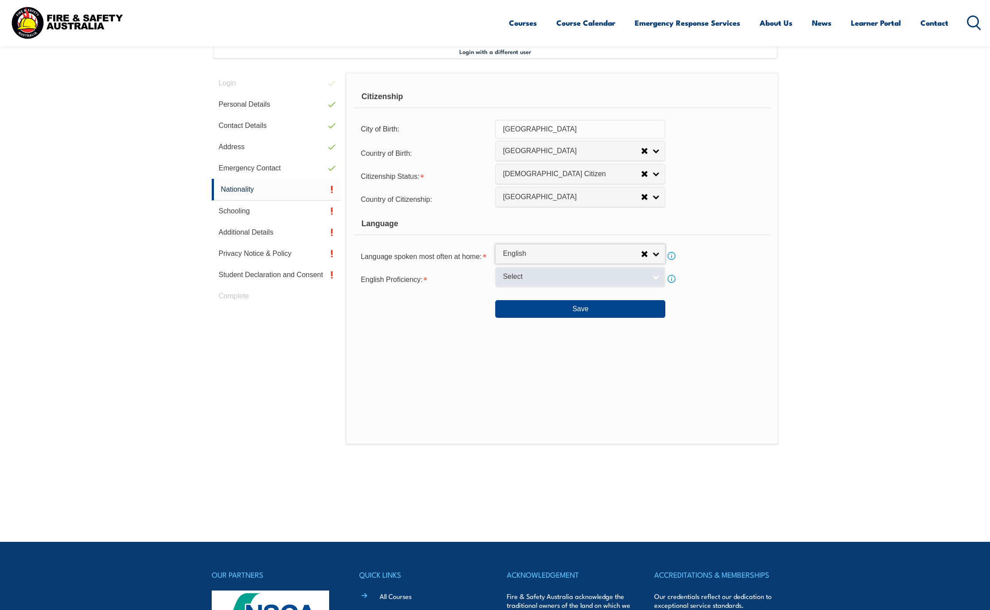
click at [525, 276] on span "Select" at bounding box center [573, 276] width 143 height 9
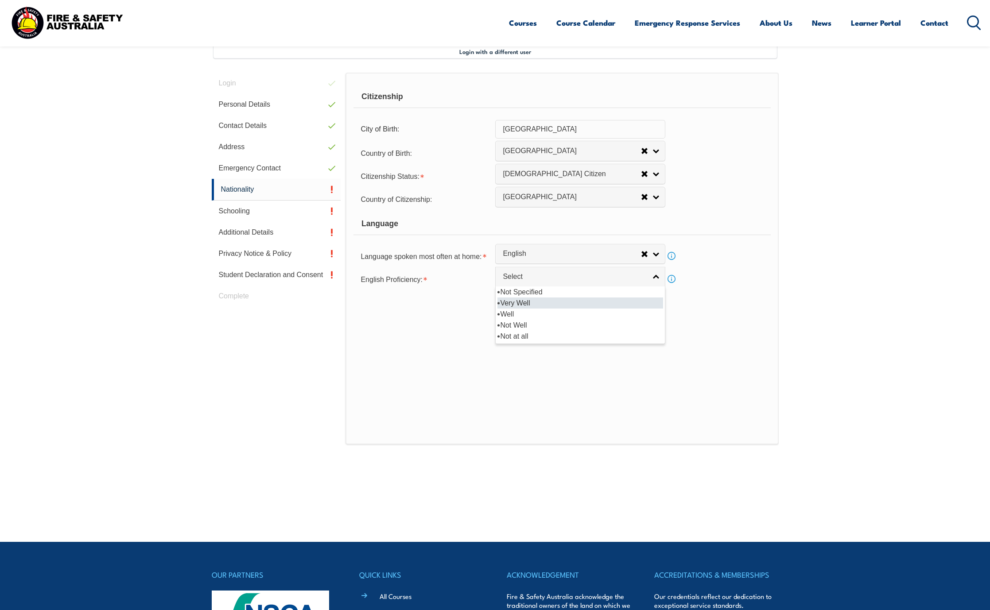
click at [526, 302] on li "Very Well" at bounding box center [580, 303] width 166 height 11
select select "1"
click at [557, 305] on button "Save" at bounding box center [580, 309] width 170 height 18
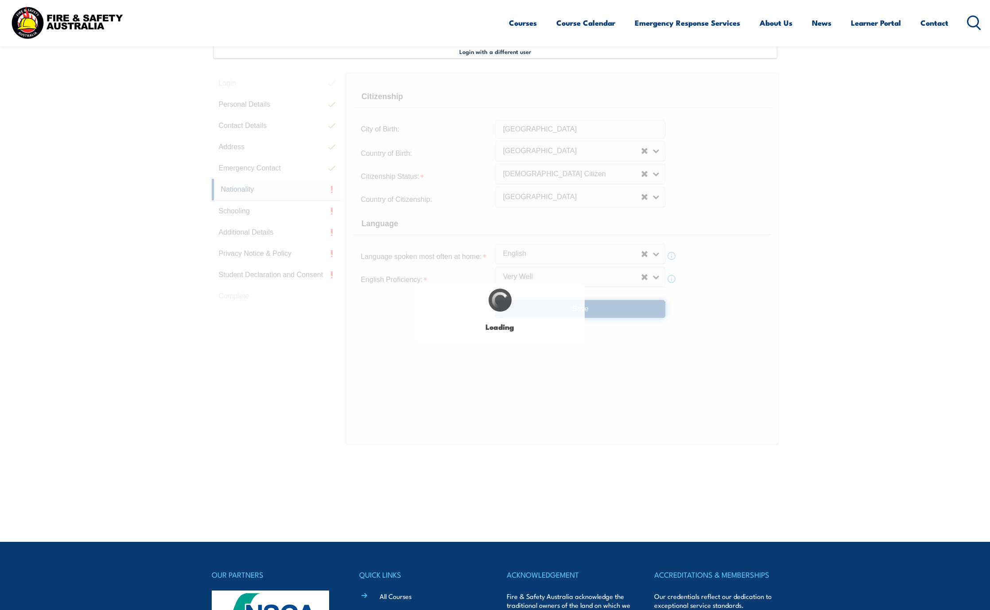
select select "false"
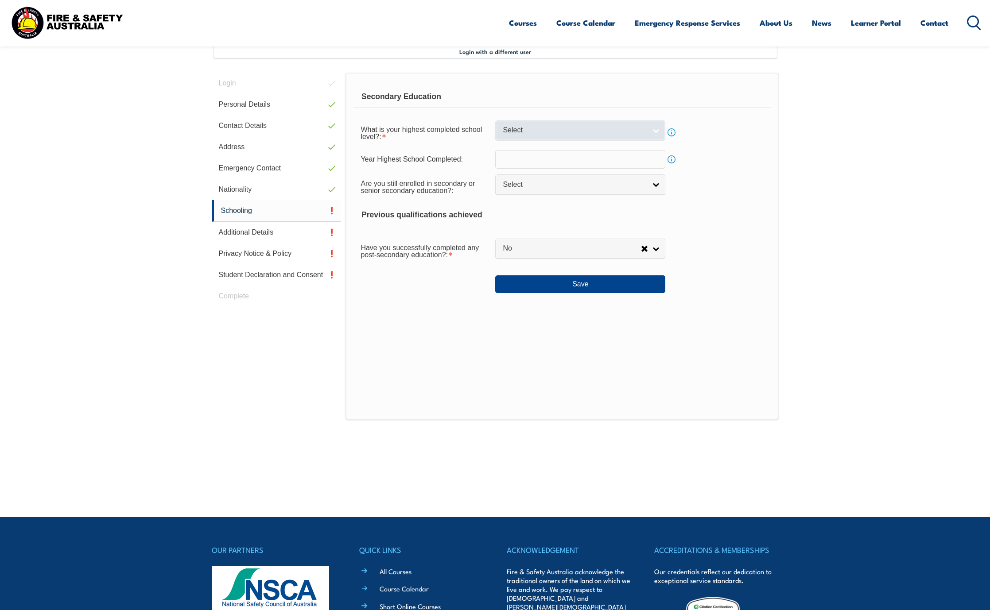
click at [550, 130] on span "Select" at bounding box center [573, 130] width 143 height 9
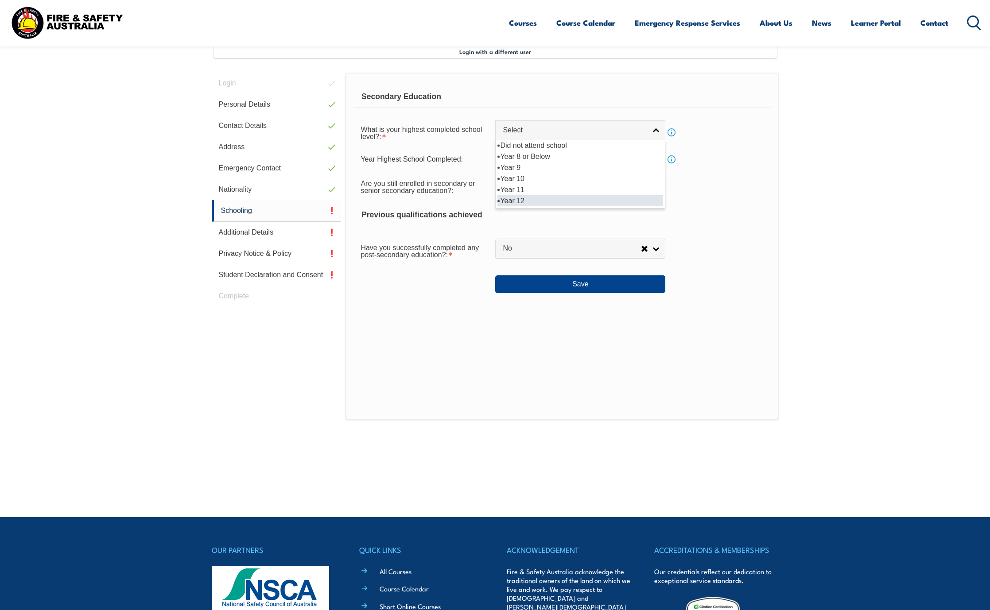
click at [523, 203] on li "Year 12" at bounding box center [580, 200] width 166 height 11
select select "12"
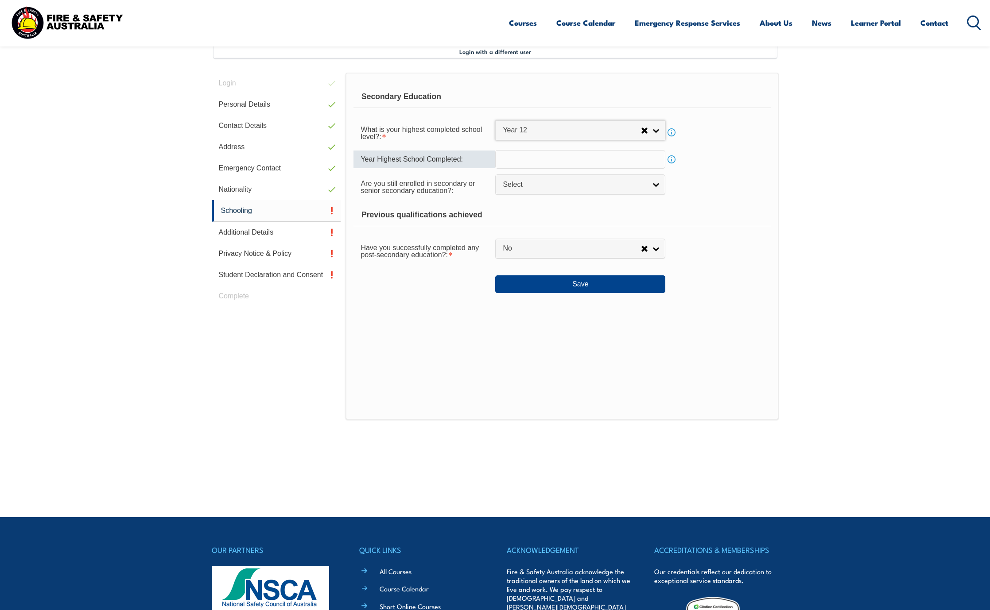
click at [505, 153] on input "text" at bounding box center [580, 159] width 170 height 19
type input "1982"
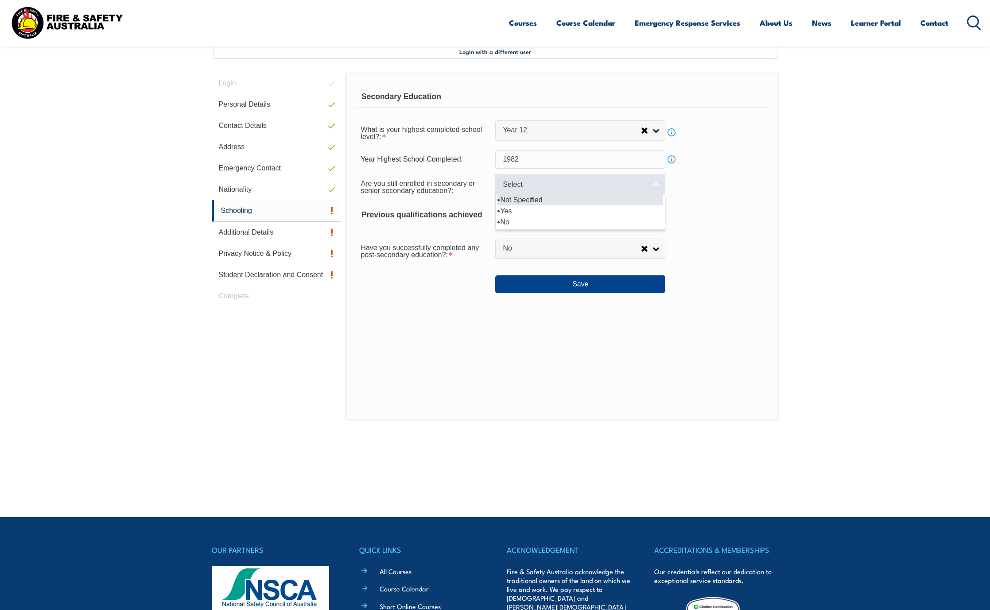
click at [520, 187] on span "Select" at bounding box center [573, 184] width 143 height 9
click at [511, 227] on li "No" at bounding box center [580, 221] width 166 height 11
select select "false"
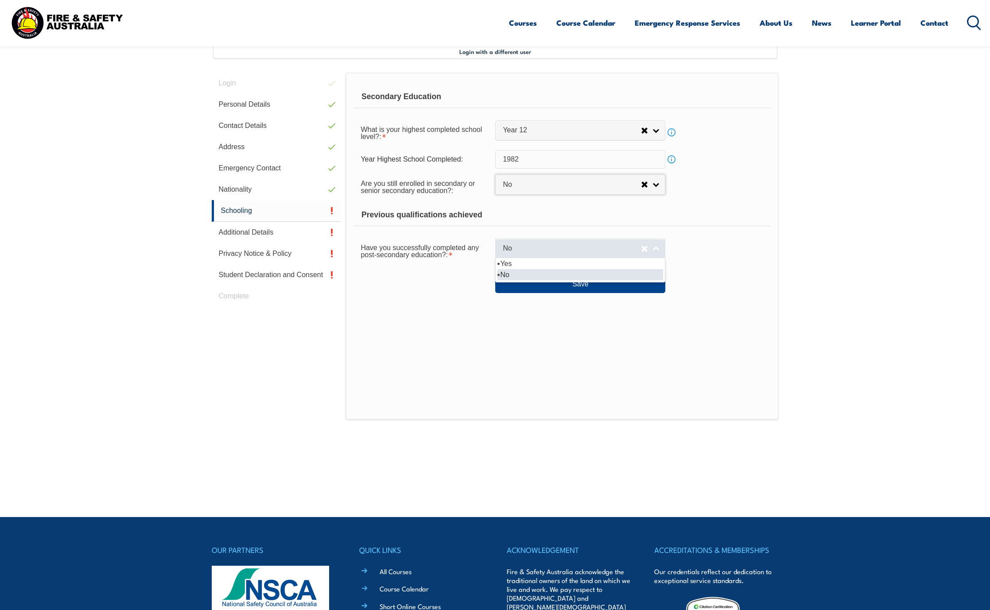
click at [537, 251] on span "No" at bounding box center [571, 248] width 138 height 9
click at [526, 264] on li "Yes" at bounding box center [580, 263] width 166 height 11
select select "true"
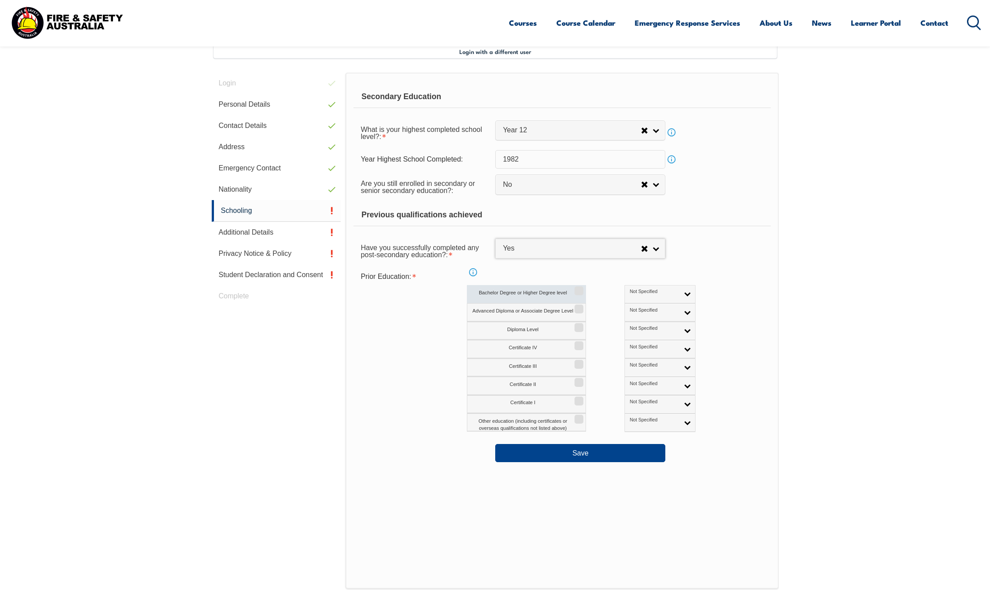
click at [549, 292] on label "Bachelor Degree or Higher Degree level" at bounding box center [526, 294] width 119 height 18
click at [575, 288] on input "Bachelor Degree or Higher Degree level" at bounding box center [577, 287] width 5 height 1
checkbox input "true"
click at [585, 454] on button "Save" at bounding box center [580, 453] width 170 height 18
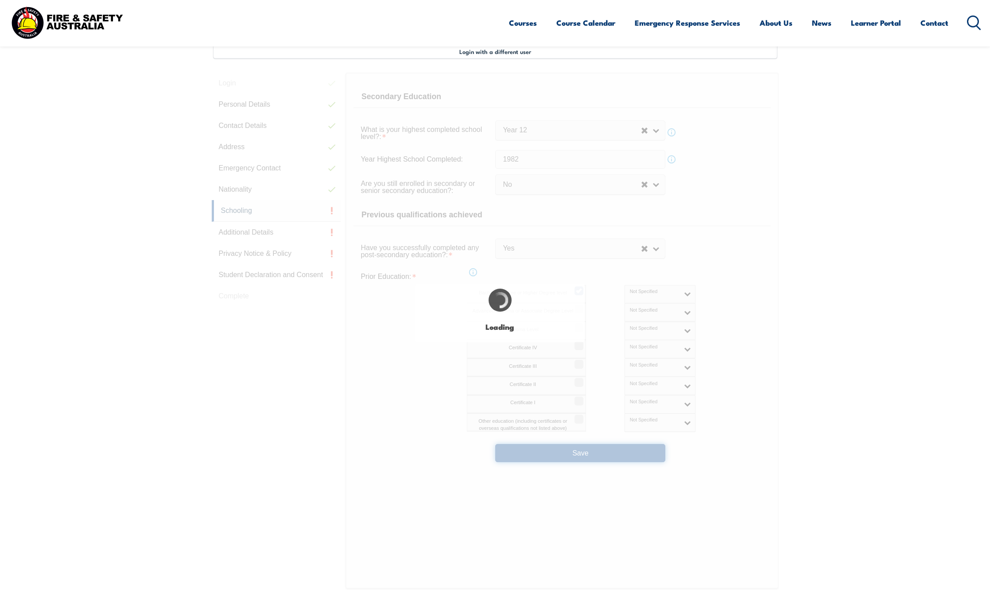
select select
select select "false"
select select "true"
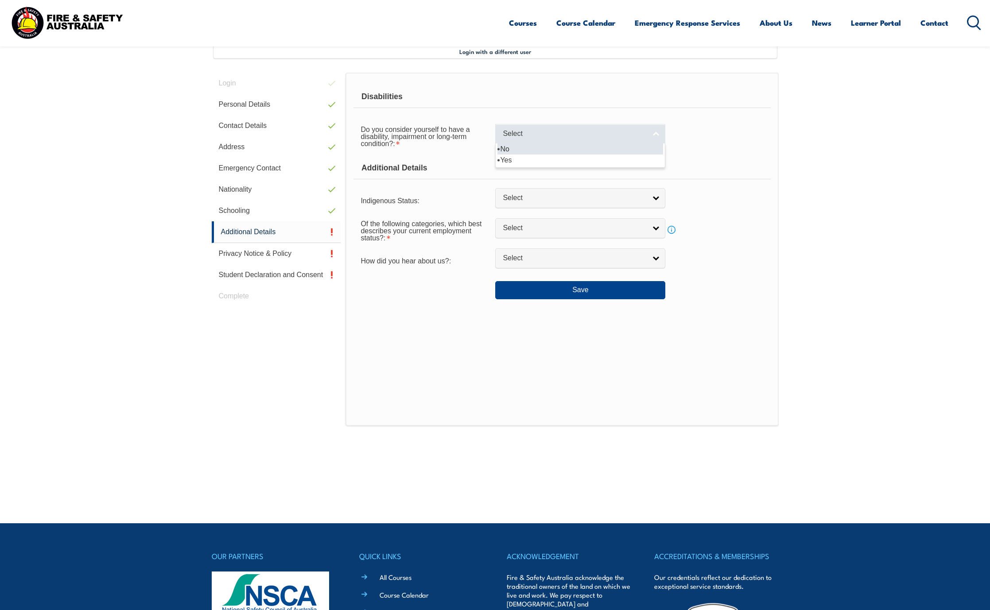
click at [545, 133] on span "Select" at bounding box center [573, 133] width 143 height 9
click at [514, 150] on li "No" at bounding box center [580, 148] width 166 height 11
select select "false"
click at [543, 199] on span "Select" at bounding box center [573, 197] width 143 height 9
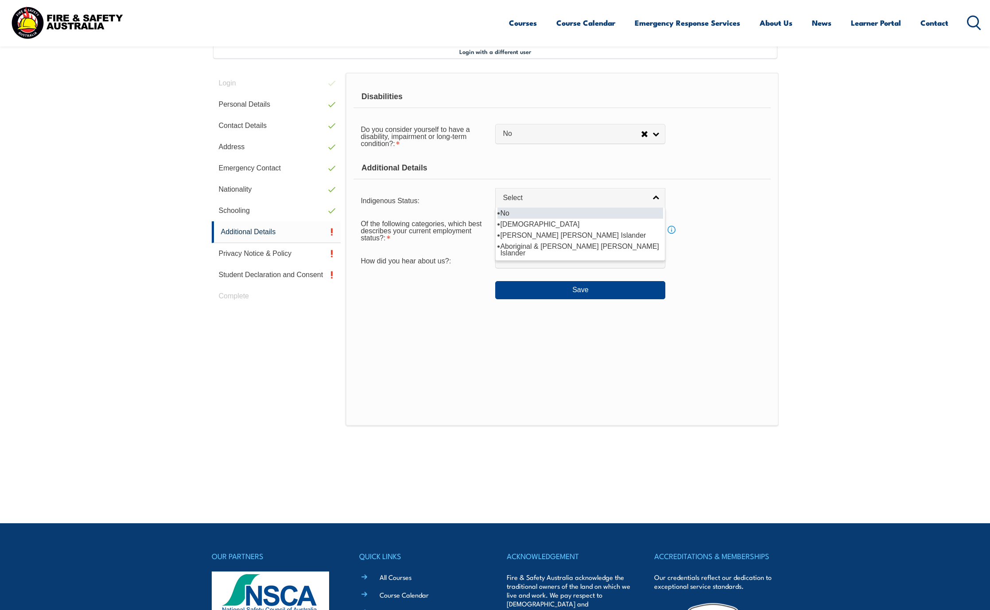
click at [533, 213] on li "No" at bounding box center [580, 213] width 166 height 11
select select "4"
click at [527, 225] on span "Select" at bounding box center [573, 228] width 143 height 9
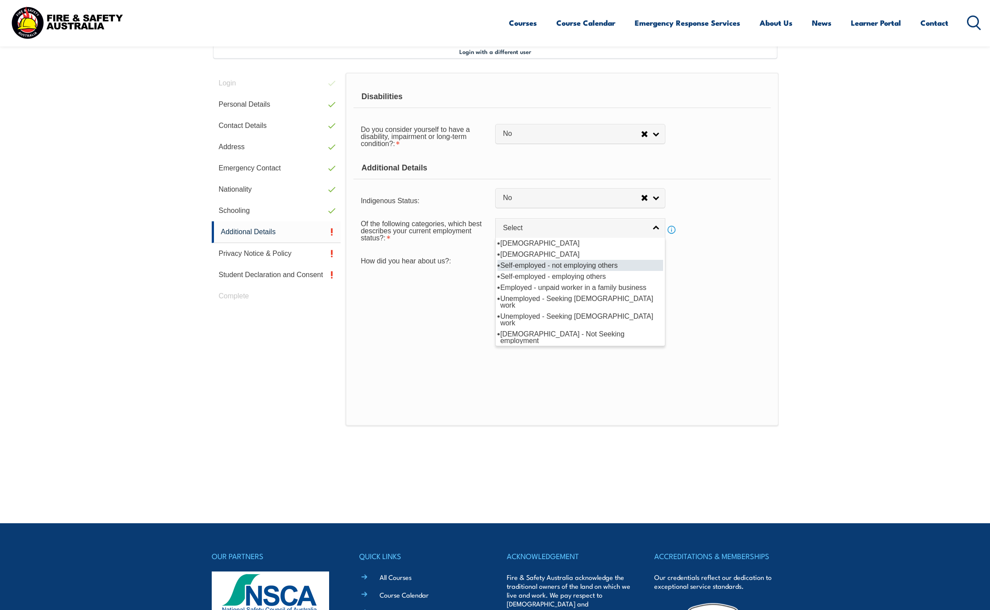
click at [550, 266] on li "Self-employed - not employing others" at bounding box center [580, 265] width 166 height 11
select select "3"
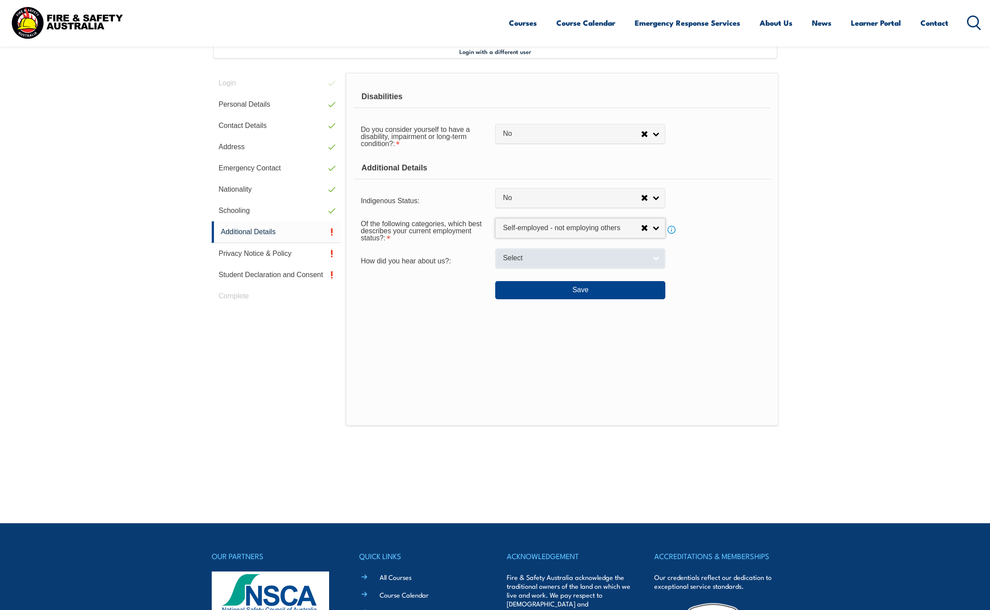
click at [541, 260] on span "Select" at bounding box center [573, 258] width 143 height 9
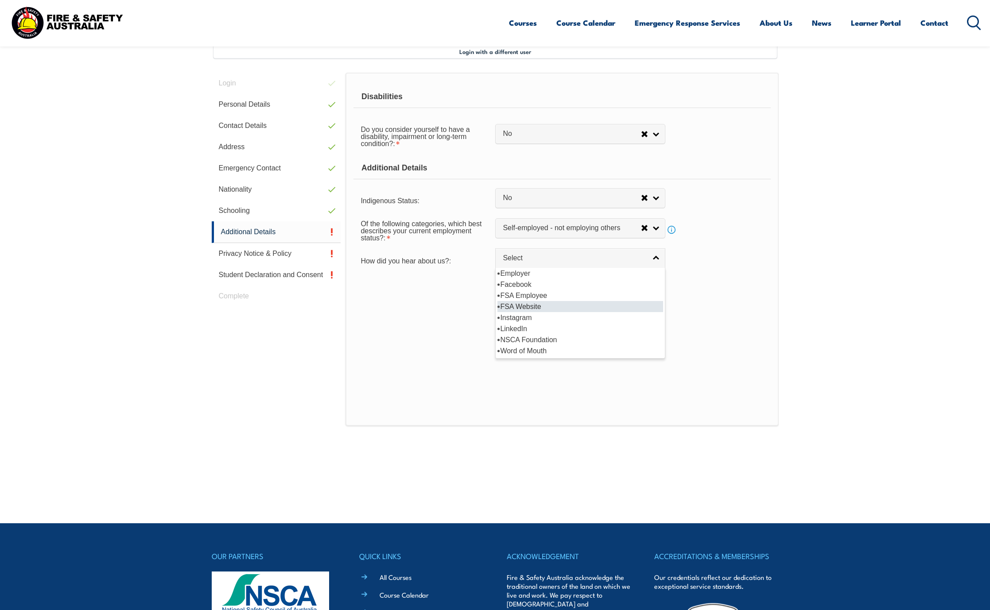
click at [534, 308] on li "FSA Website" at bounding box center [580, 306] width 166 height 11
select select "8571"
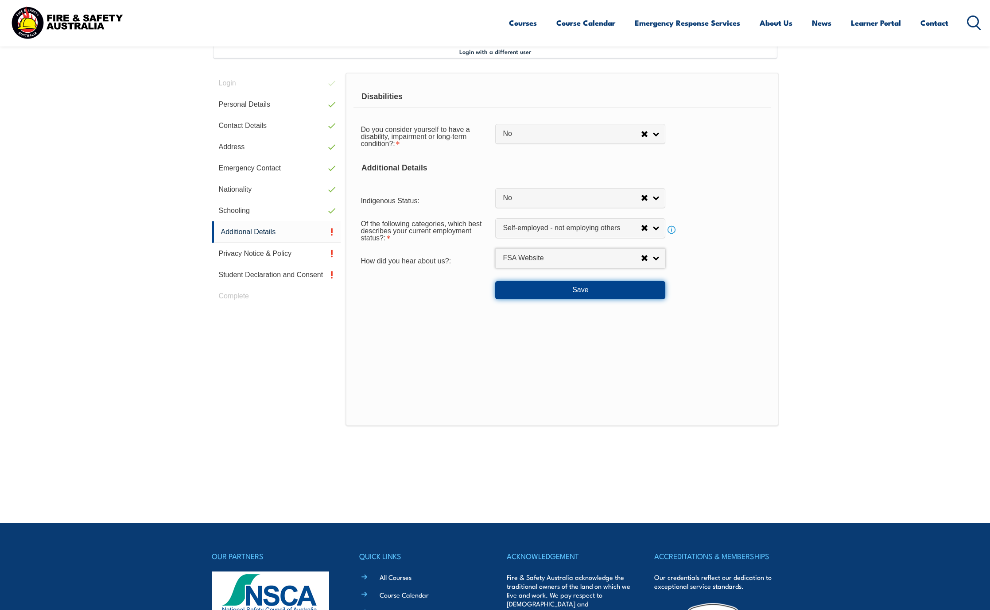
click at [587, 290] on button "Save" at bounding box center [580, 290] width 170 height 18
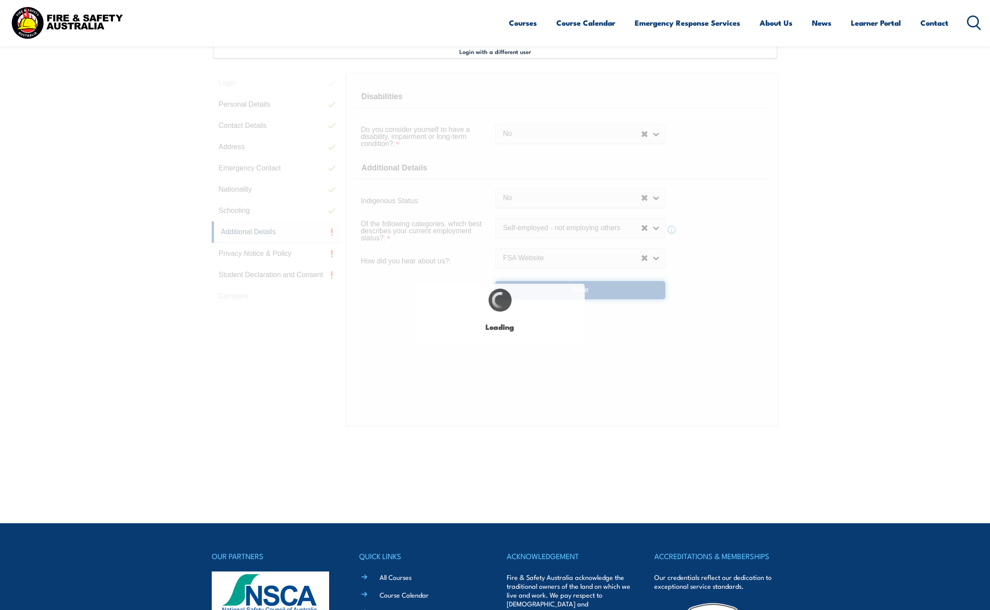
select select "false"
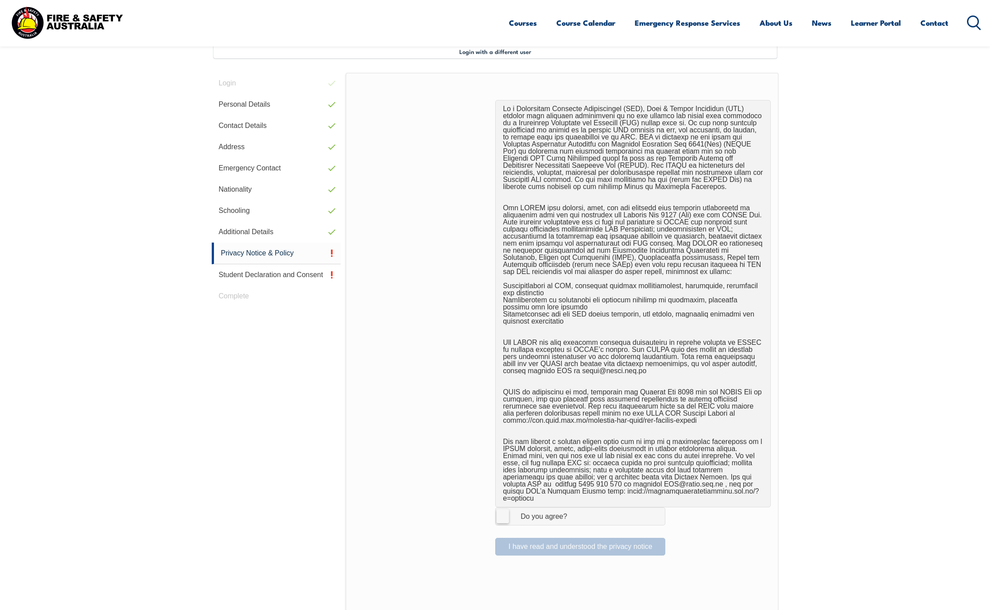
click at [503, 510] on label "I Agree Do you agree?" at bounding box center [580, 516] width 170 height 18
click at [574, 510] on input "I Agree Do you agree?" at bounding box center [581, 516] width 15 height 17
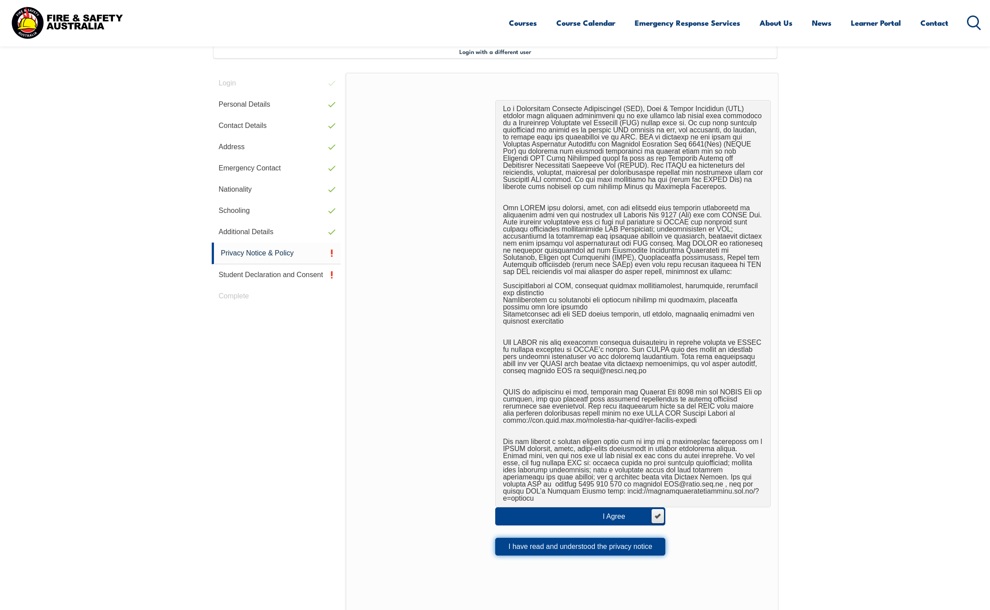
click at [579, 541] on button "I have read and understood the privacy notice" at bounding box center [580, 547] width 170 height 18
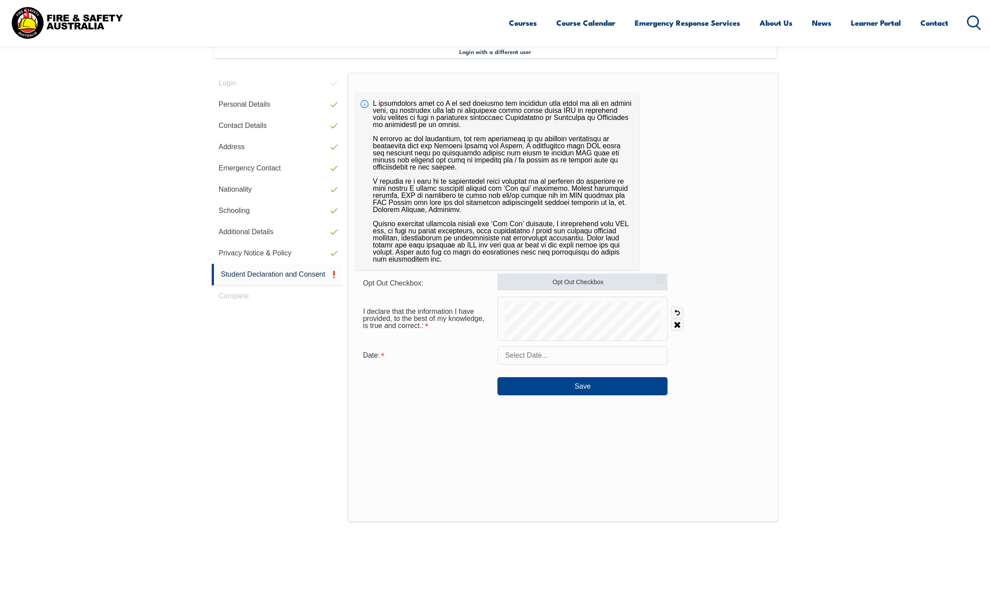
drag, startPoint x: 654, startPoint y: 283, endPoint x: 644, endPoint y: 285, distance: 9.8
click at [644, 285] on label "Opt Out Checkbox" at bounding box center [582, 282] width 170 height 17
click at [656, 277] on input "Opt Out Checkbox" at bounding box center [658, 276] width 5 height 1
click at [661, 277] on input "Opt Out Checkbox" at bounding box center [658, 276] width 5 height 1
checkbox input "false"
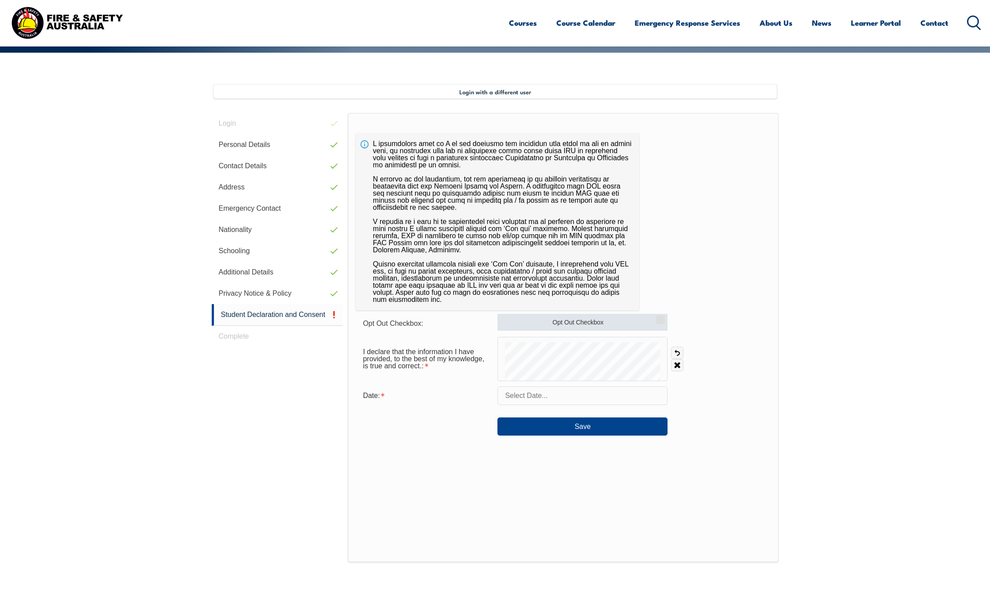
scroll to position [200, 0]
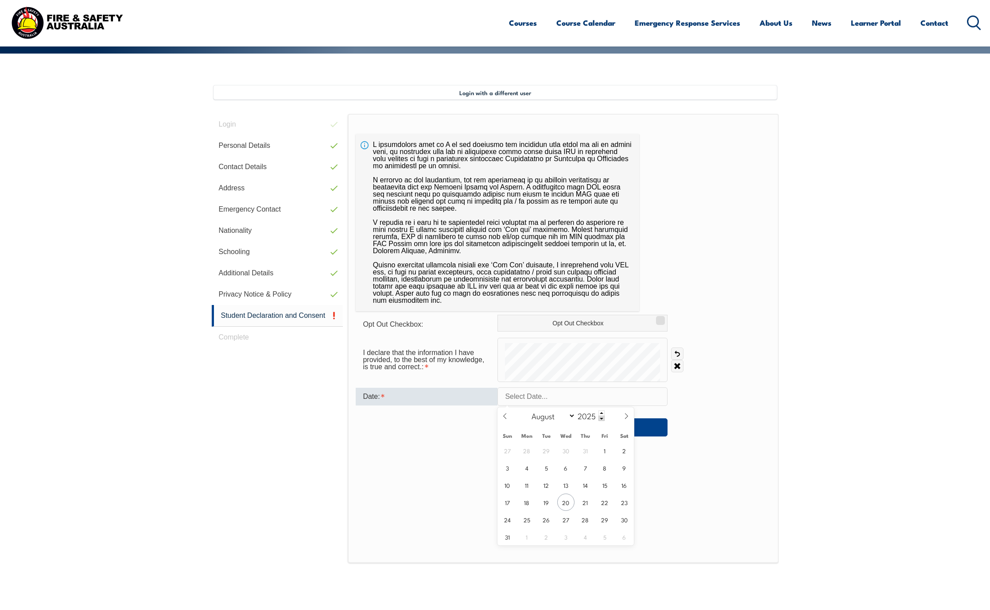
click at [525, 402] on input "text" at bounding box center [582, 396] width 170 height 19
click at [564, 501] on span "20" at bounding box center [565, 502] width 17 height 17
type input "August 20, 2025"
click at [589, 430] on button "Save" at bounding box center [582, 427] width 170 height 18
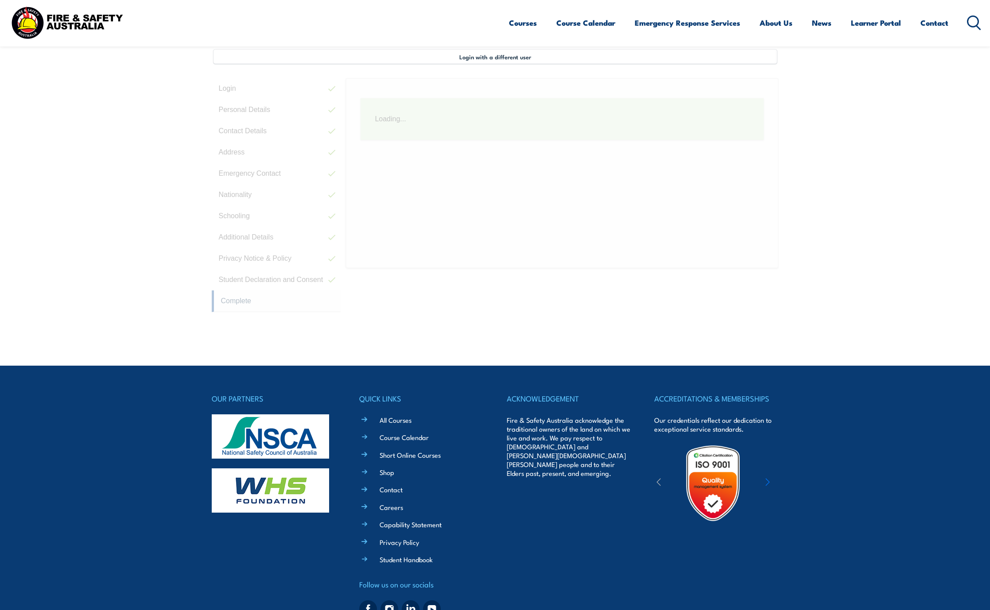
scroll to position [241, 0]
